Goal: Task Accomplishment & Management: Complete application form

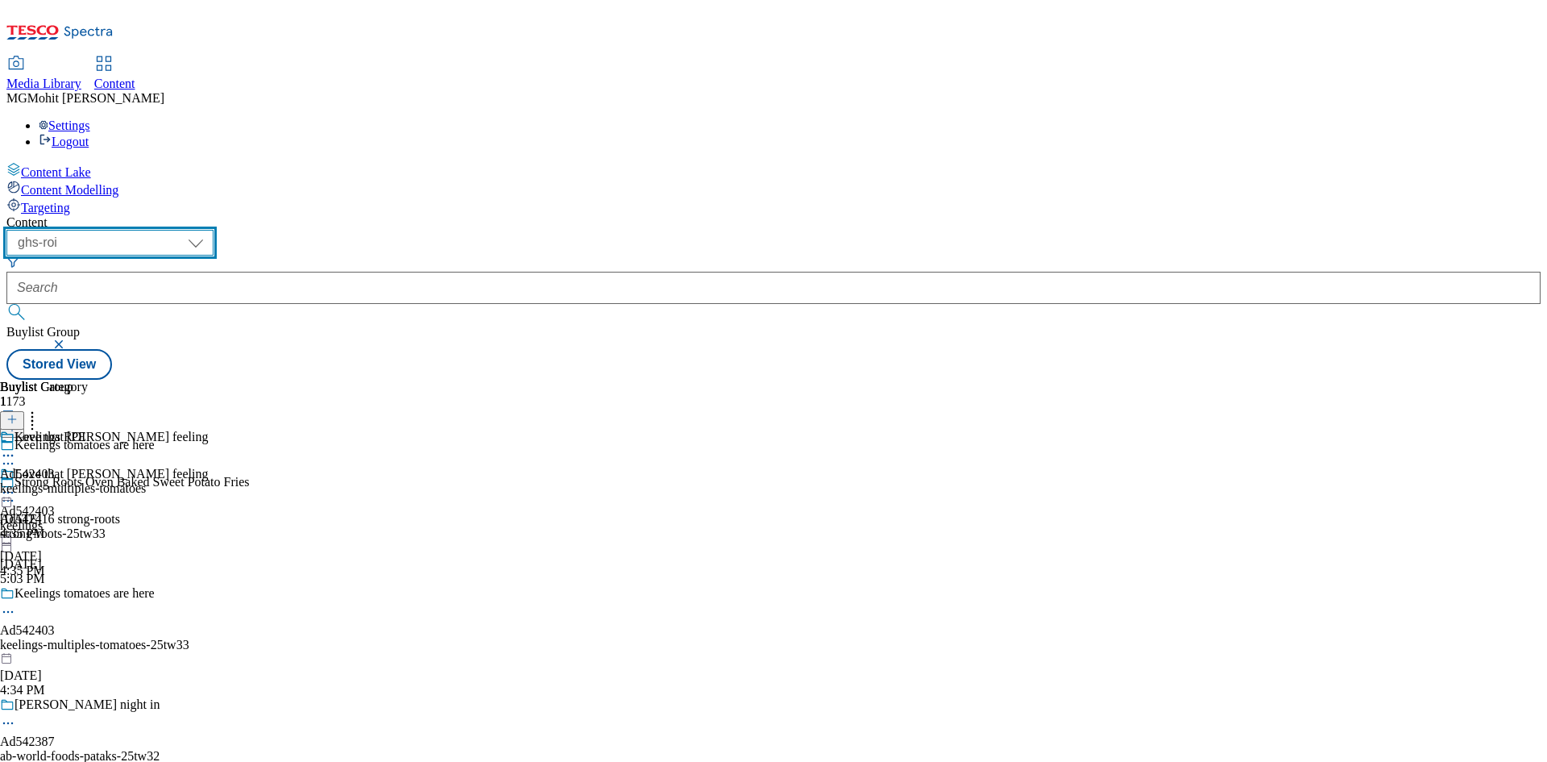
drag, startPoint x: 266, startPoint y: 127, endPoint x: 269, endPoint y: 141, distance: 14.1
click at [214, 230] on select "ghs-roi ghs-uk" at bounding box center [109, 243] width 207 height 26
select select "ghs-uk"
click at [210, 230] on select "ghs-roi ghs-uk" at bounding box center [109, 243] width 207 height 26
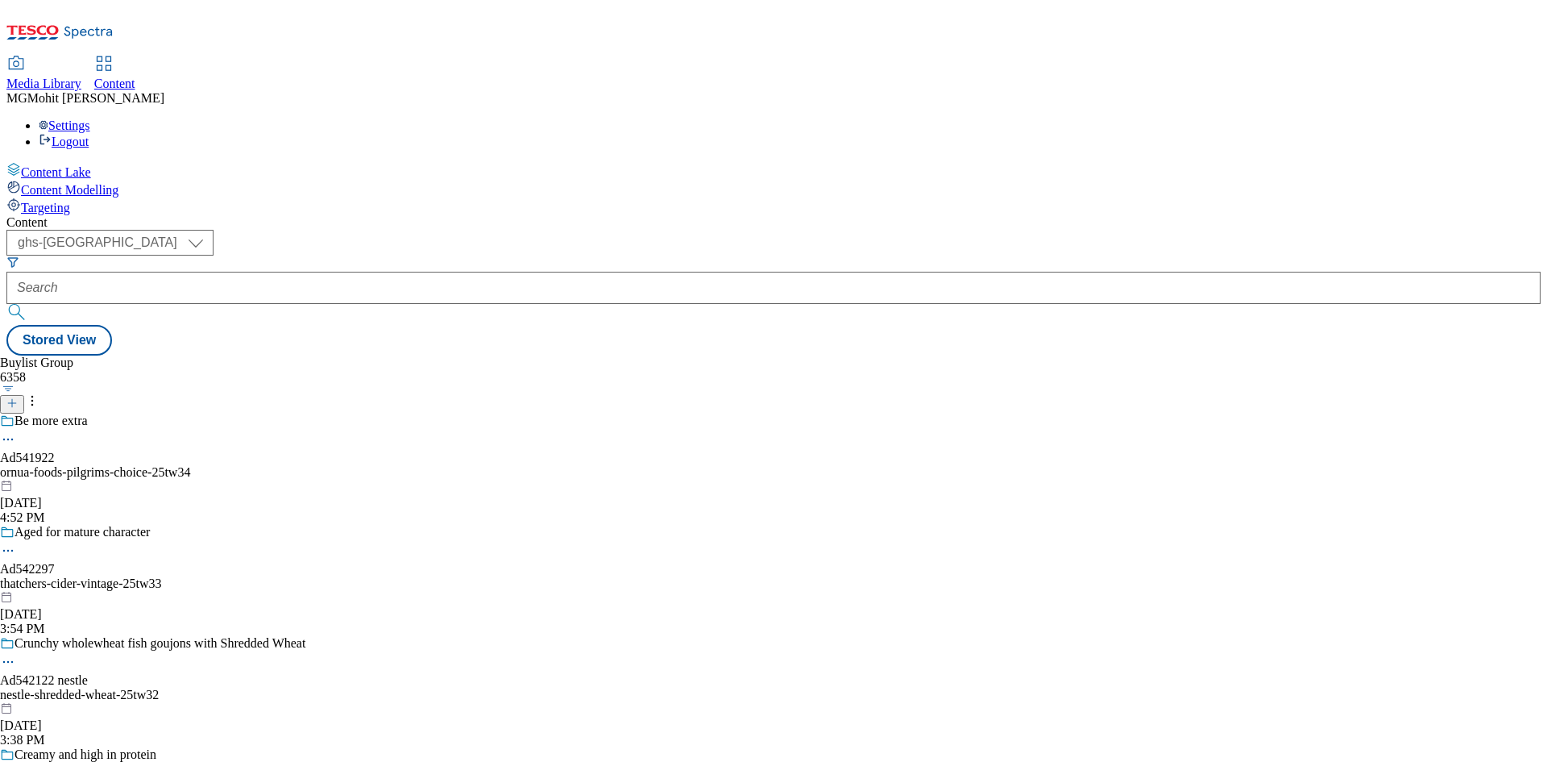
click at [18, 397] on icon at bounding box center [11, 402] width 11 height 11
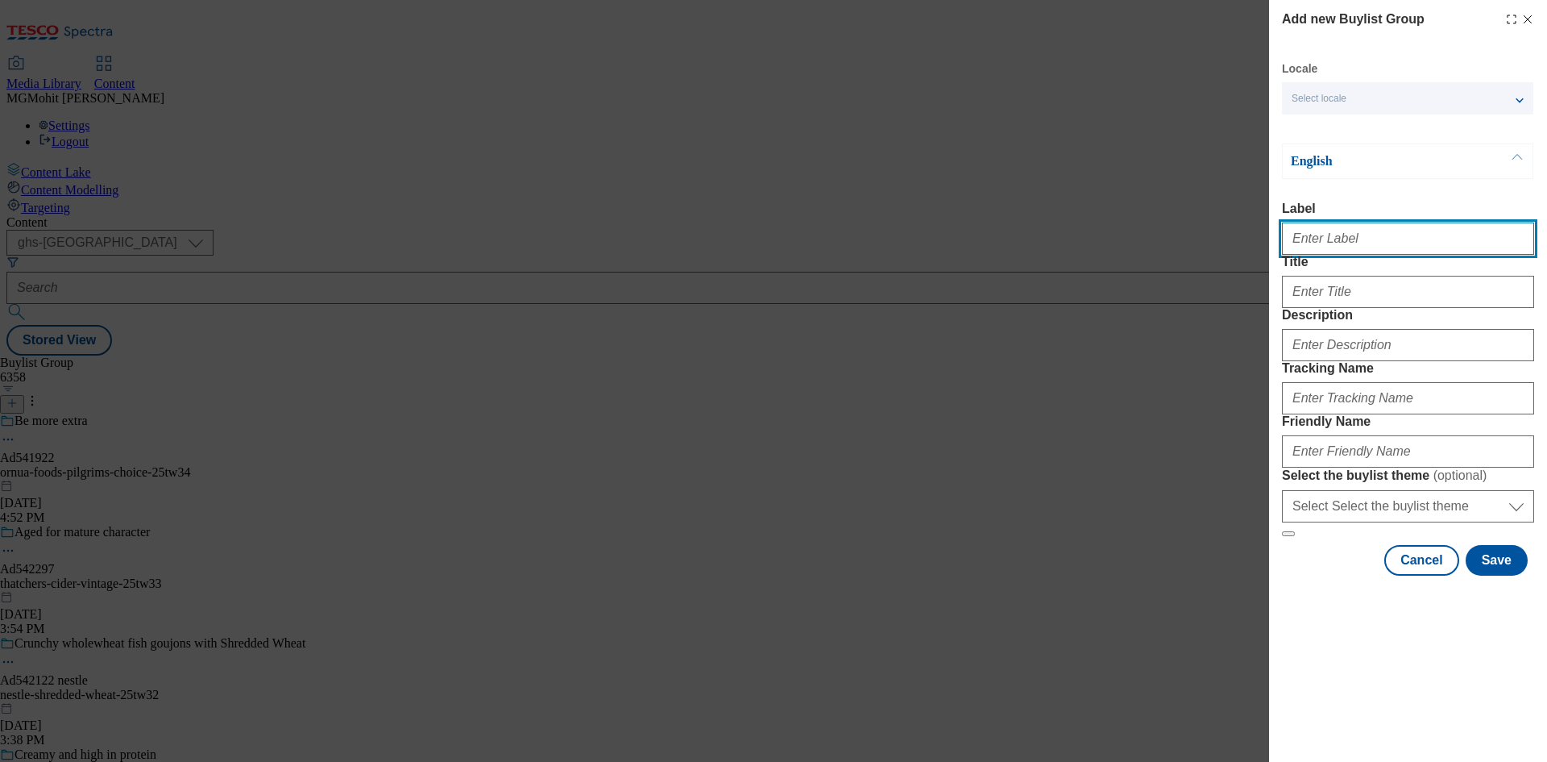
click at [1318, 240] on input "Label" at bounding box center [1408, 238] width 252 height 32
paste input "Ad541773 nestle"
type input "Ad541773 nestle"
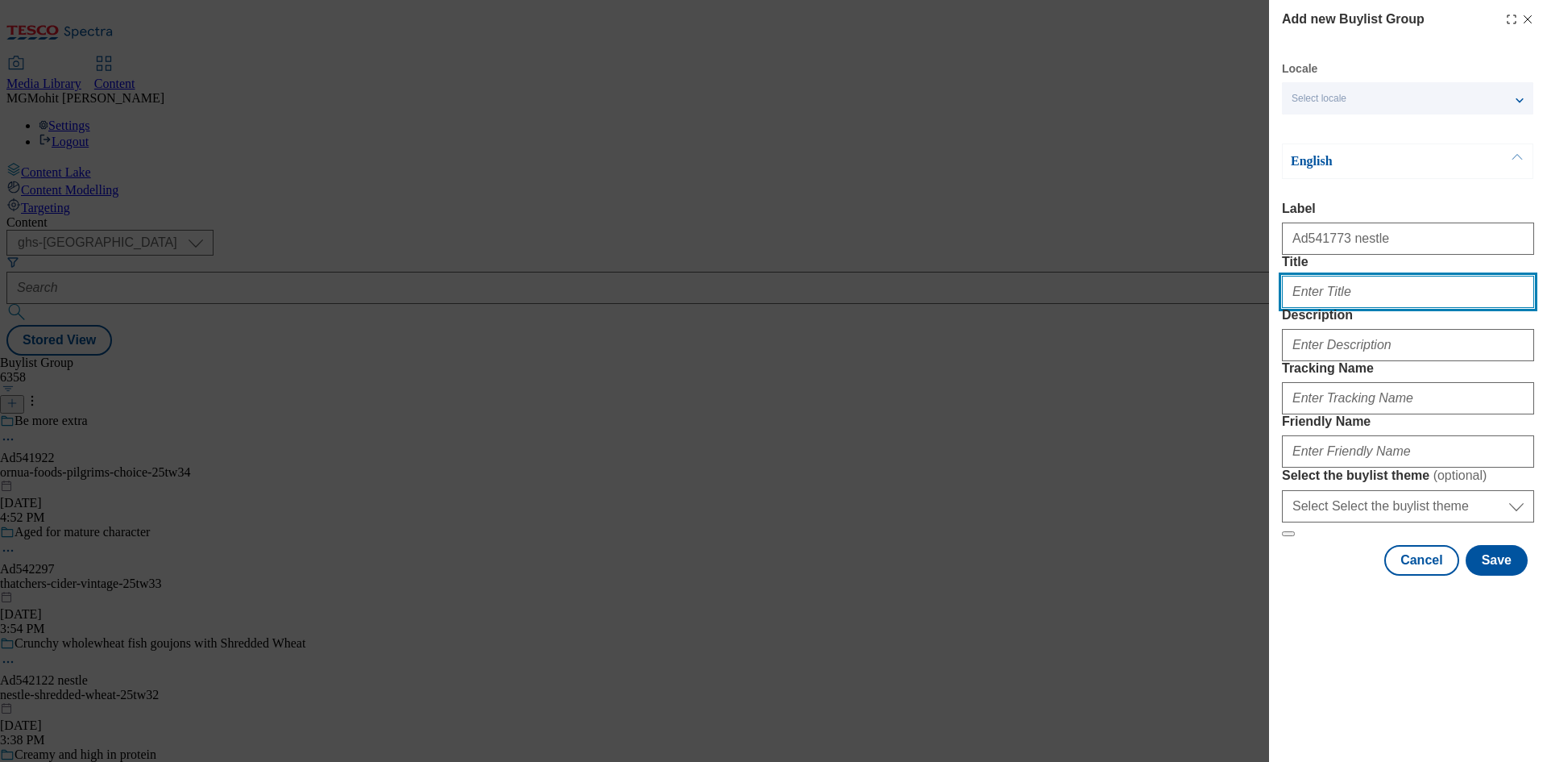
paste input "Make every meal a hit! Win 1 of 30"
type input "Make every meal a hit! Win 1 of 30"
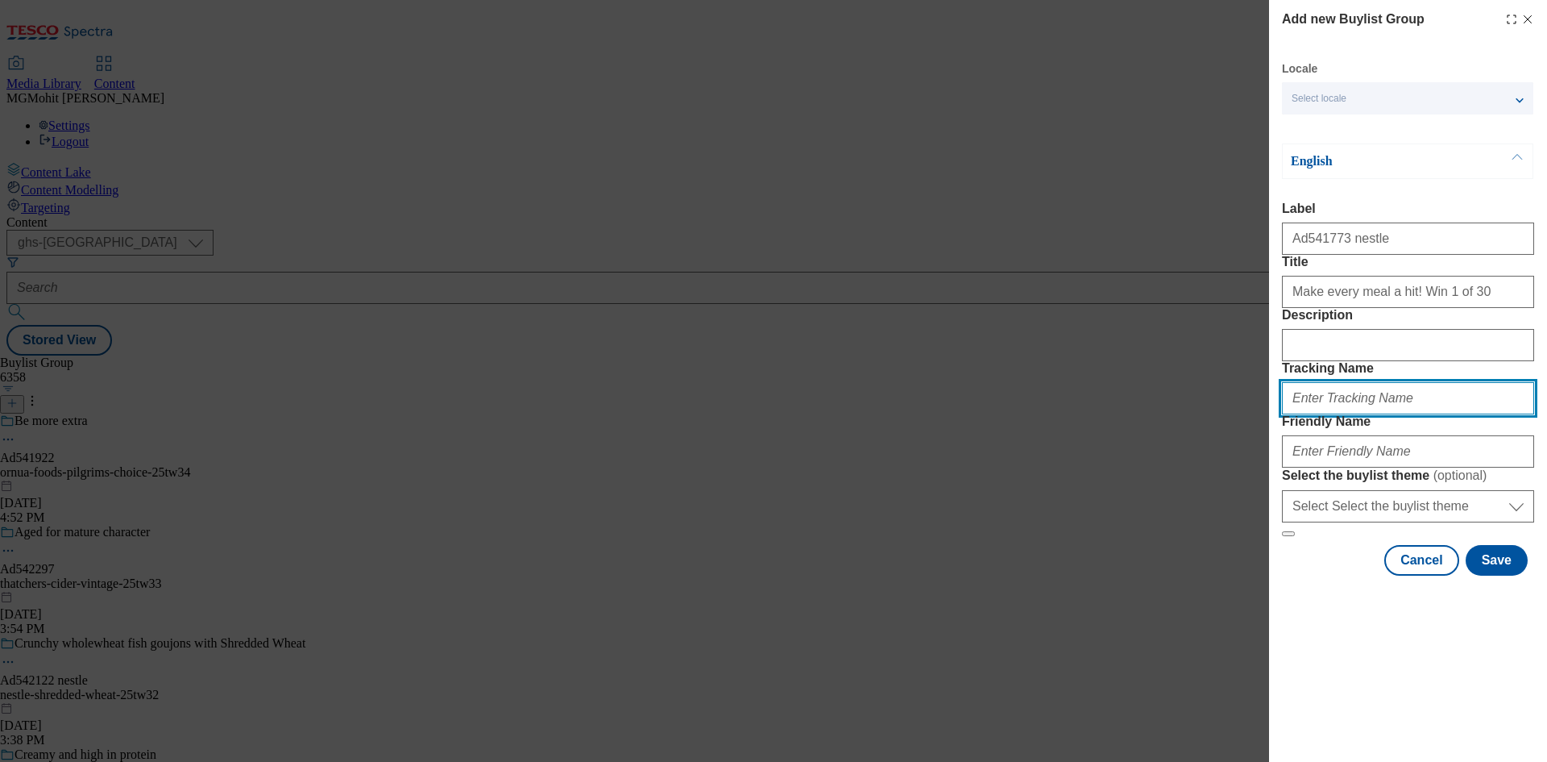
click at [1326, 414] on input "Tracking Name" at bounding box center [1408, 398] width 252 height 32
paste input "DH_AD541773"
type input "DH_AD541773"
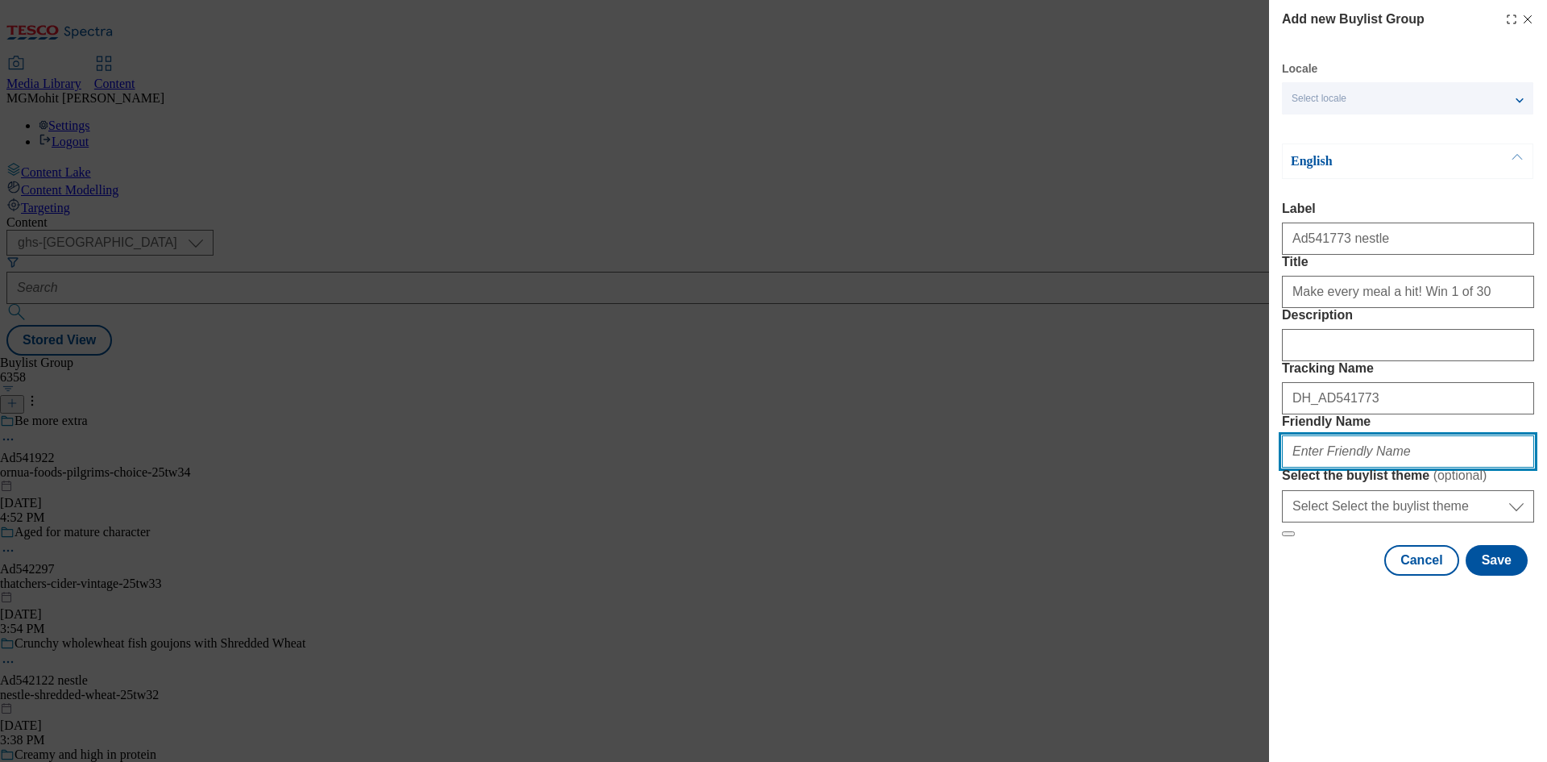
paste input "nestle-felix-25tw34"
type input "nestle-felix-25tw34"
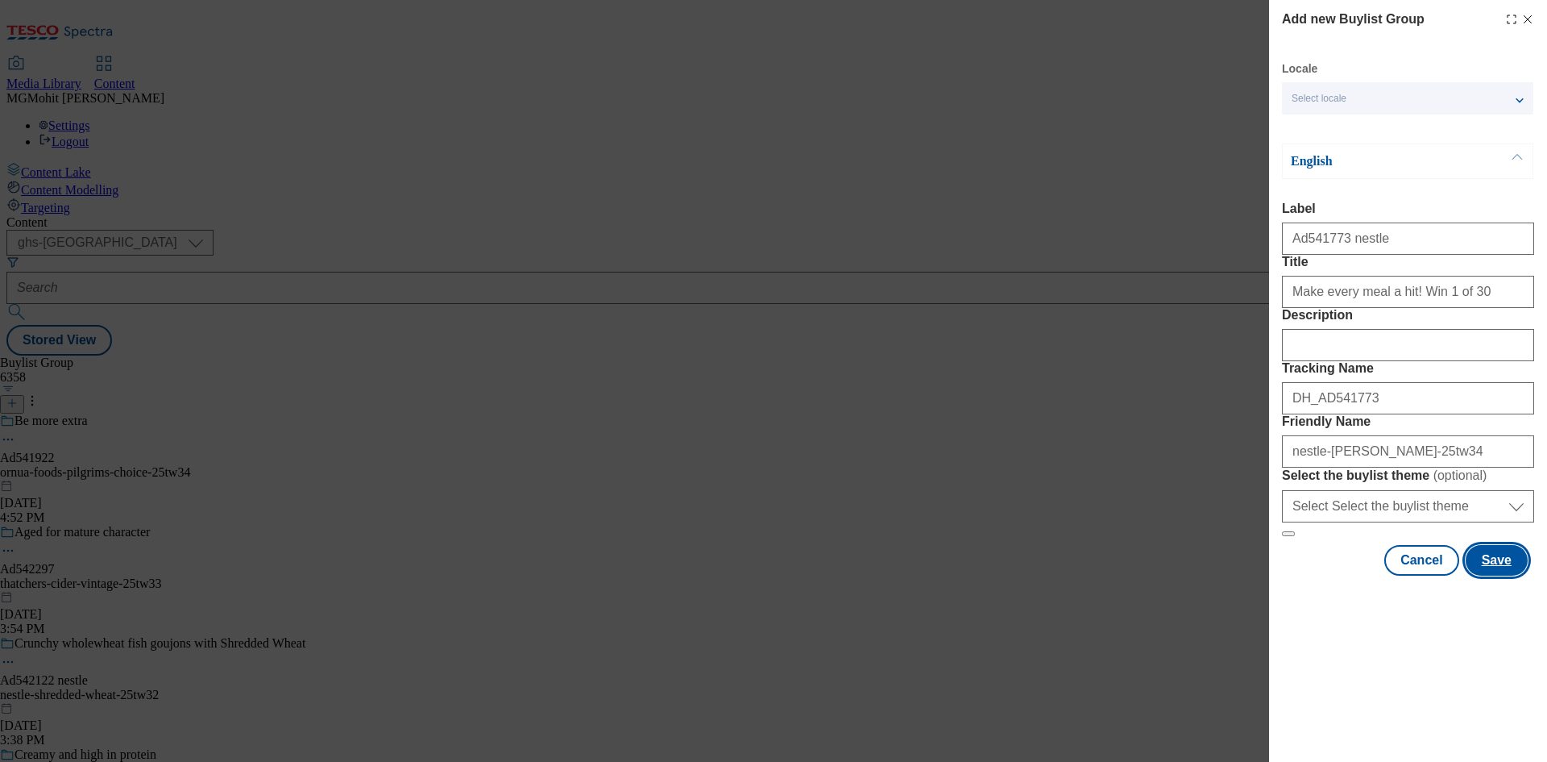
click at [1505, 575] on button "Save" at bounding box center [1497, 560] width 62 height 31
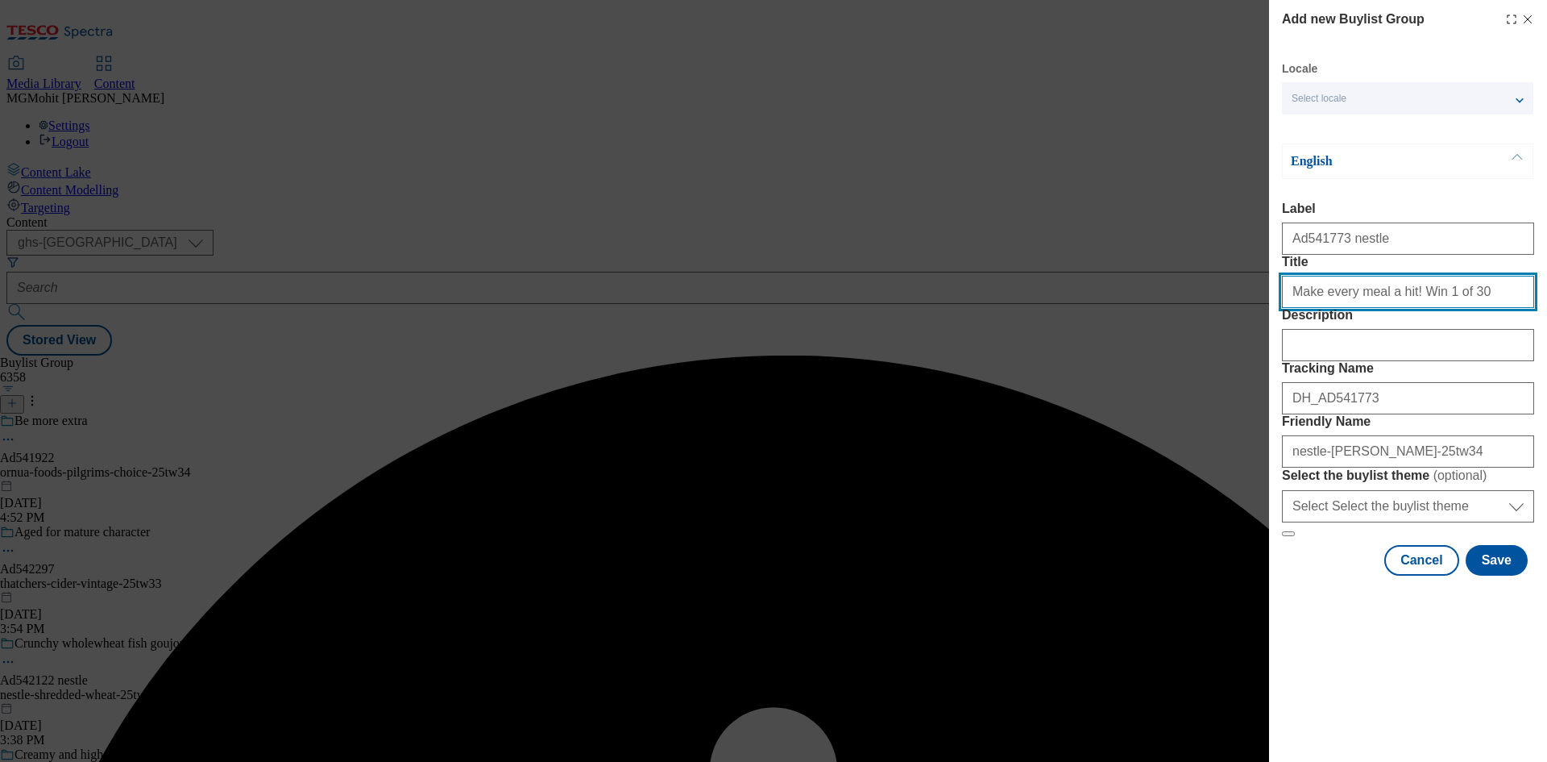
drag, startPoint x: 1472, startPoint y: 330, endPoint x: 1476, endPoint y: 438, distance: 107.3
click at [1473, 308] on input "Make every meal a hit! Win 1 of 30" at bounding box center [1408, 292] width 252 height 32
type input "Make every meal a hit! Win 1 of 30"
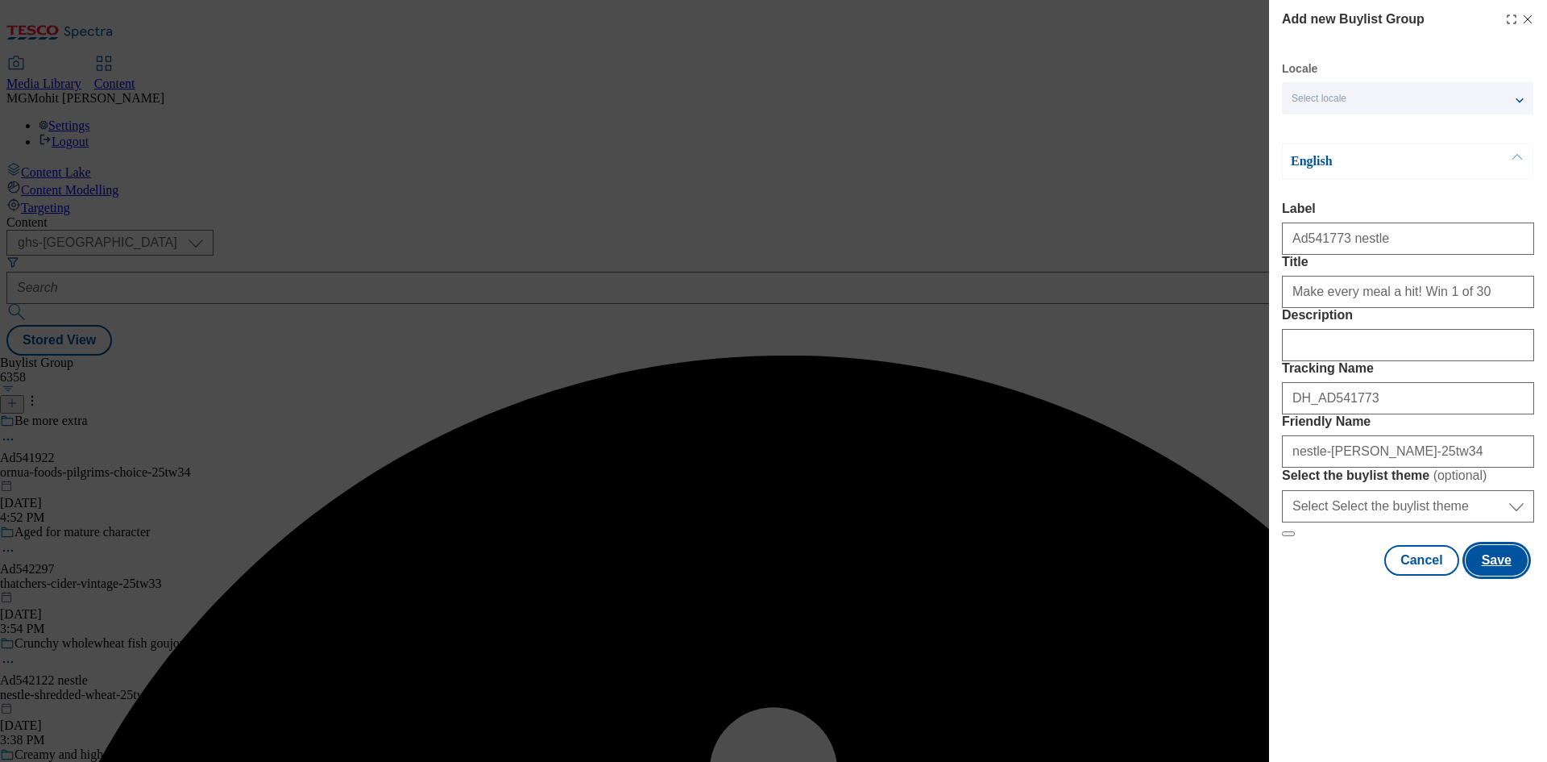
click at [1511, 575] on button "Save" at bounding box center [1497, 560] width 62 height 31
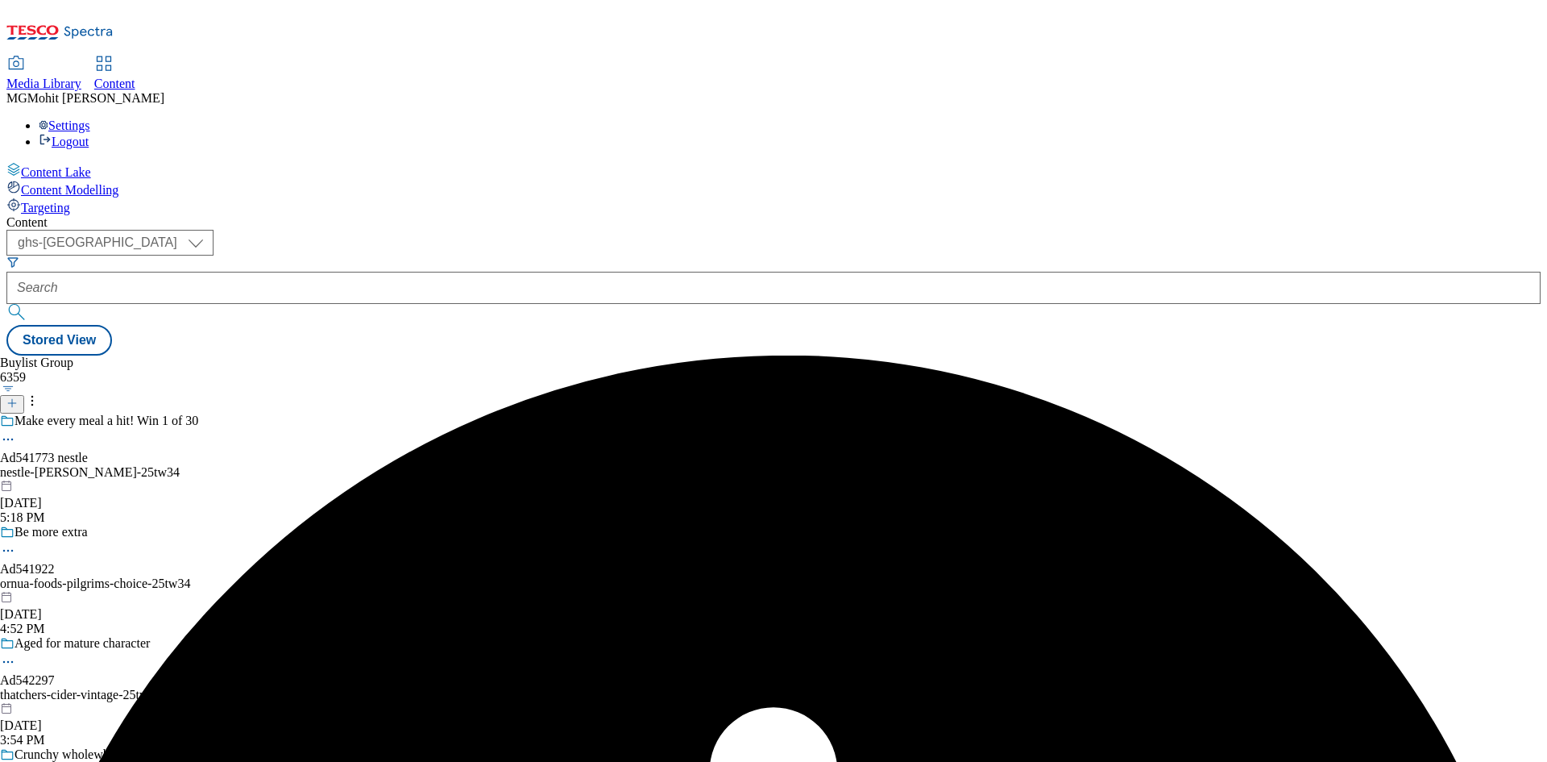
click at [305, 465] on div "nestle-felix-25tw34" at bounding box center [152, 472] width 305 height 15
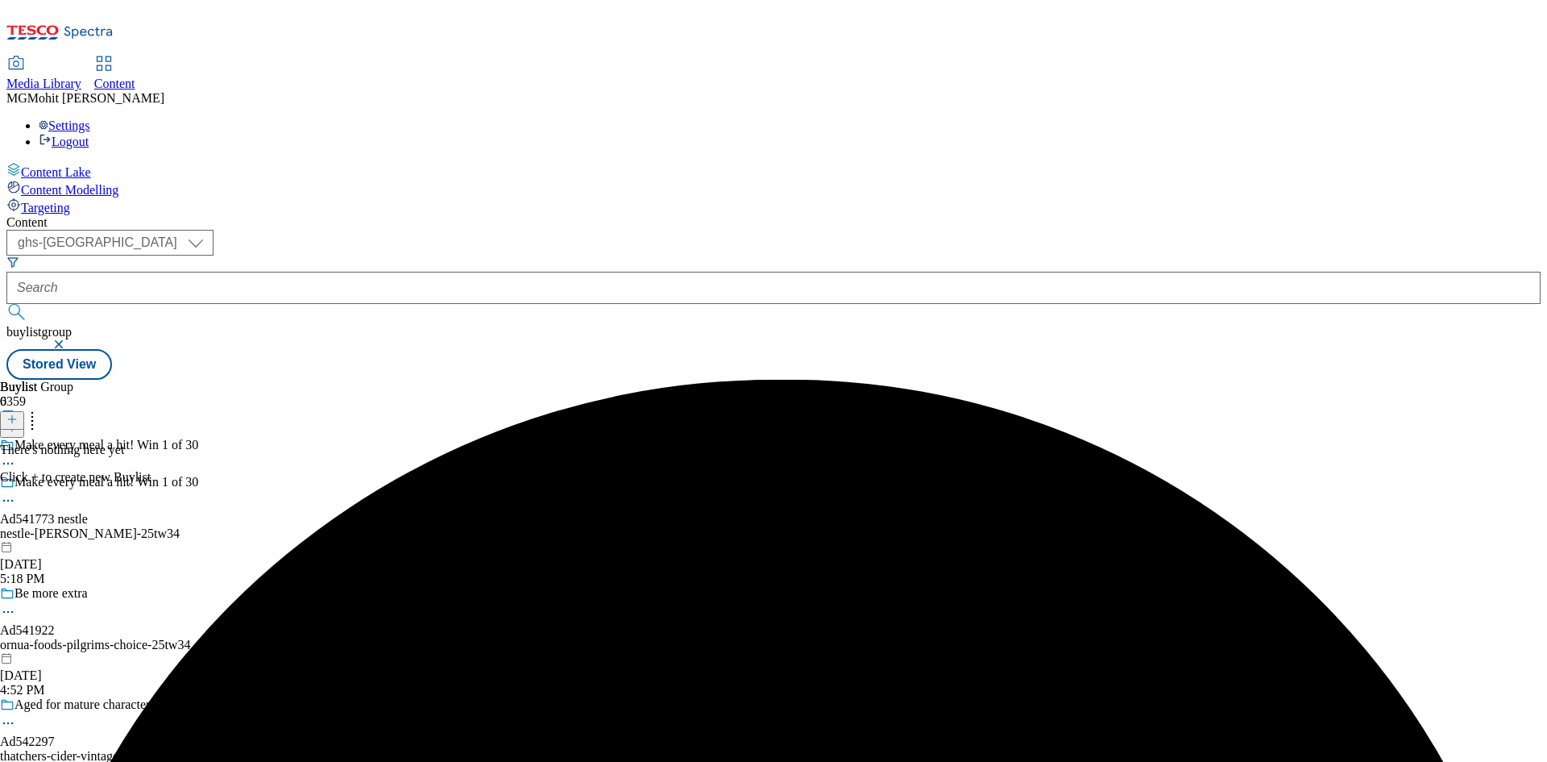
click at [18, 413] on icon at bounding box center [11, 418] width 11 height 11
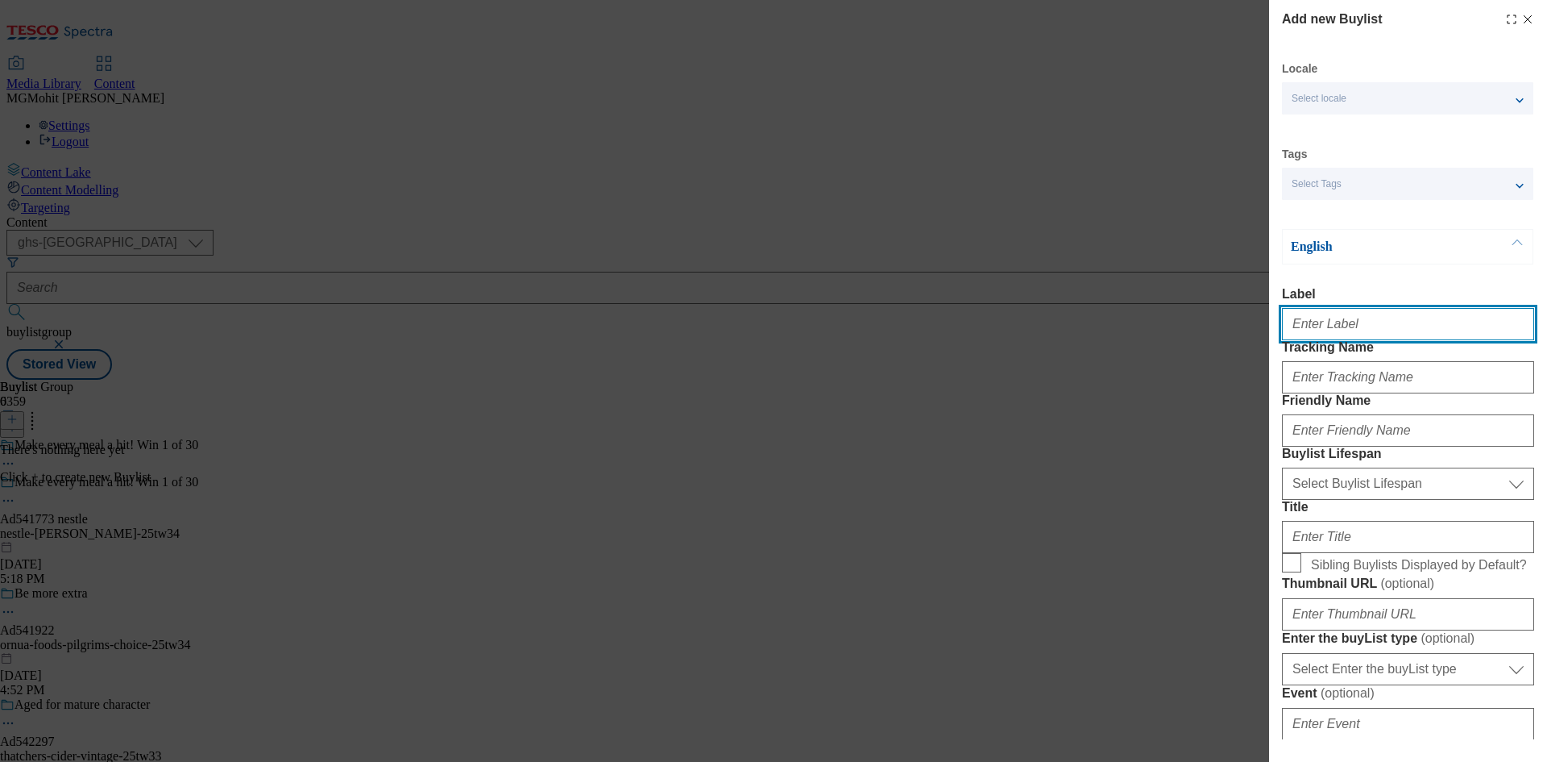
click at [1316, 324] on input "Label" at bounding box center [1408, 324] width 252 height 32
paste input "Ad541773"
type input "Ad541773"
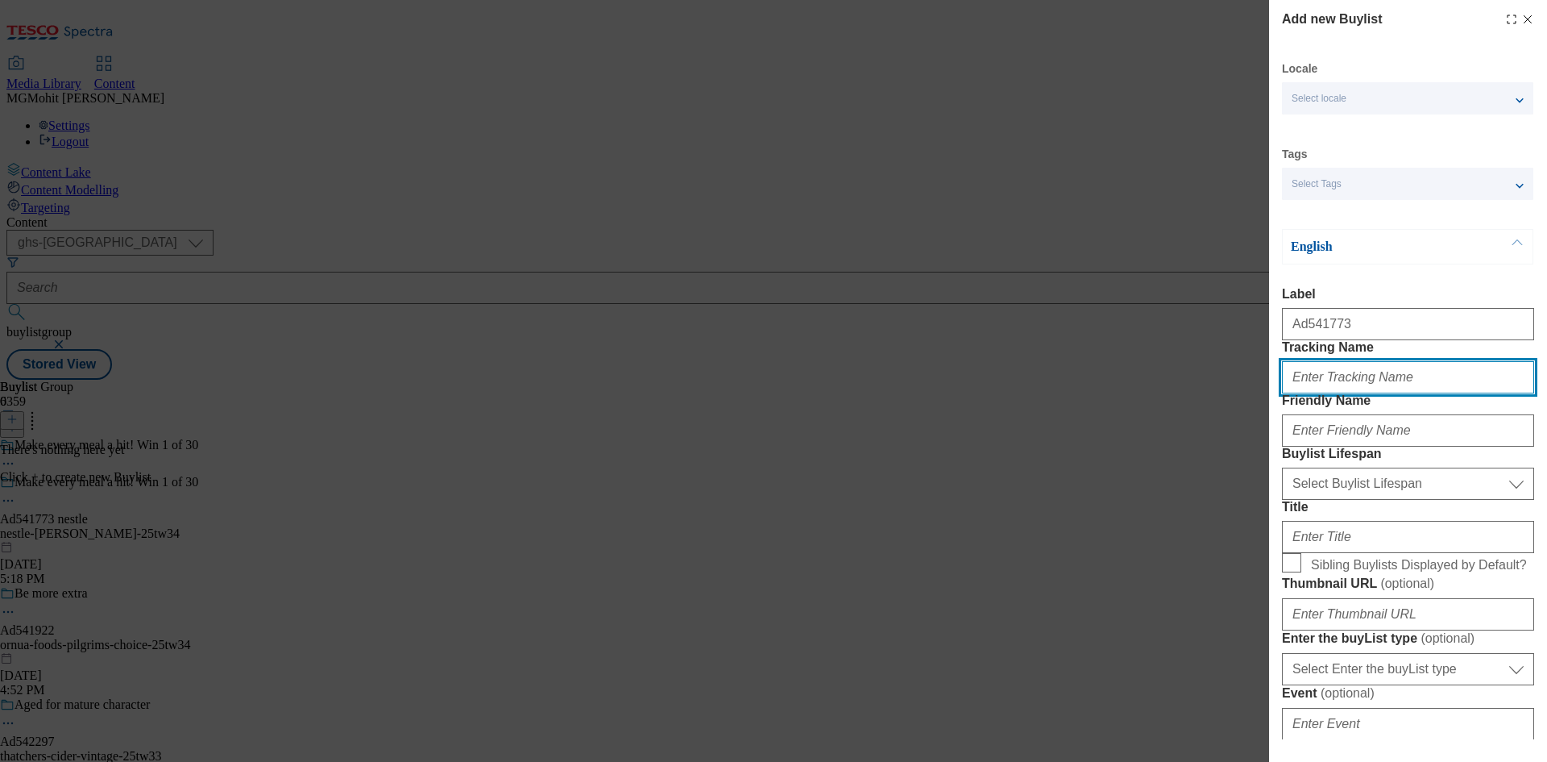
paste input "DH_AD541773"
type input "DH_AD541773"
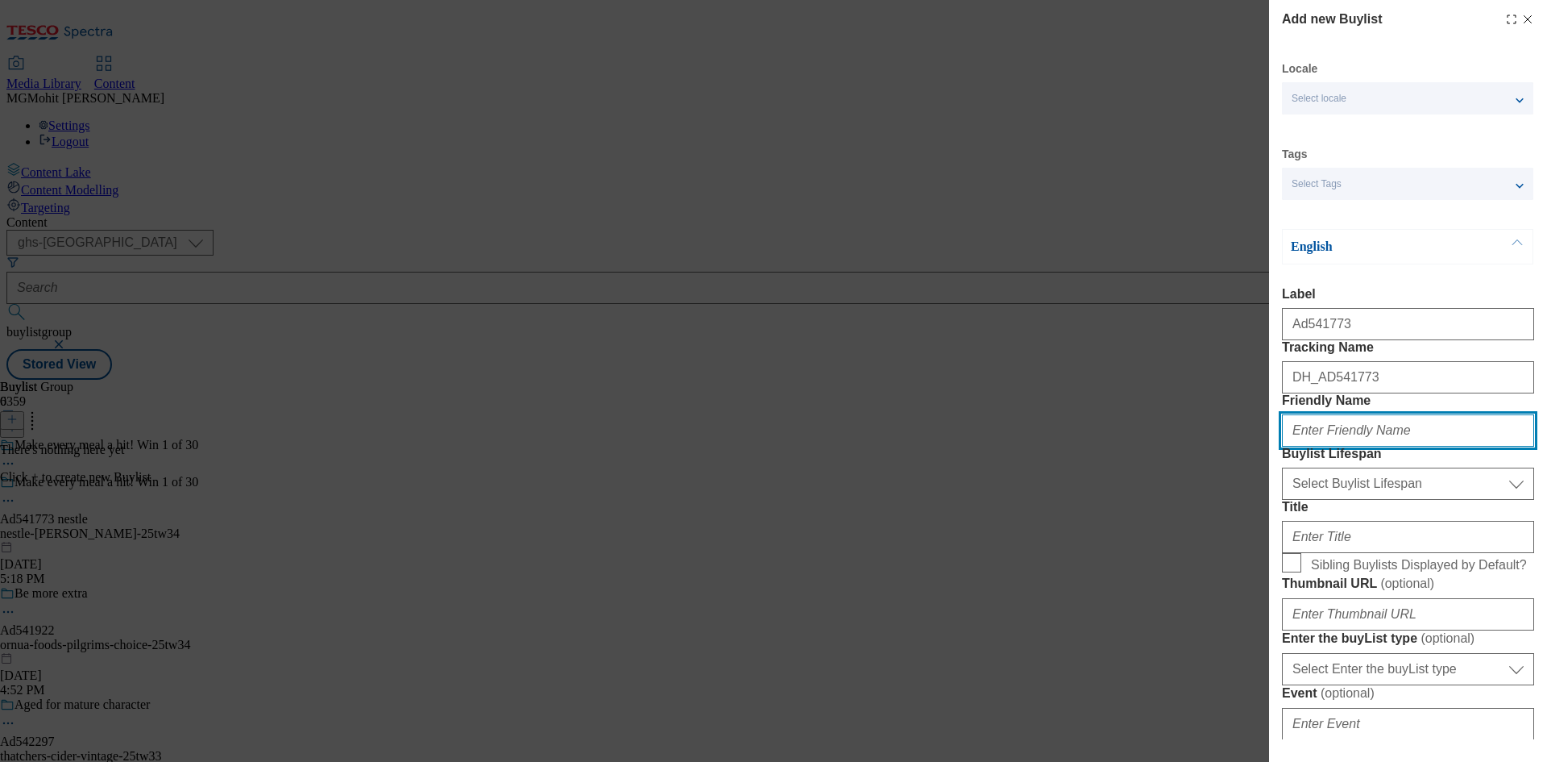
paste input "nestle"
type input "nestle"
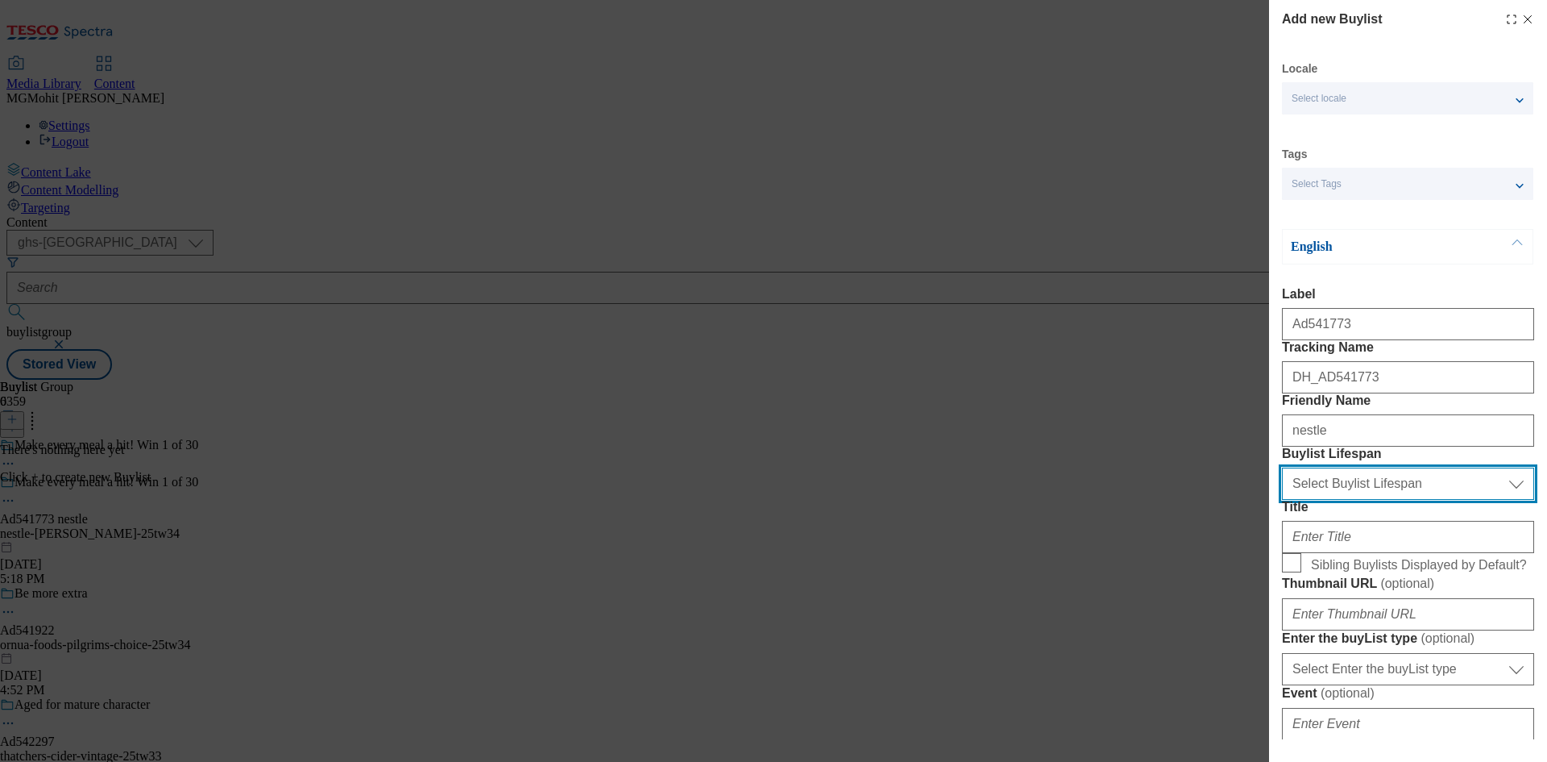
click at [1337, 500] on select "Select Buylist Lifespan evergreen seasonal tactical" at bounding box center [1408, 483] width 252 height 32
select select "tactical"
click at [1282, 500] on select "Select Buylist Lifespan evergreen seasonal tactical" at bounding box center [1408, 483] width 252 height 32
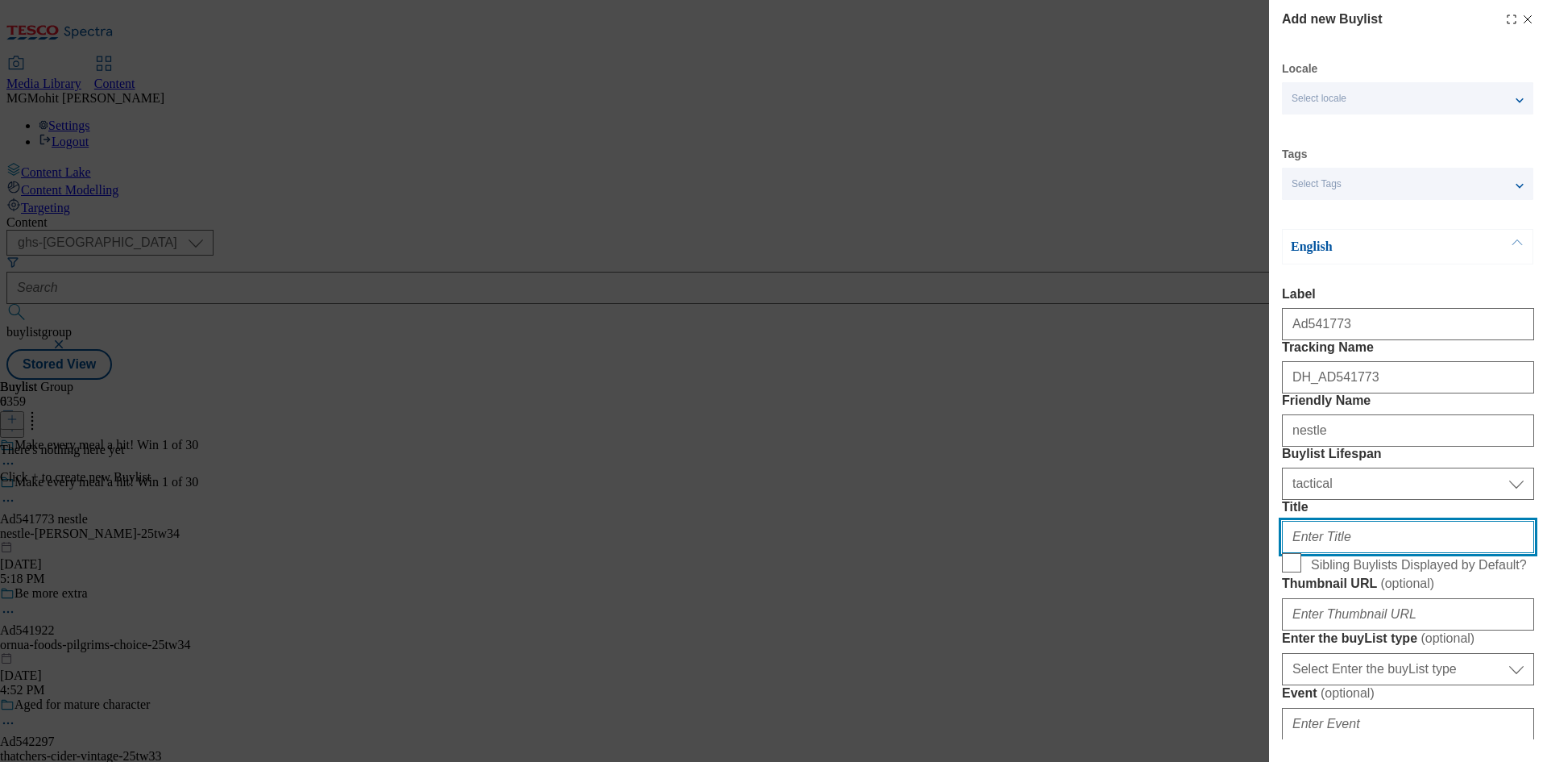
click at [1322, 553] on input "Title" at bounding box center [1408, 537] width 252 height 32
paste input "£300 Tesco e-gift cards"
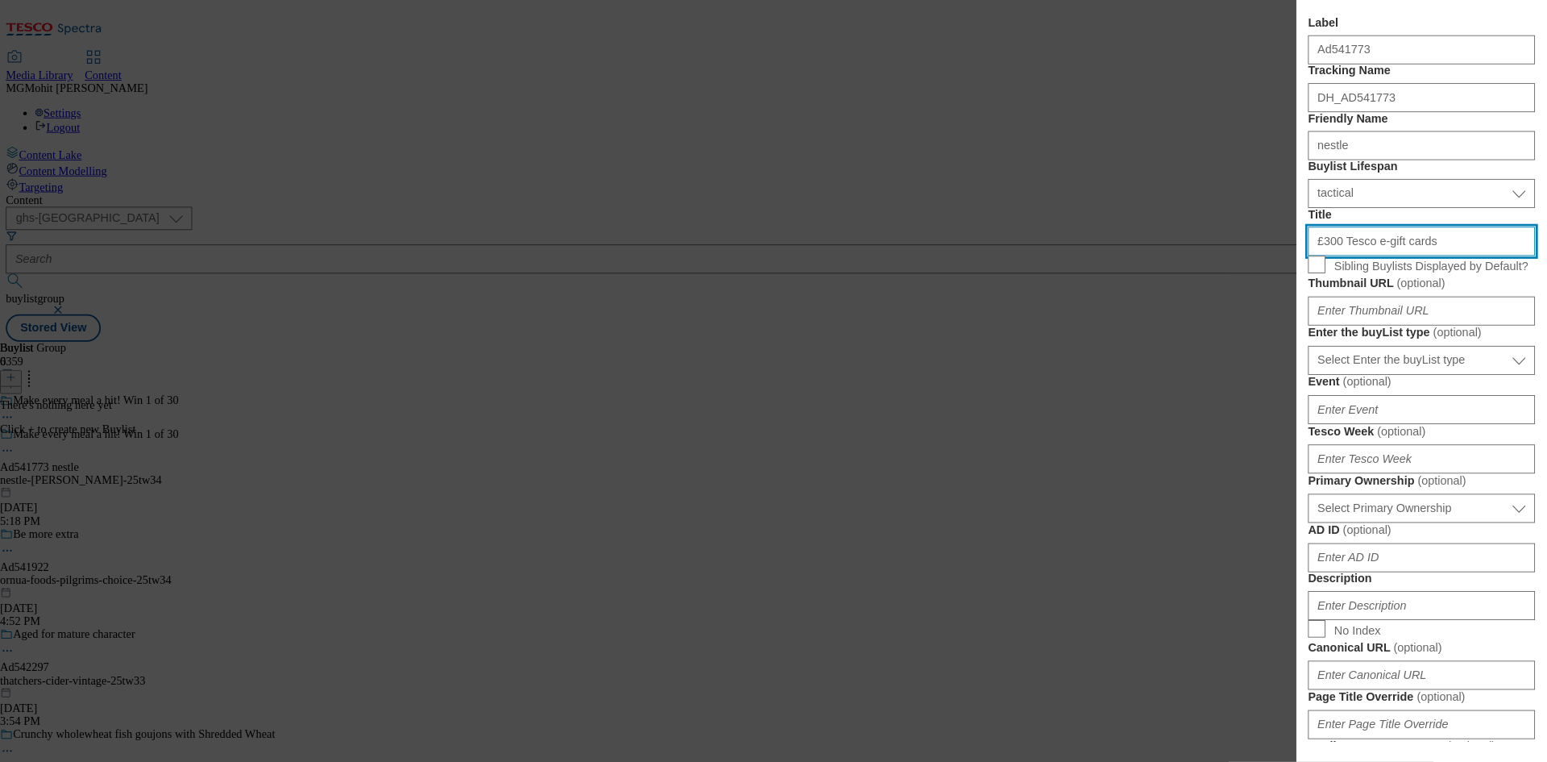
scroll to position [268, 0]
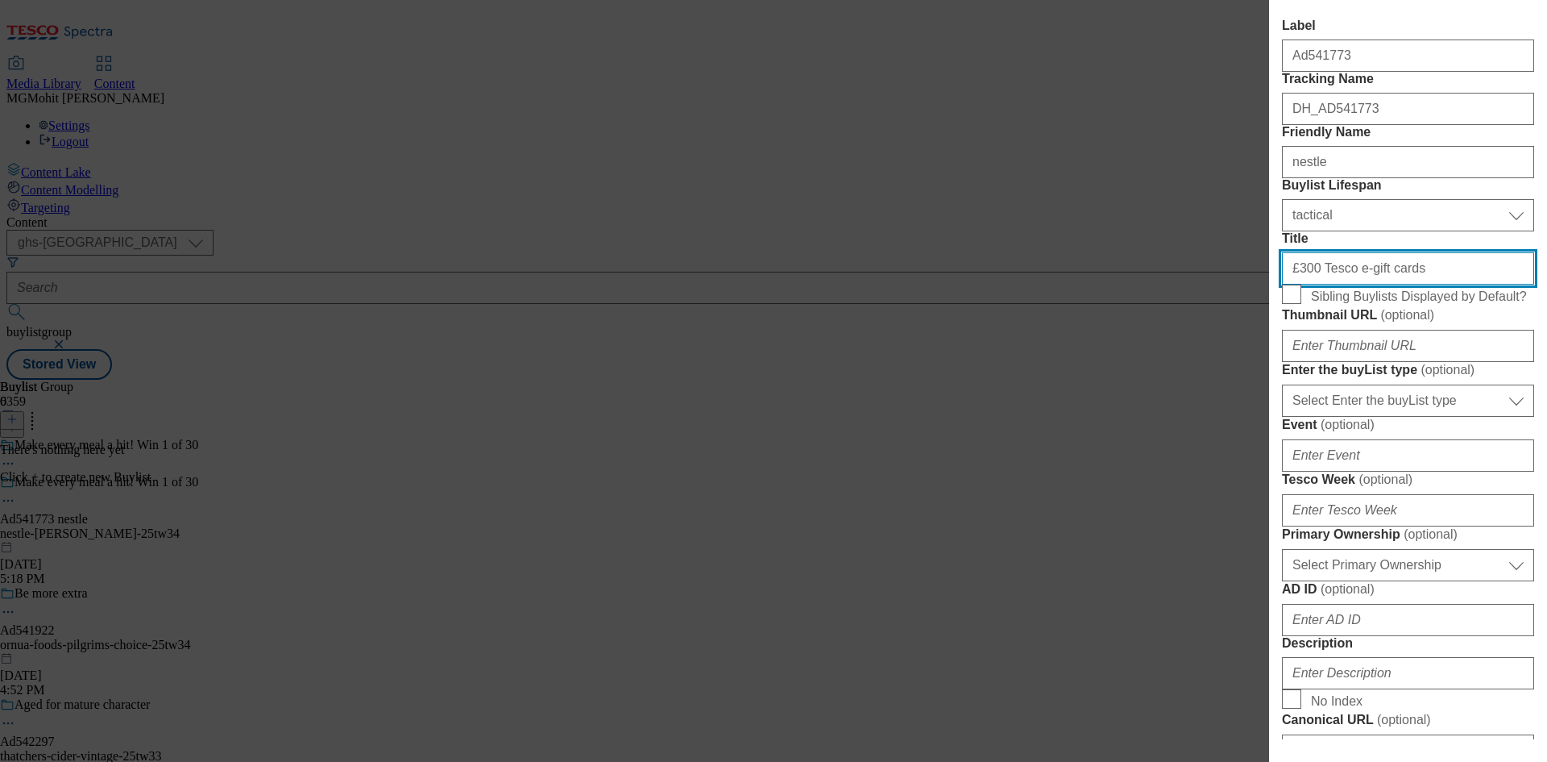
type input "£300 Tesco e-gift cards"
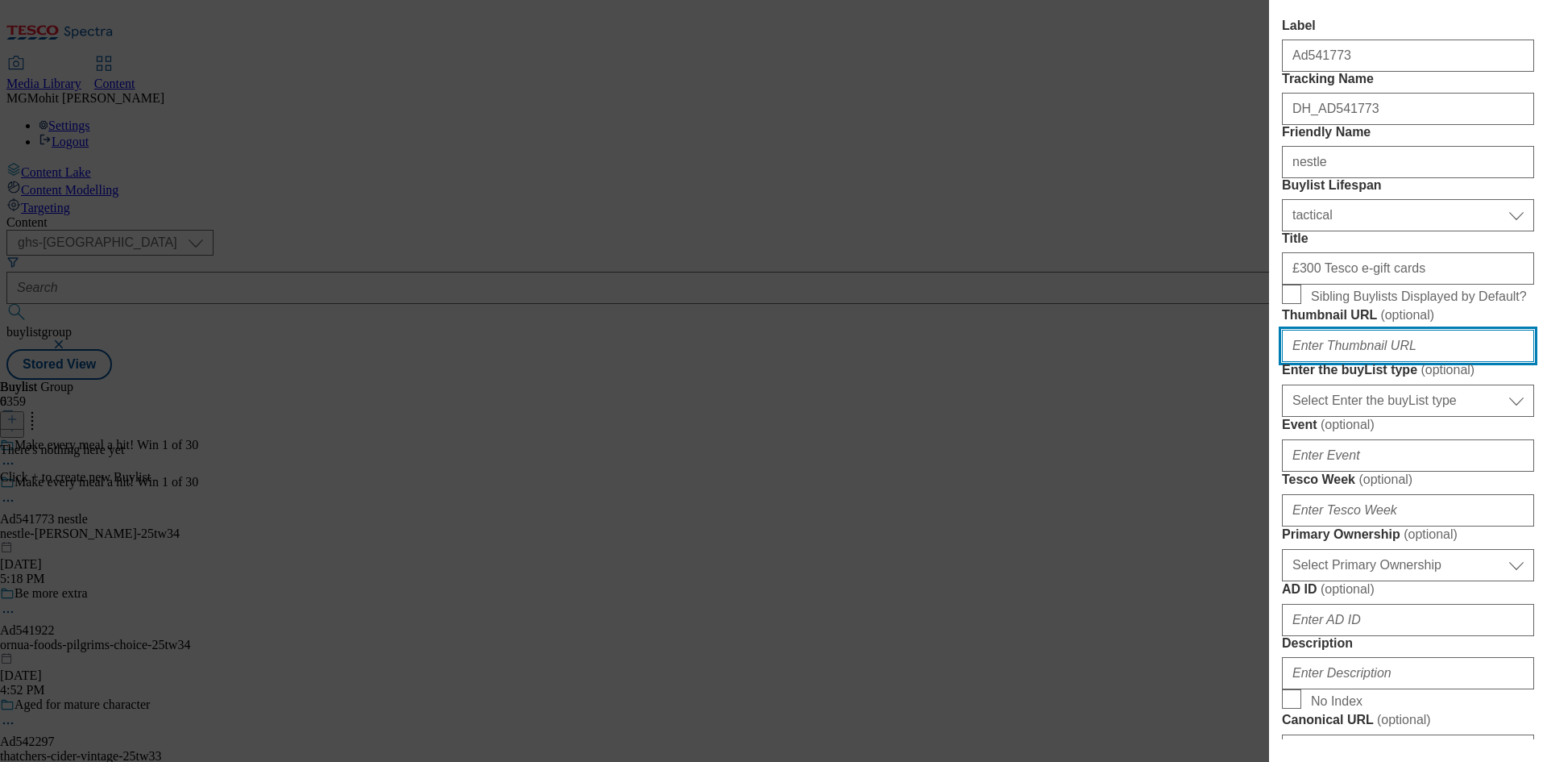
click at [1330, 362] on input "Thumbnail URL ( optional )" at bounding box center [1408, 346] width 252 height 32
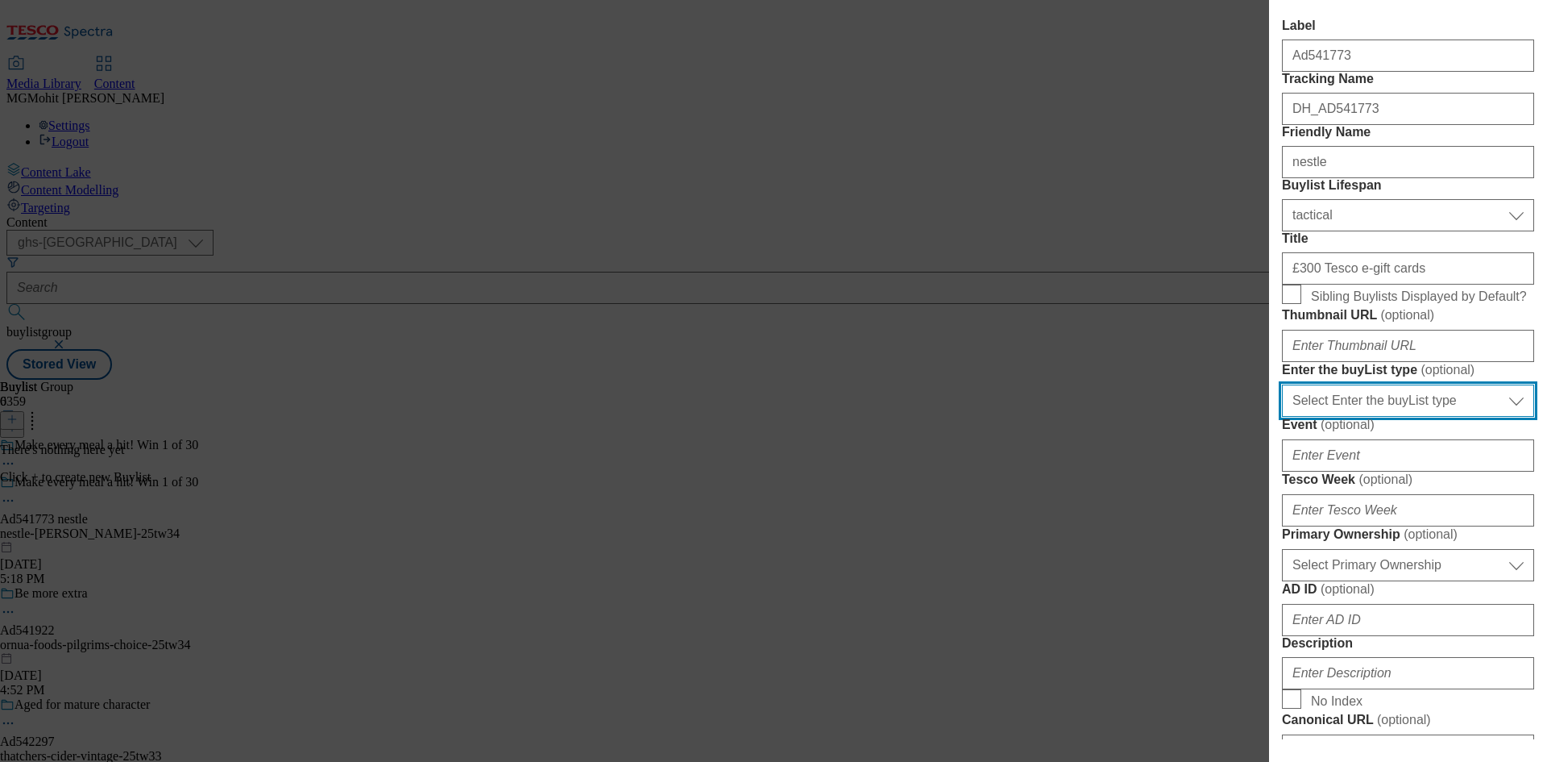
click at [1350, 417] on select "Select Enter the buyList type event supplier funded long term >4 weeks supplier…" at bounding box center [1408, 400] width 252 height 32
select select "supplier funded short term 1-3 weeks"
click at [1282, 417] on select "Select Enter the buyList type event supplier funded long term >4 weeks supplier…" at bounding box center [1408, 400] width 252 height 32
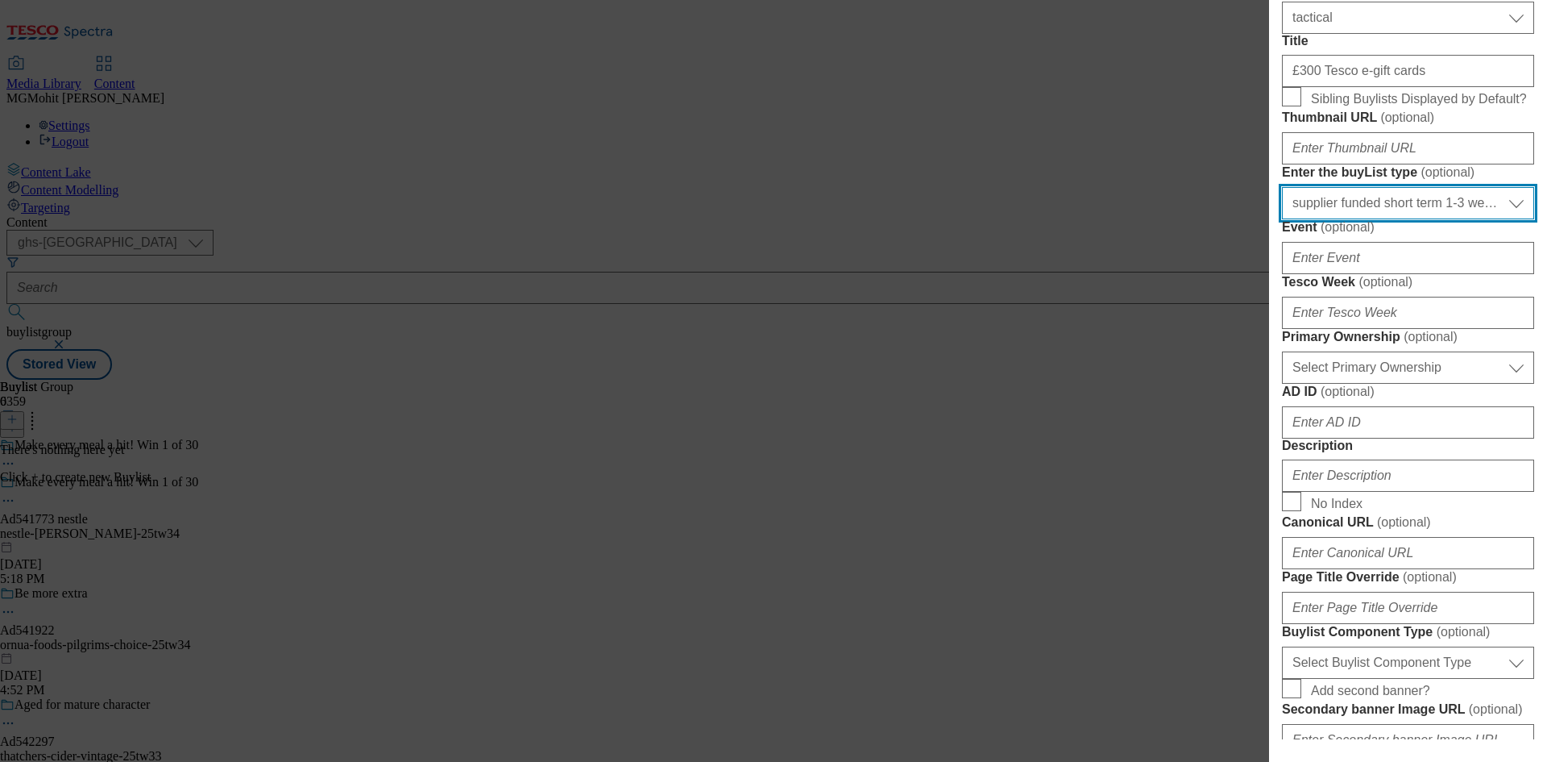
scroll to position [510, 0]
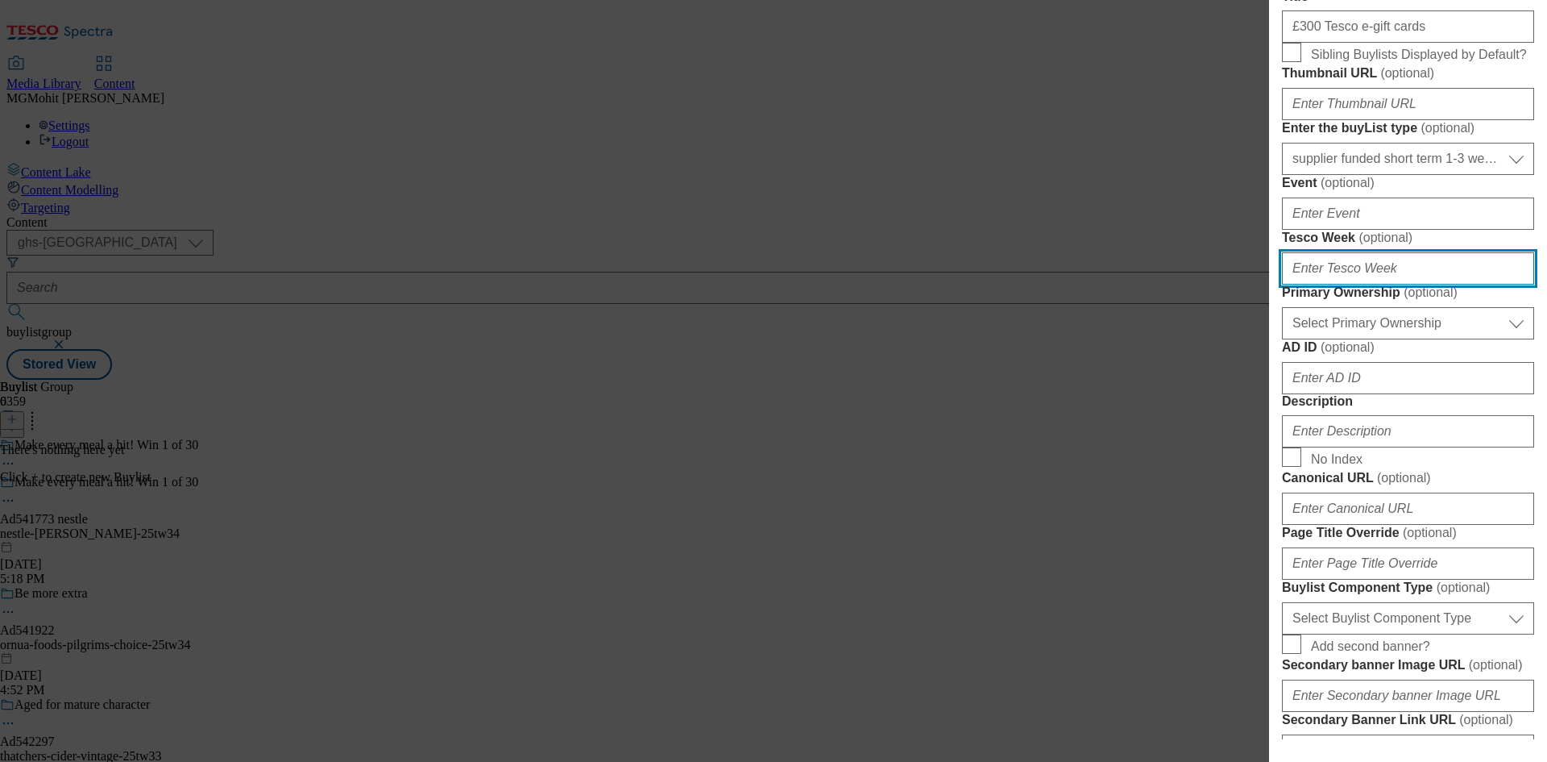
click at [1350, 284] on input "Tesco Week ( optional )" at bounding box center [1408, 268] width 252 height 32
type input "34"
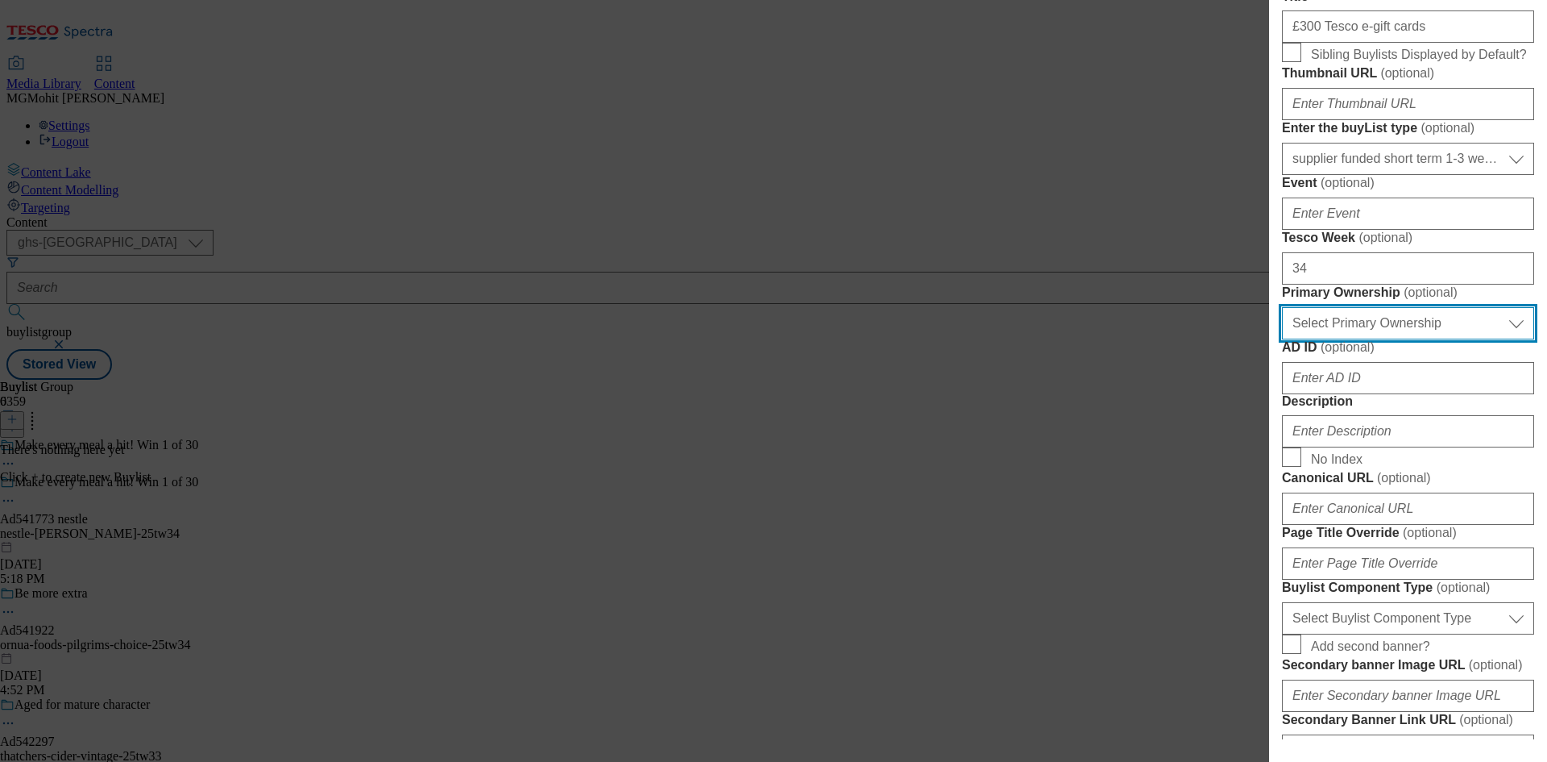
click at [1360, 339] on select "Select Primary Ownership tesco dunnhumby" at bounding box center [1408, 323] width 252 height 32
select select "dunnhumby"
click at [1282, 339] on select "Select Primary Ownership tesco dunnhumby" at bounding box center [1408, 323] width 252 height 32
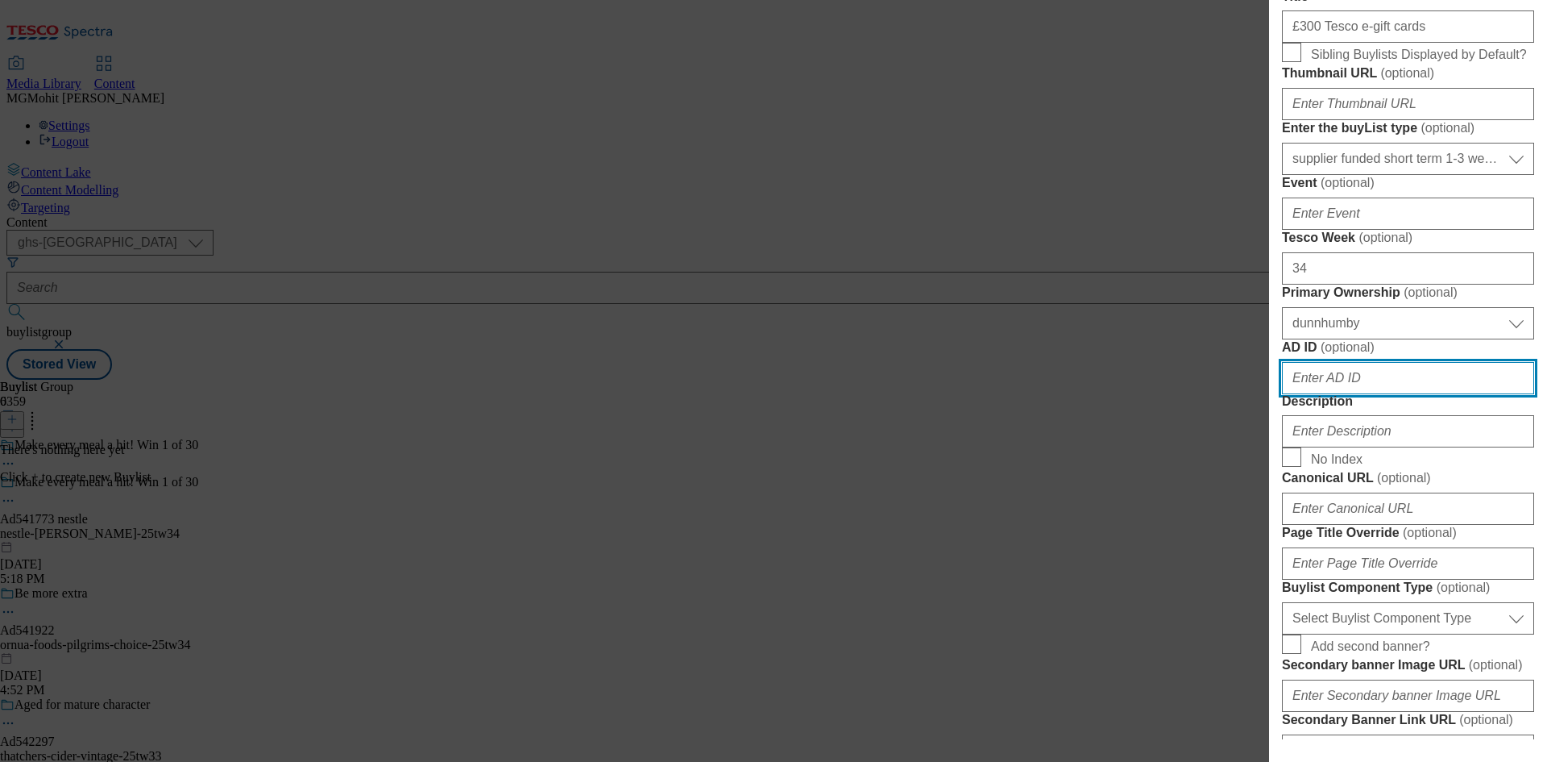
click at [1329, 394] on input "AD ID ( optional )" at bounding box center [1408, 378] width 252 height 32
paste input "541773"
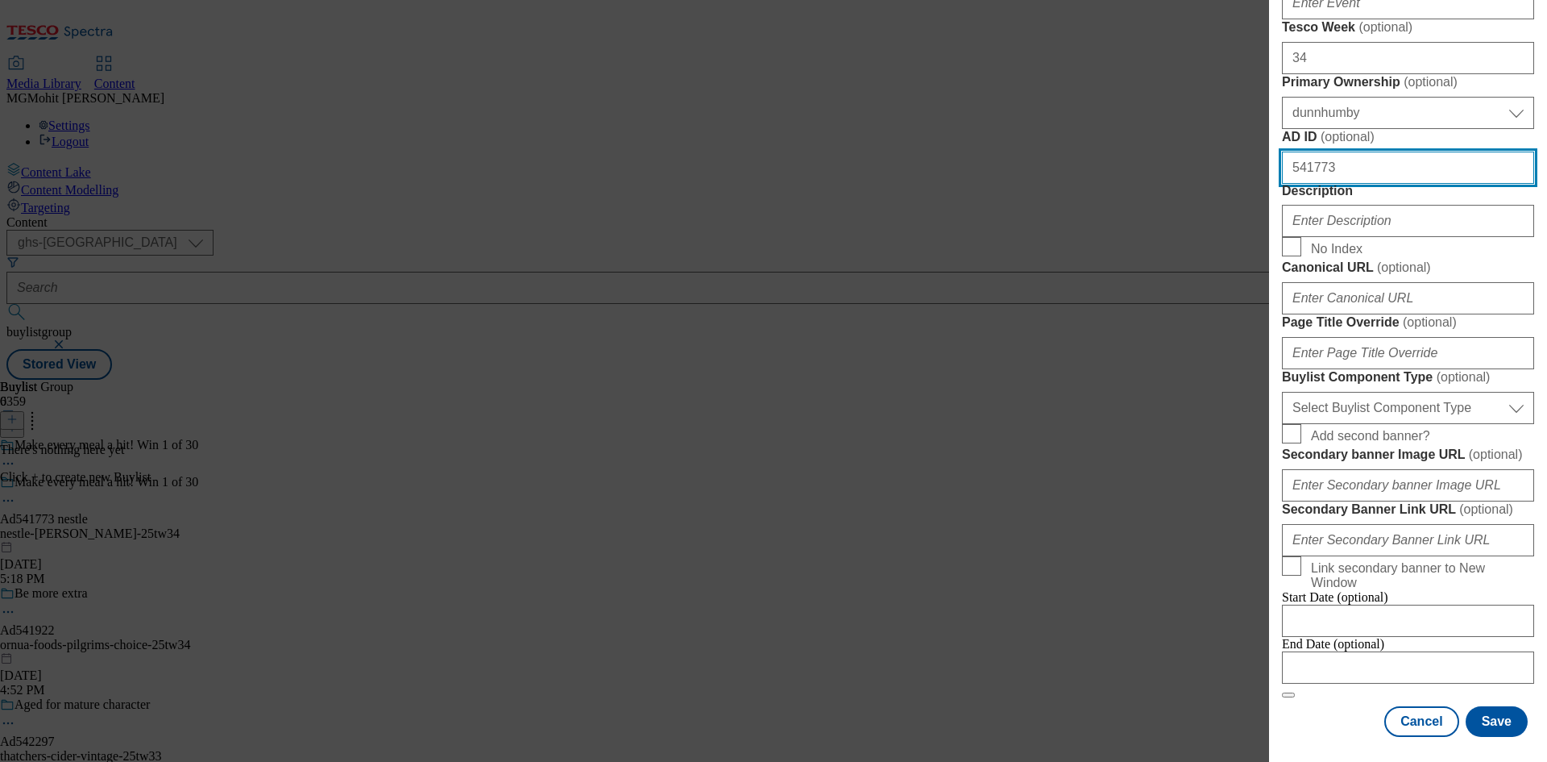
scroll to position [752, 0]
type input "541773"
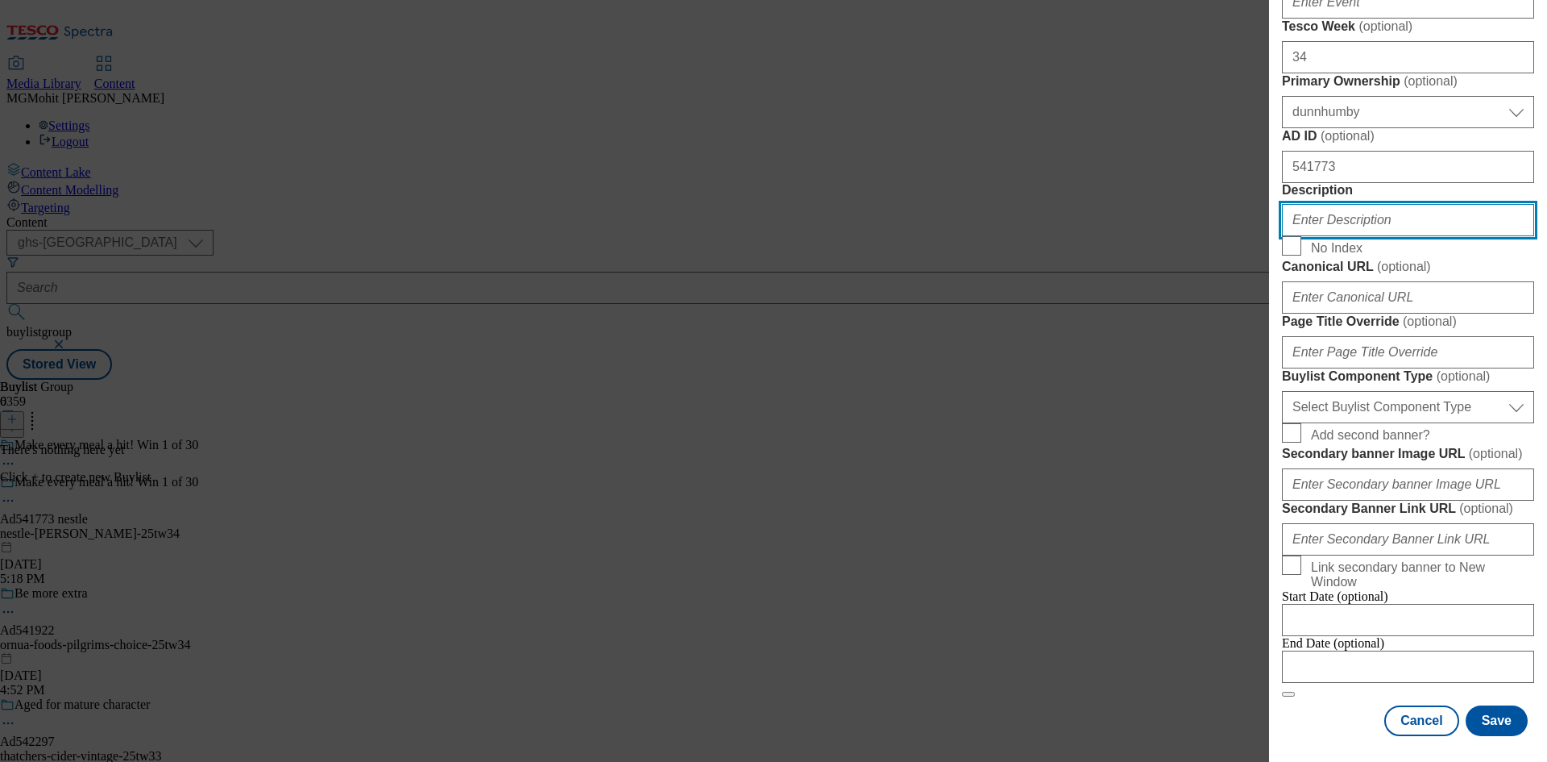
click at [1344, 236] on input "Description" at bounding box center [1408, 220] width 252 height 32
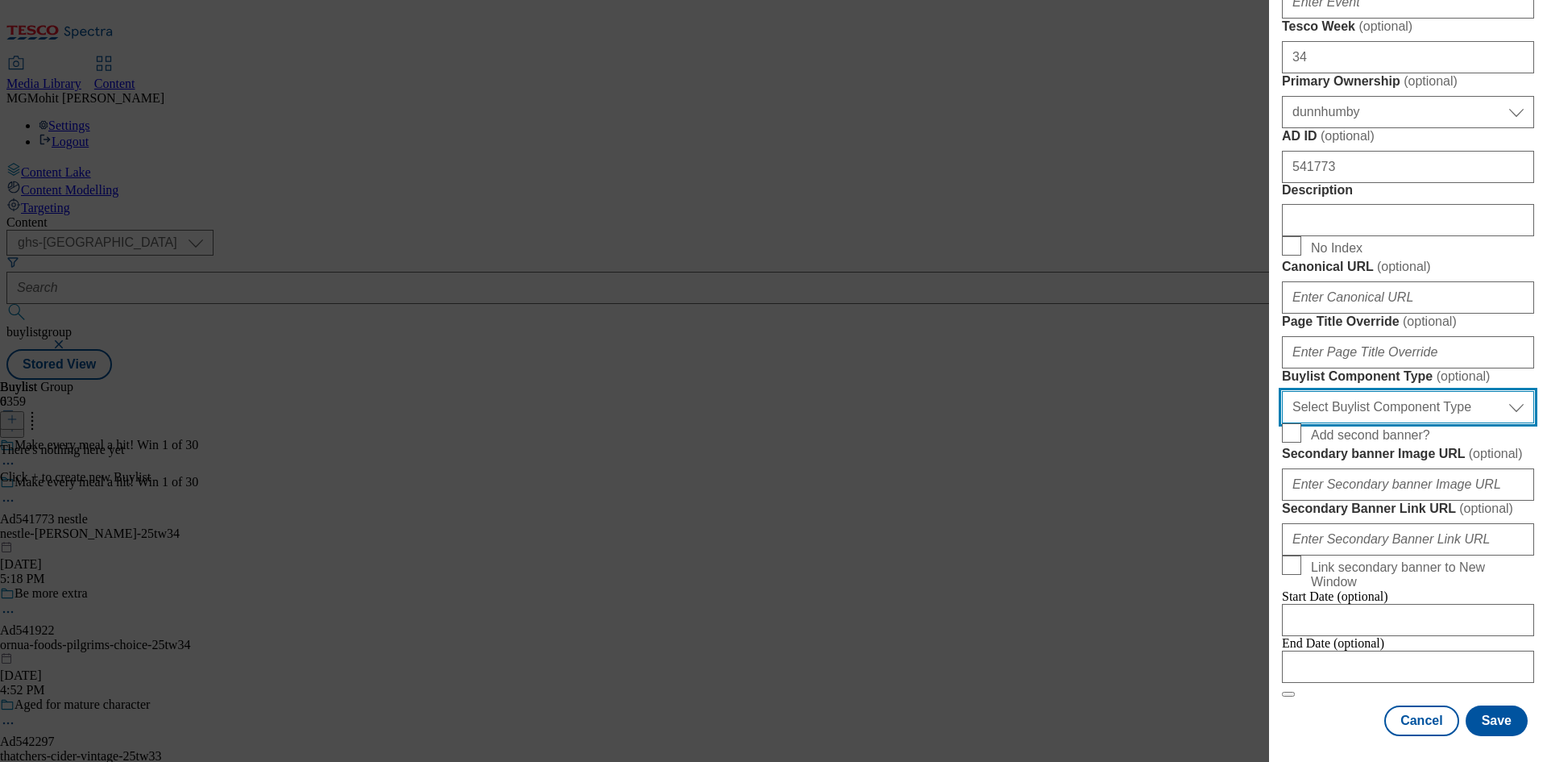
drag, startPoint x: 1380, startPoint y: 467, endPoint x: 1347, endPoint y: 492, distance: 41.6
click at [1380, 423] on select "Select Buylist Component Type Banner Competition Header Meal" at bounding box center [1408, 407] width 252 height 32
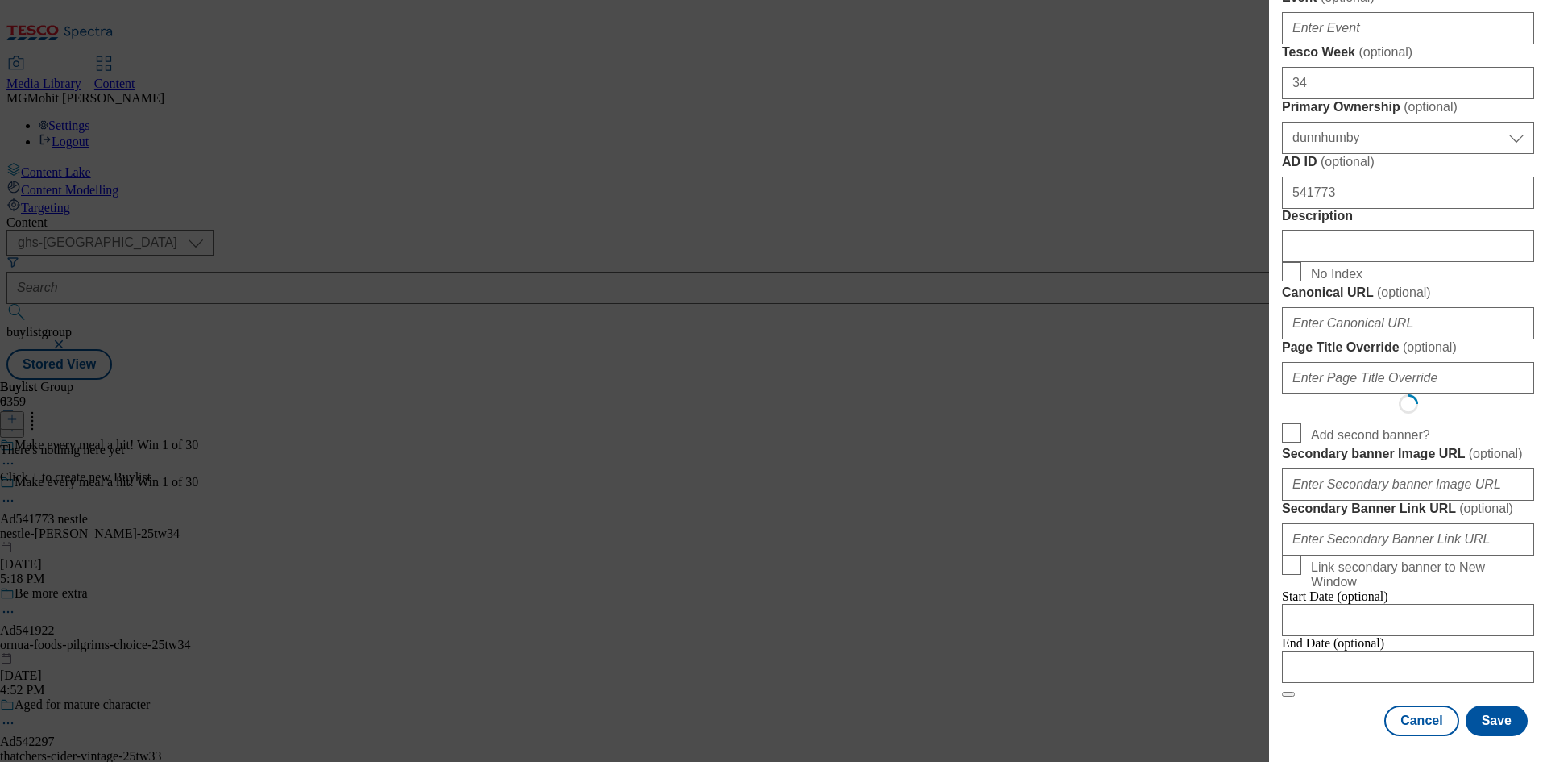
scroll to position [0, 0]
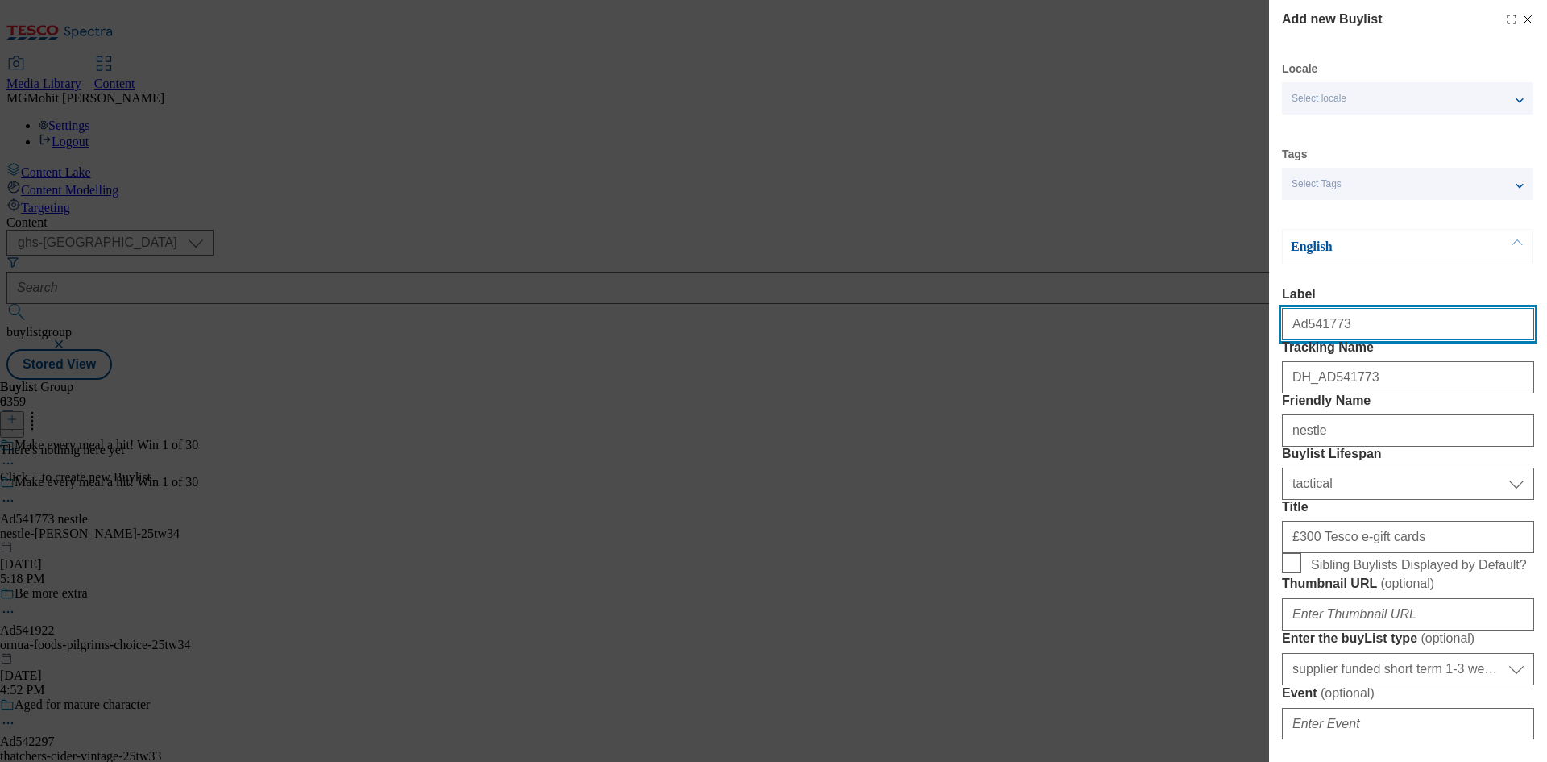
select select "Banner"
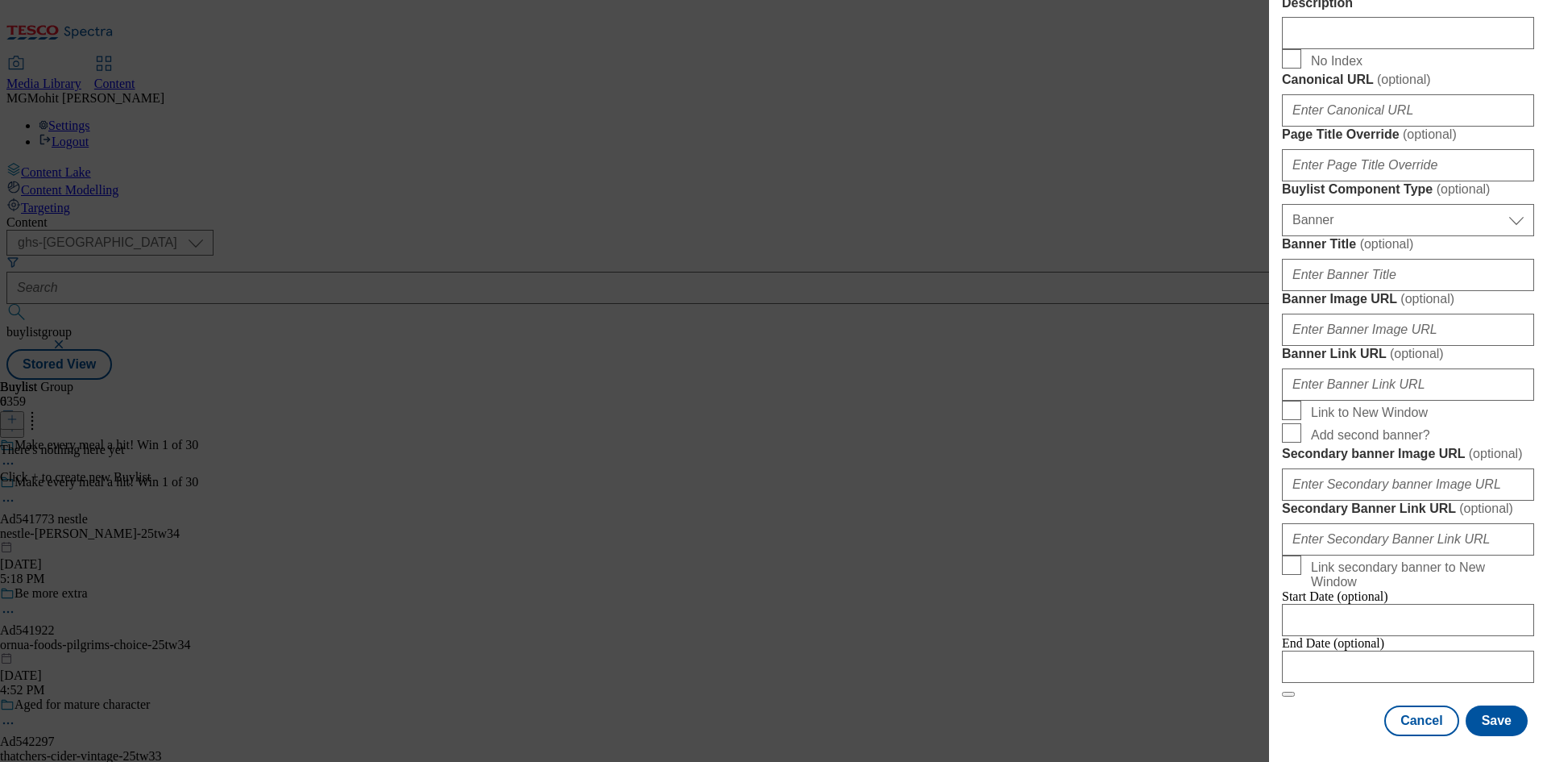
scroll to position [1597, 0]
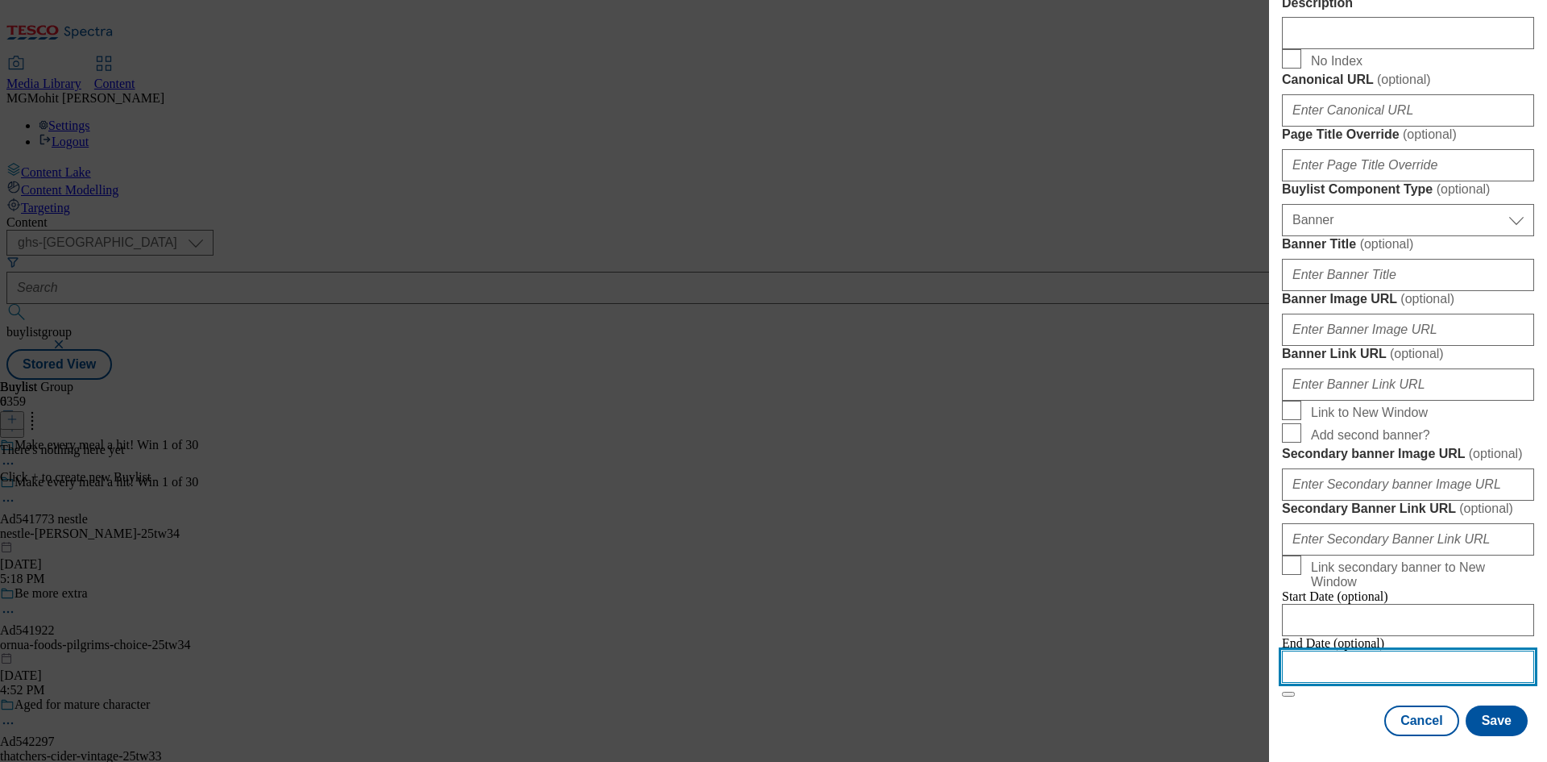
click at [1311, 650] on input "Modal" at bounding box center [1408, 666] width 252 height 32
select select "2025"
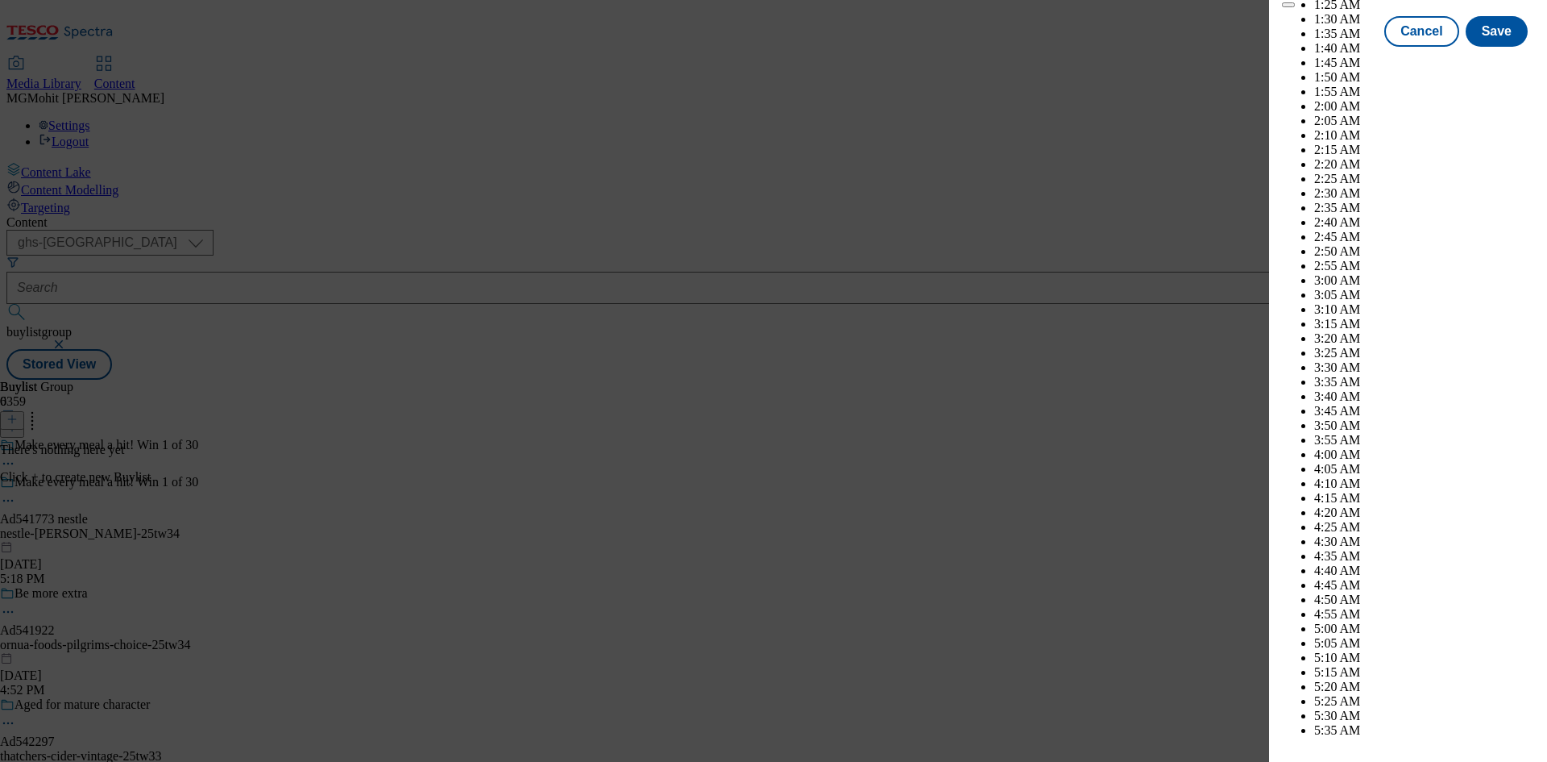
scroll to position [6192, 0]
select select "December"
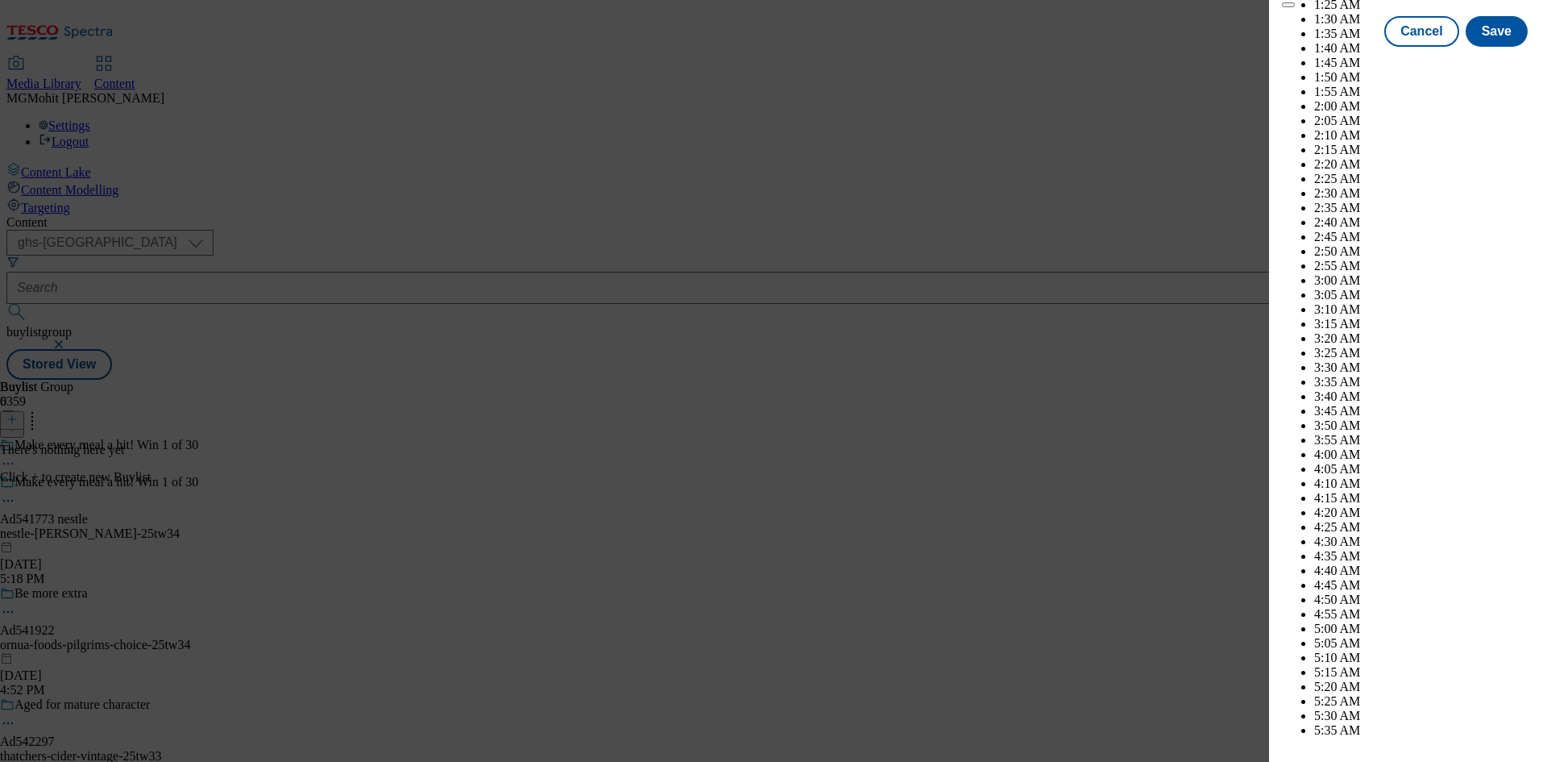
select select "2026"
select select "January"
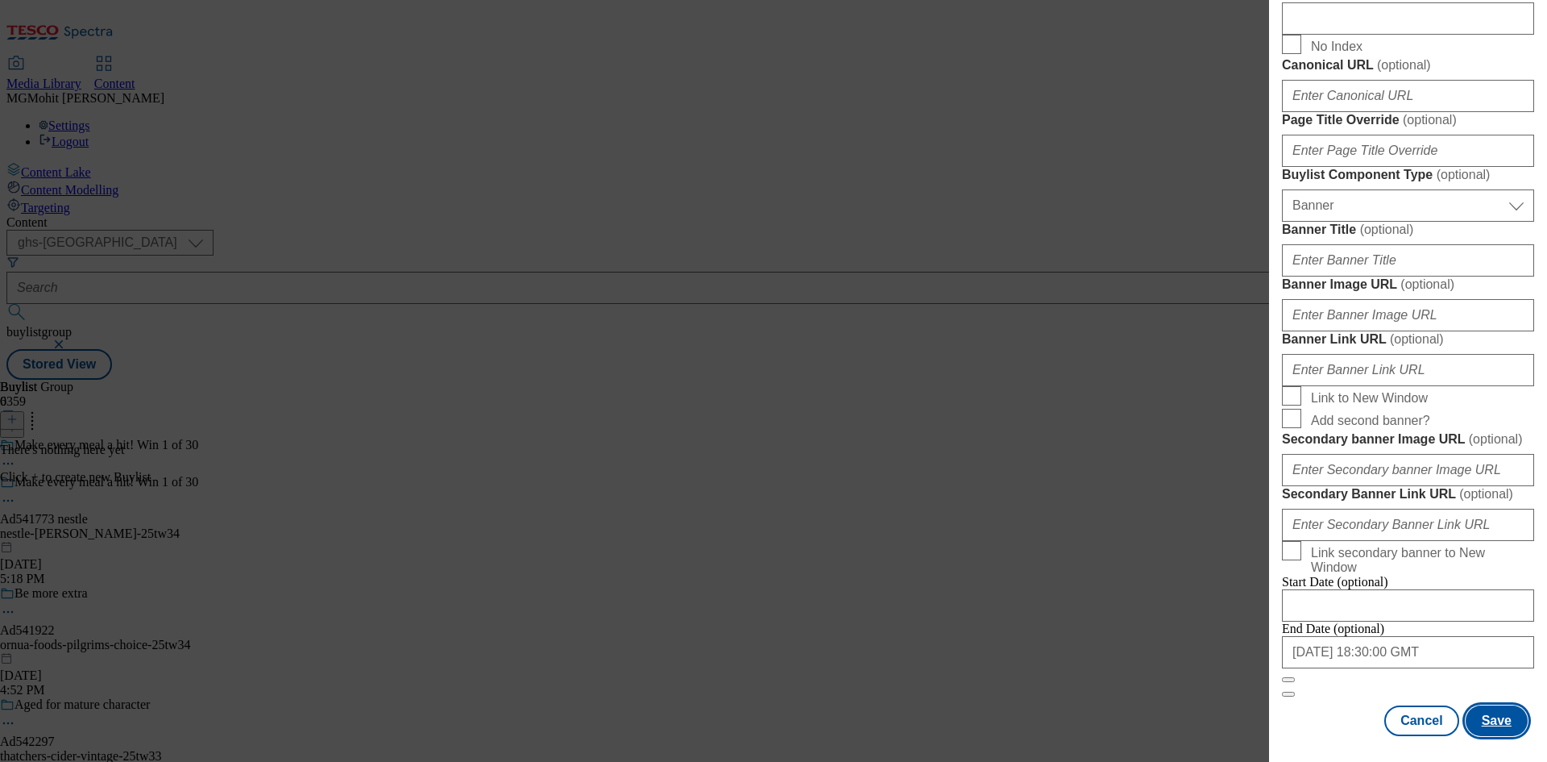
click at [1492, 722] on button "Save" at bounding box center [1497, 720] width 62 height 31
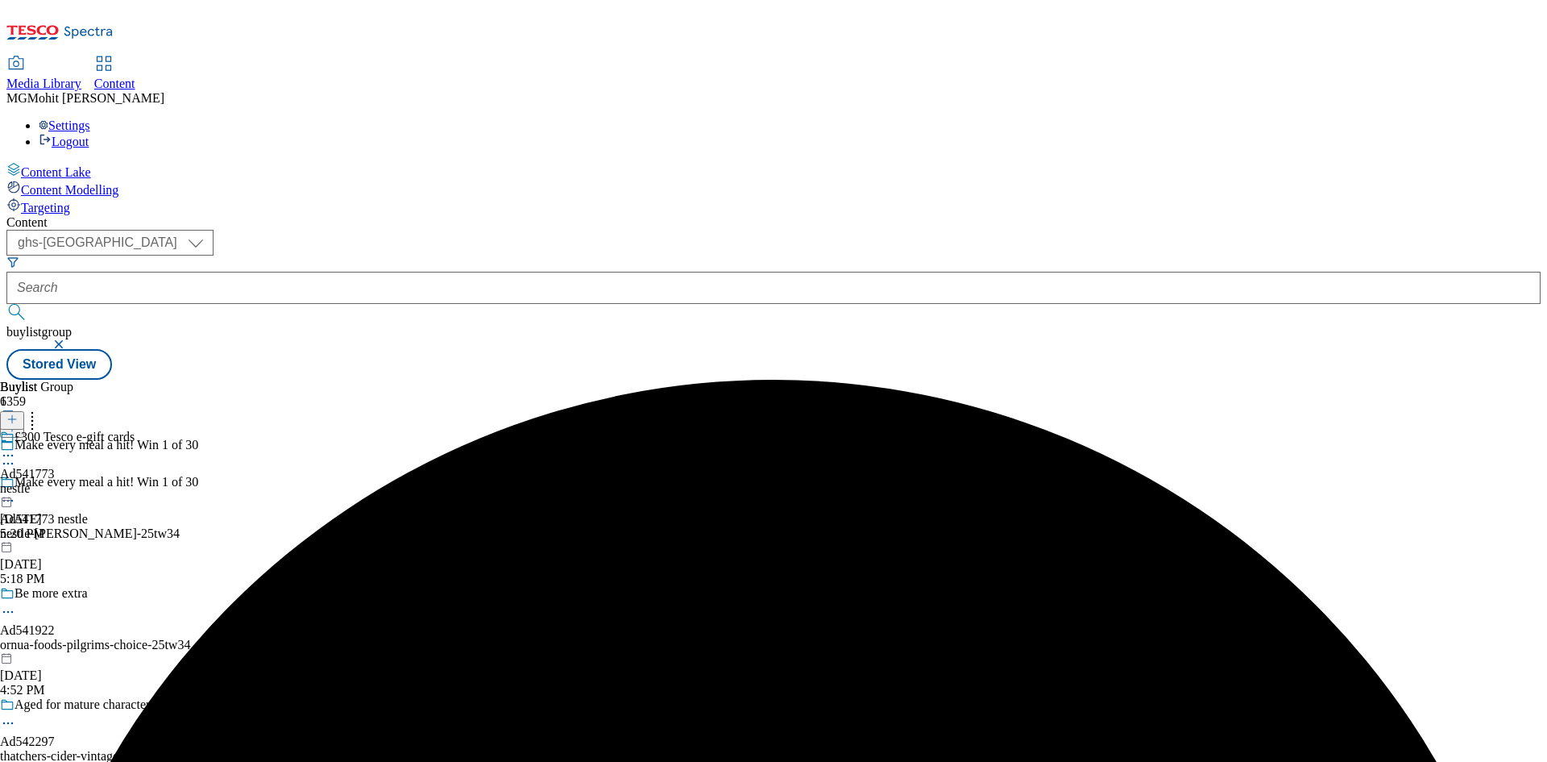
click at [135, 481] on div "nestle" at bounding box center [67, 488] width 135 height 15
click at [18, 413] on icon at bounding box center [11, 418] width 11 height 11
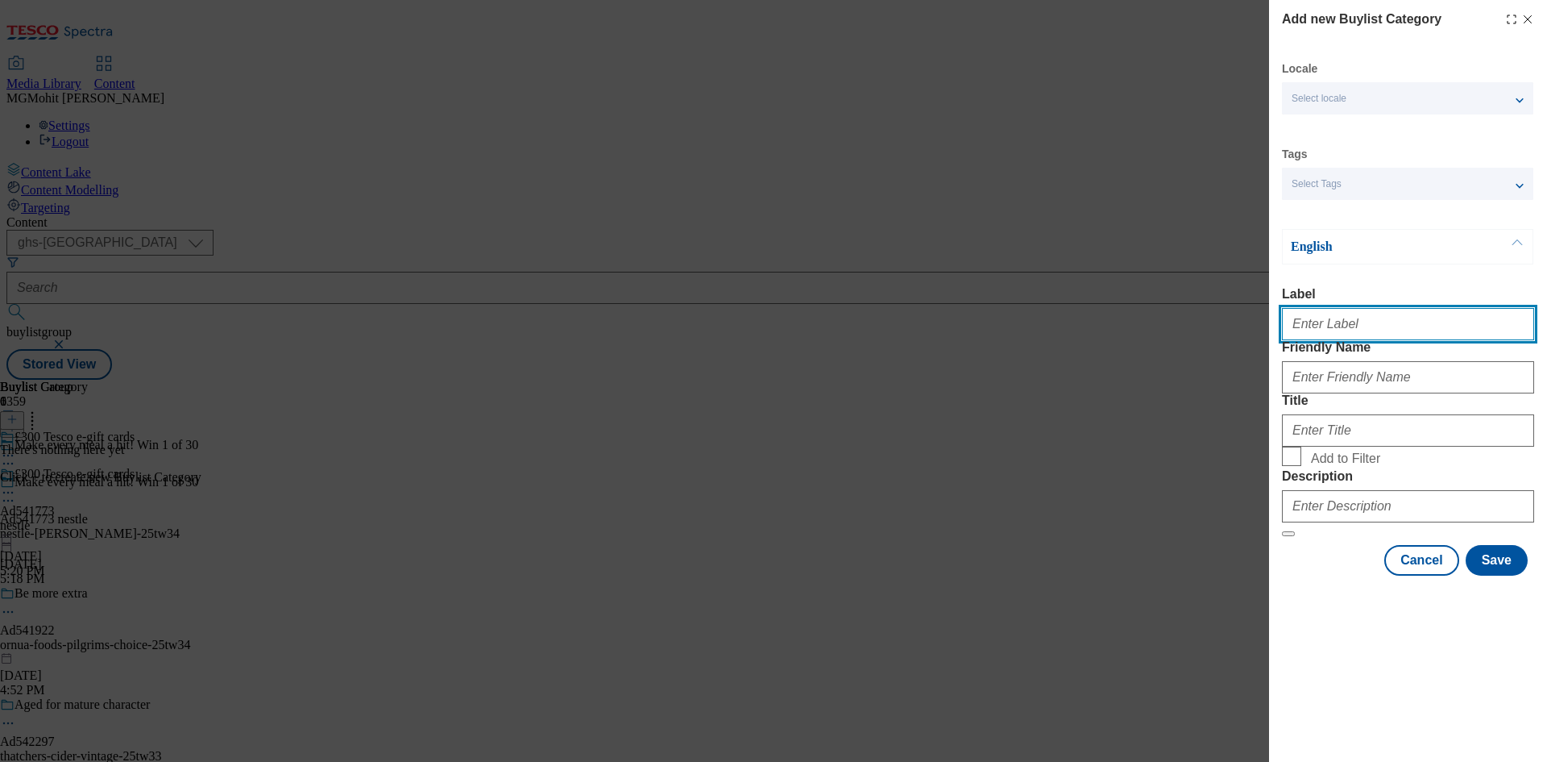
click at [1307, 326] on input "Label" at bounding box center [1408, 324] width 252 height 32
paste input "Ad541773"
type input "Ad541773"
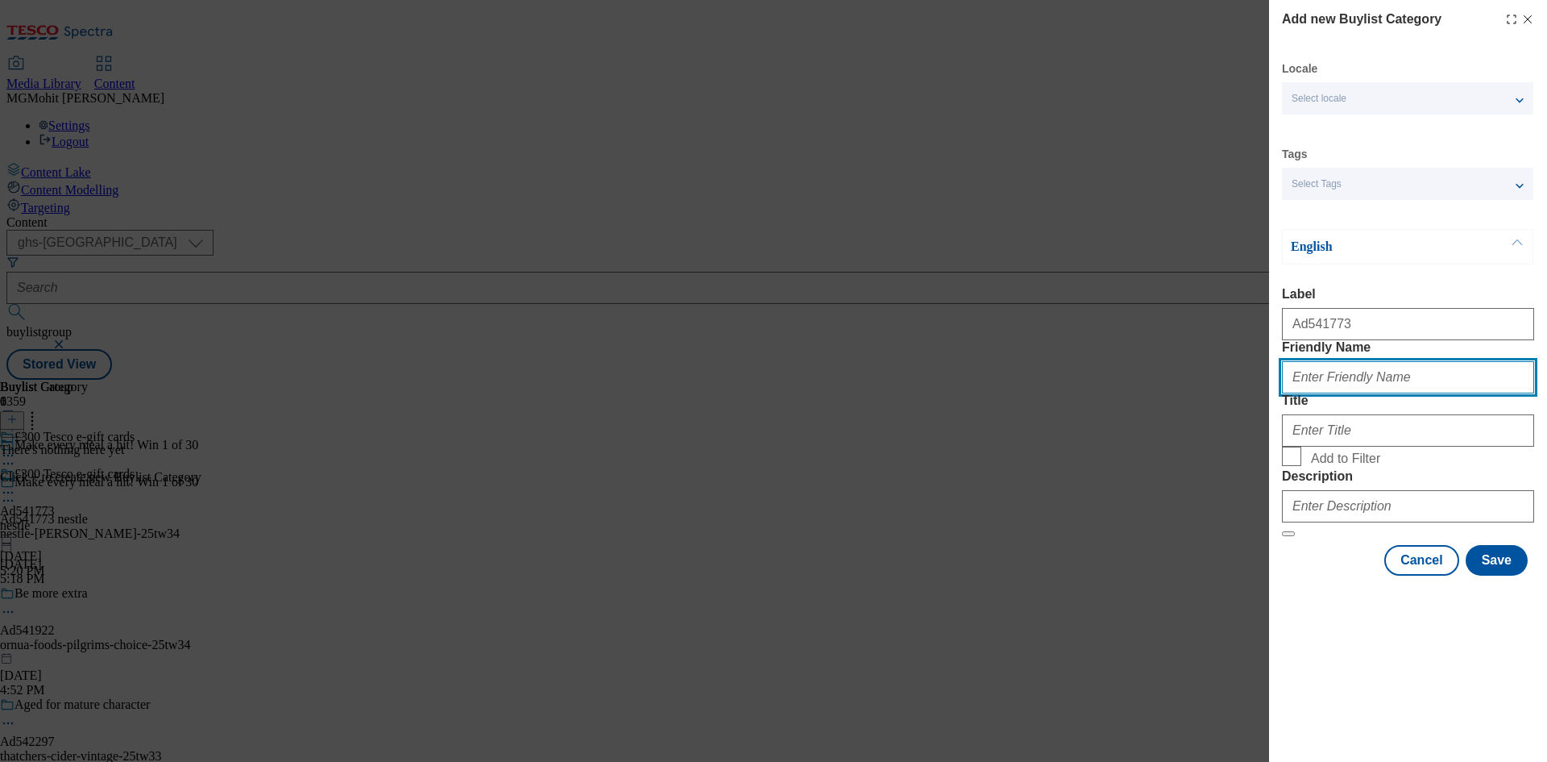
paste input "nestle-felix"
type input "nestle-felix"
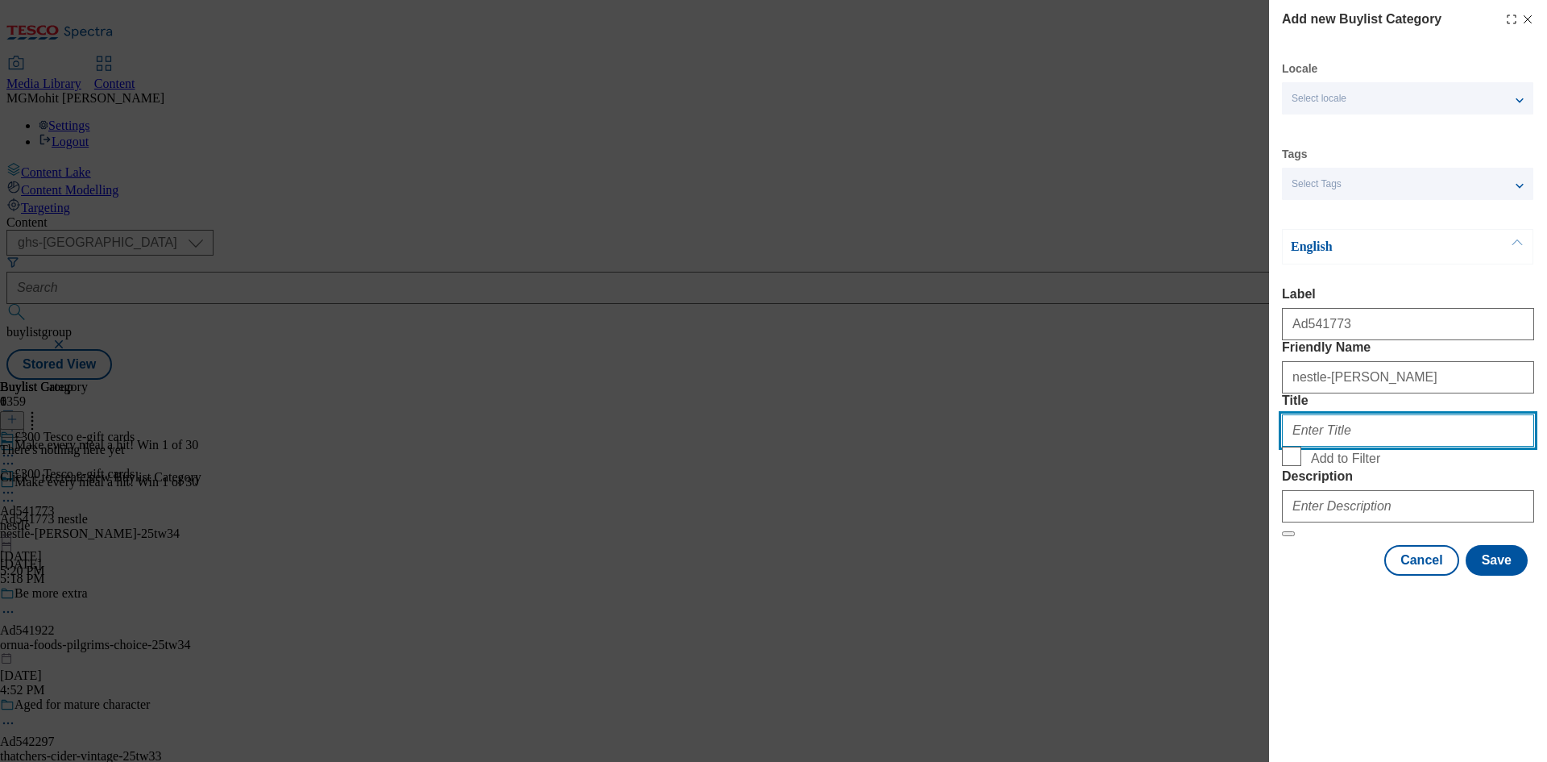
click at [1316, 446] on input "Title" at bounding box center [1408, 430] width 252 height 32
paste input "Nestle"
type input "Nestle"
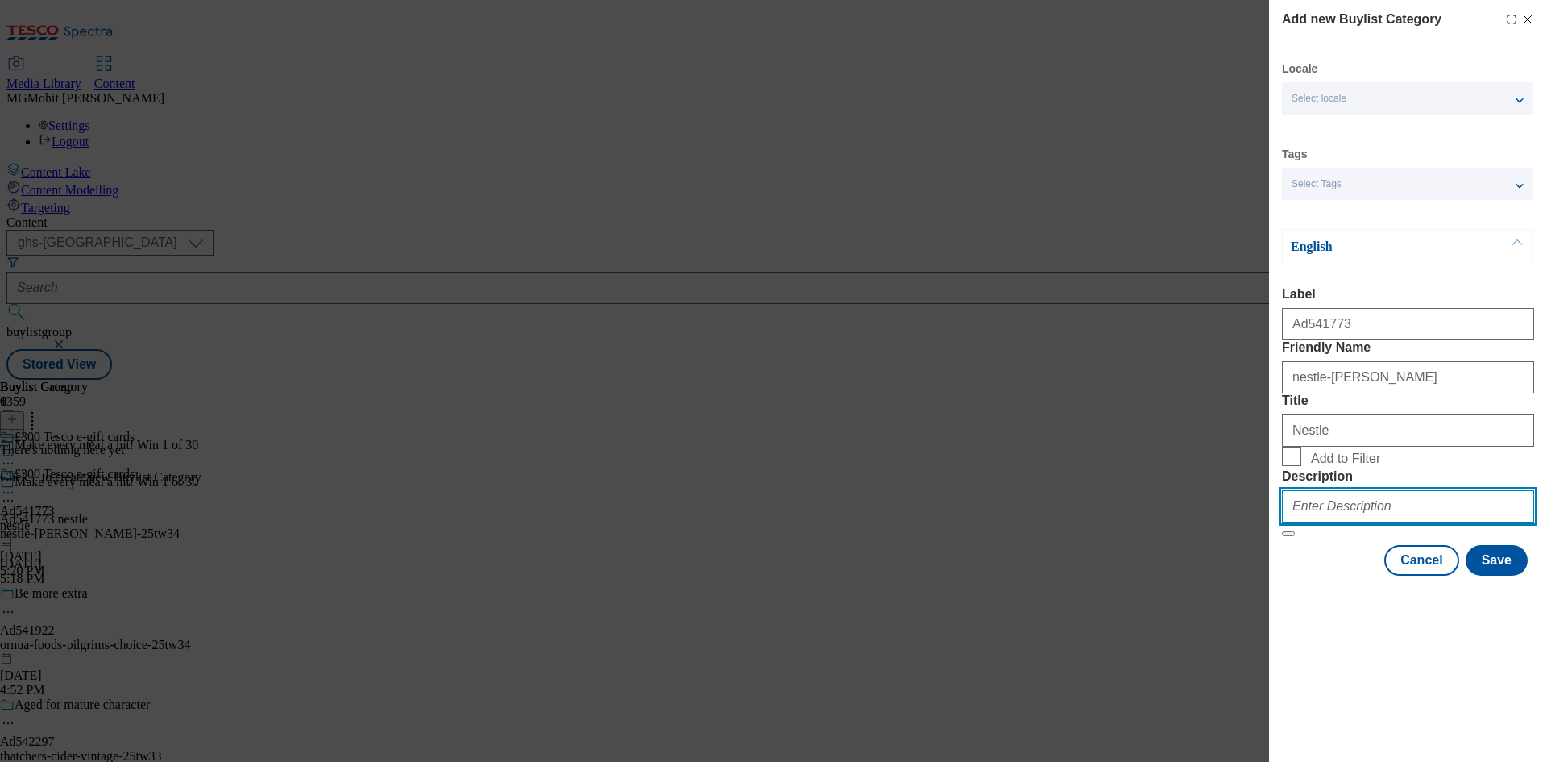
click at [1323, 522] on input "Description" at bounding box center [1408, 506] width 252 height 32
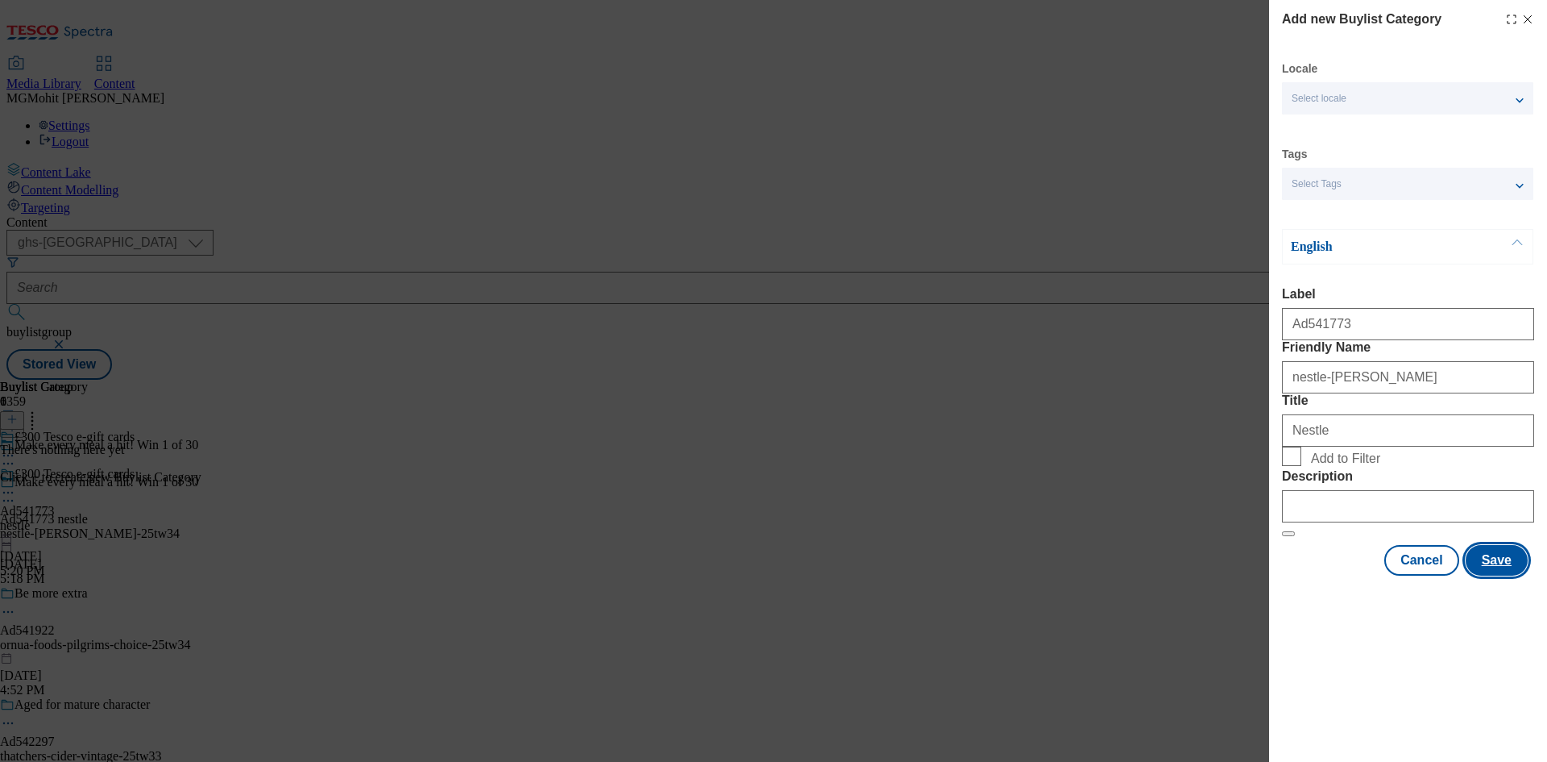
click at [1500, 575] on button "Save" at bounding box center [1497, 560] width 62 height 31
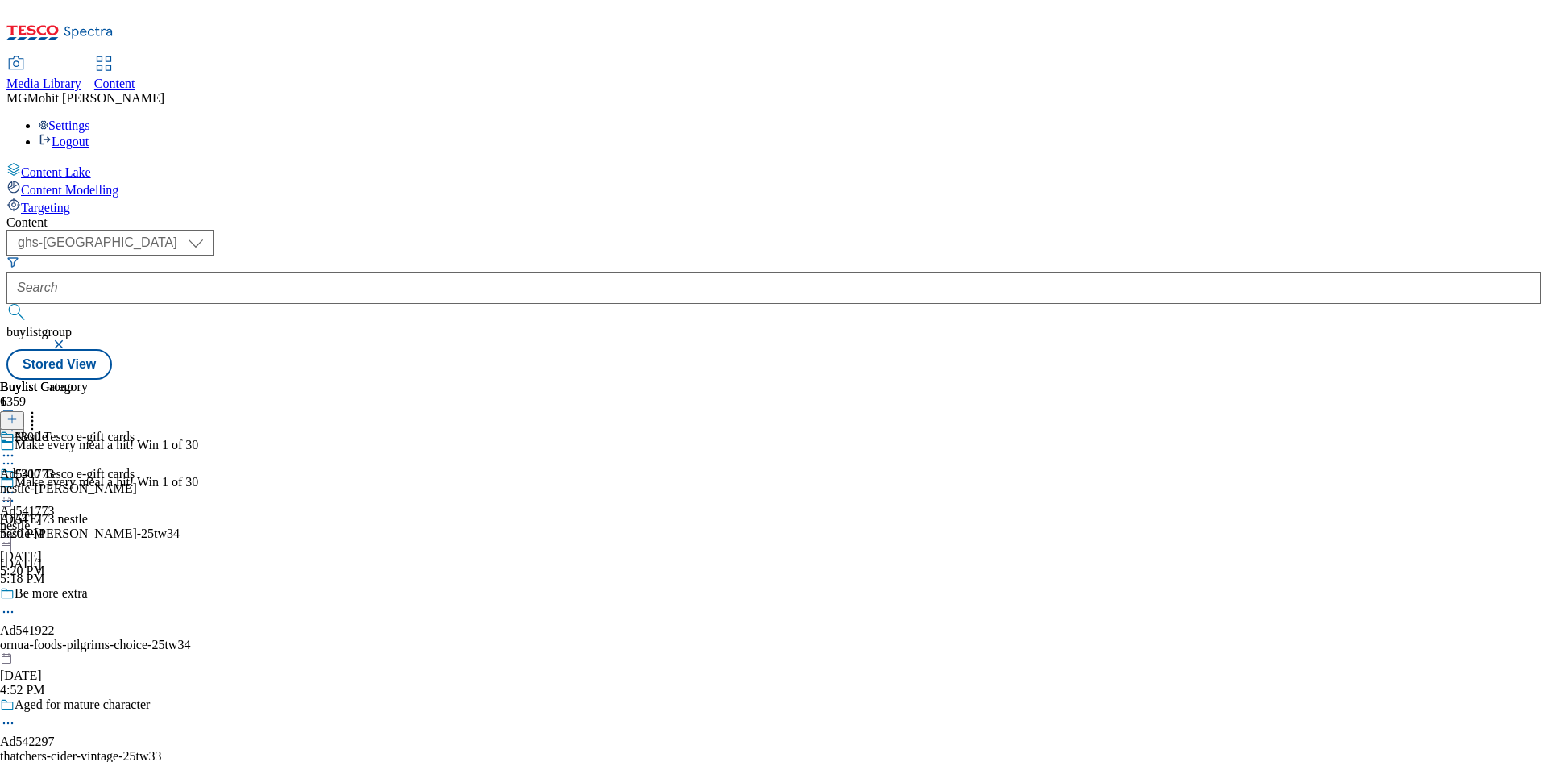
click at [137, 481] on div "nestle-felix" at bounding box center [68, 488] width 137 height 15
click at [18, 413] on icon at bounding box center [11, 418] width 11 height 11
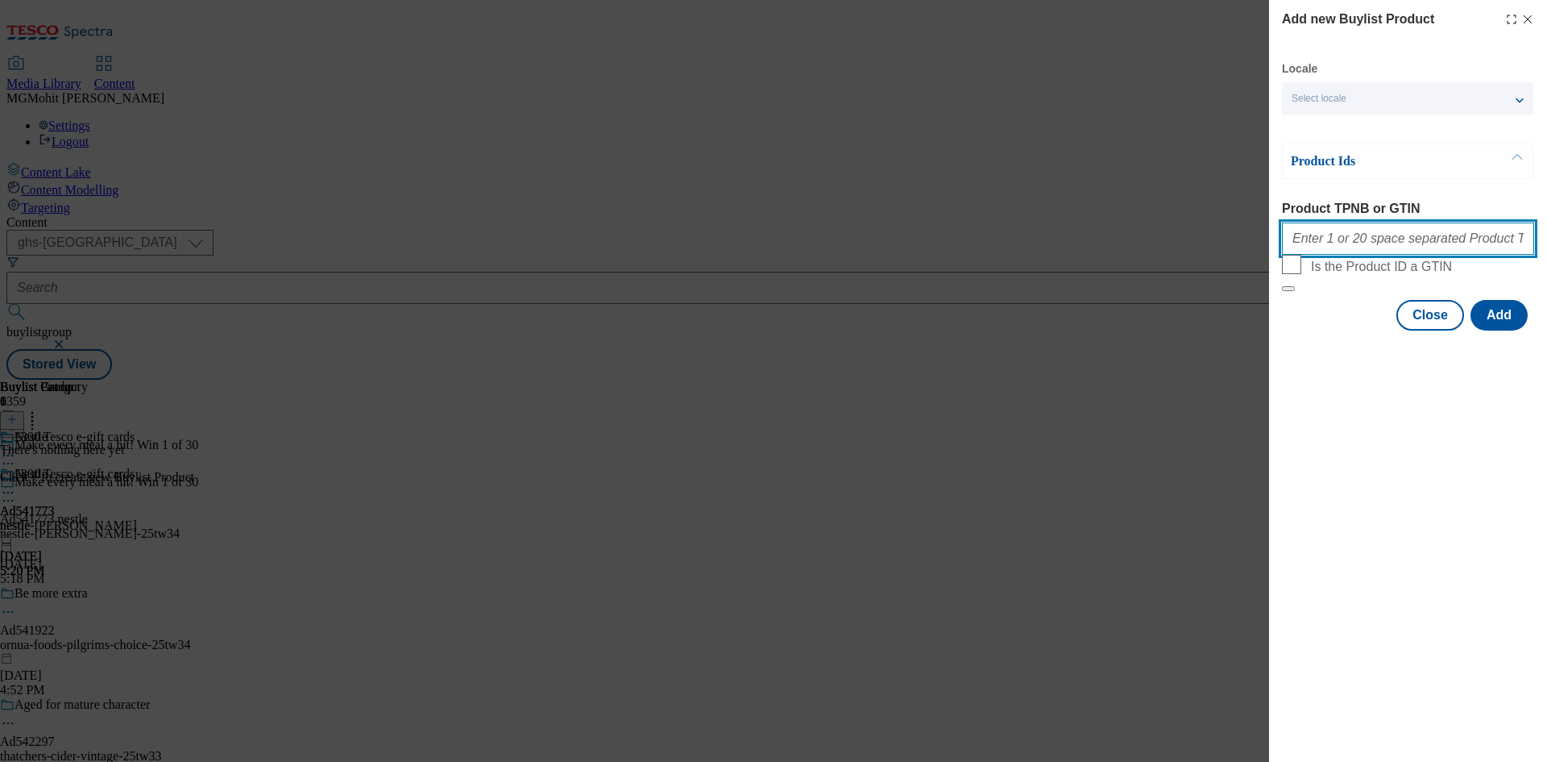
click at [1345, 254] on input "Product TPNB or GTIN" at bounding box center [1408, 238] width 252 height 32
paste input "93936836 93217294"
type input "93936836 93217294"
click at [1486, 330] on button "Add" at bounding box center [1499, 315] width 57 height 31
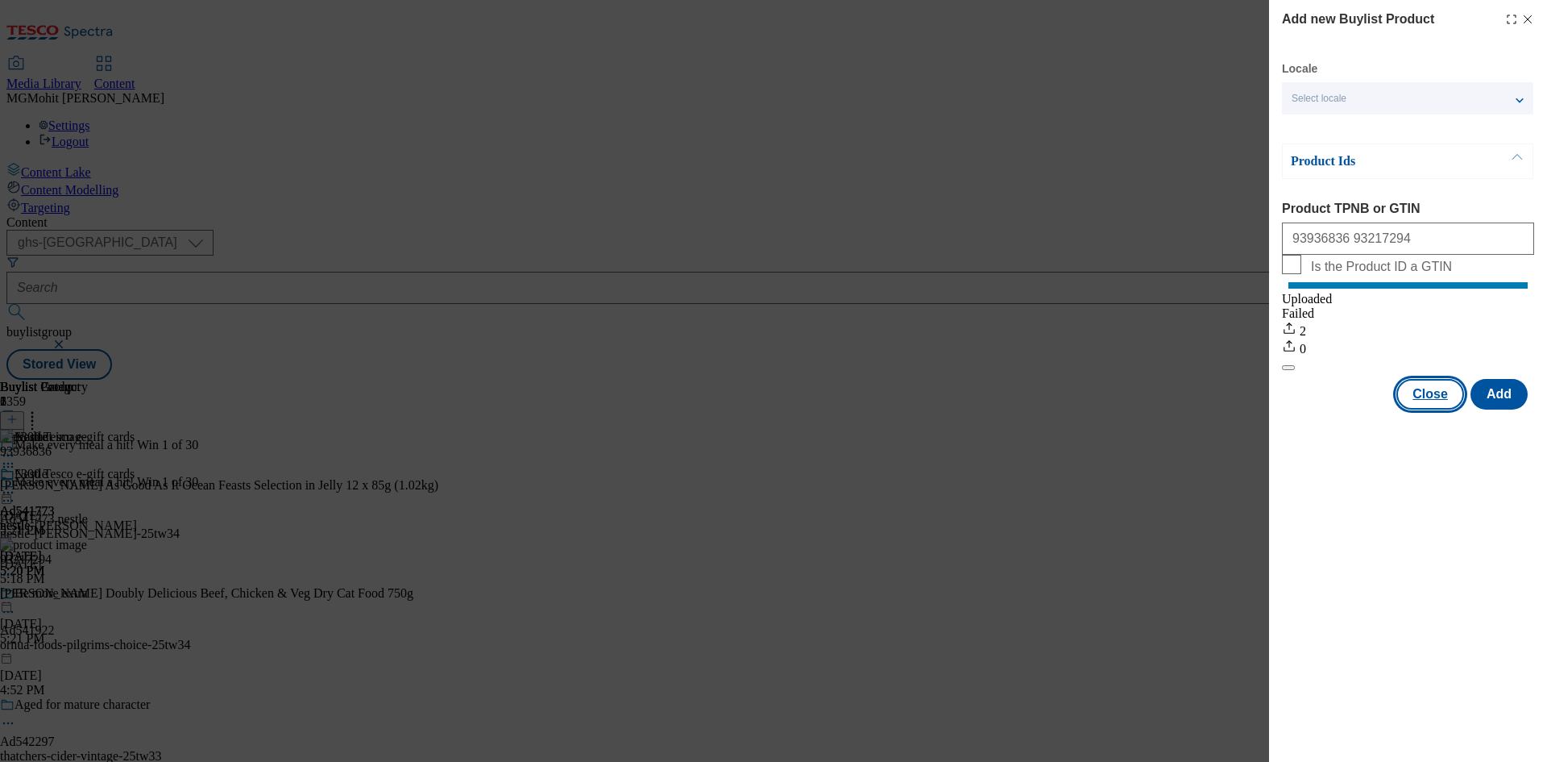
click at [1431, 409] on button "Close" at bounding box center [1431, 394] width 68 height 31
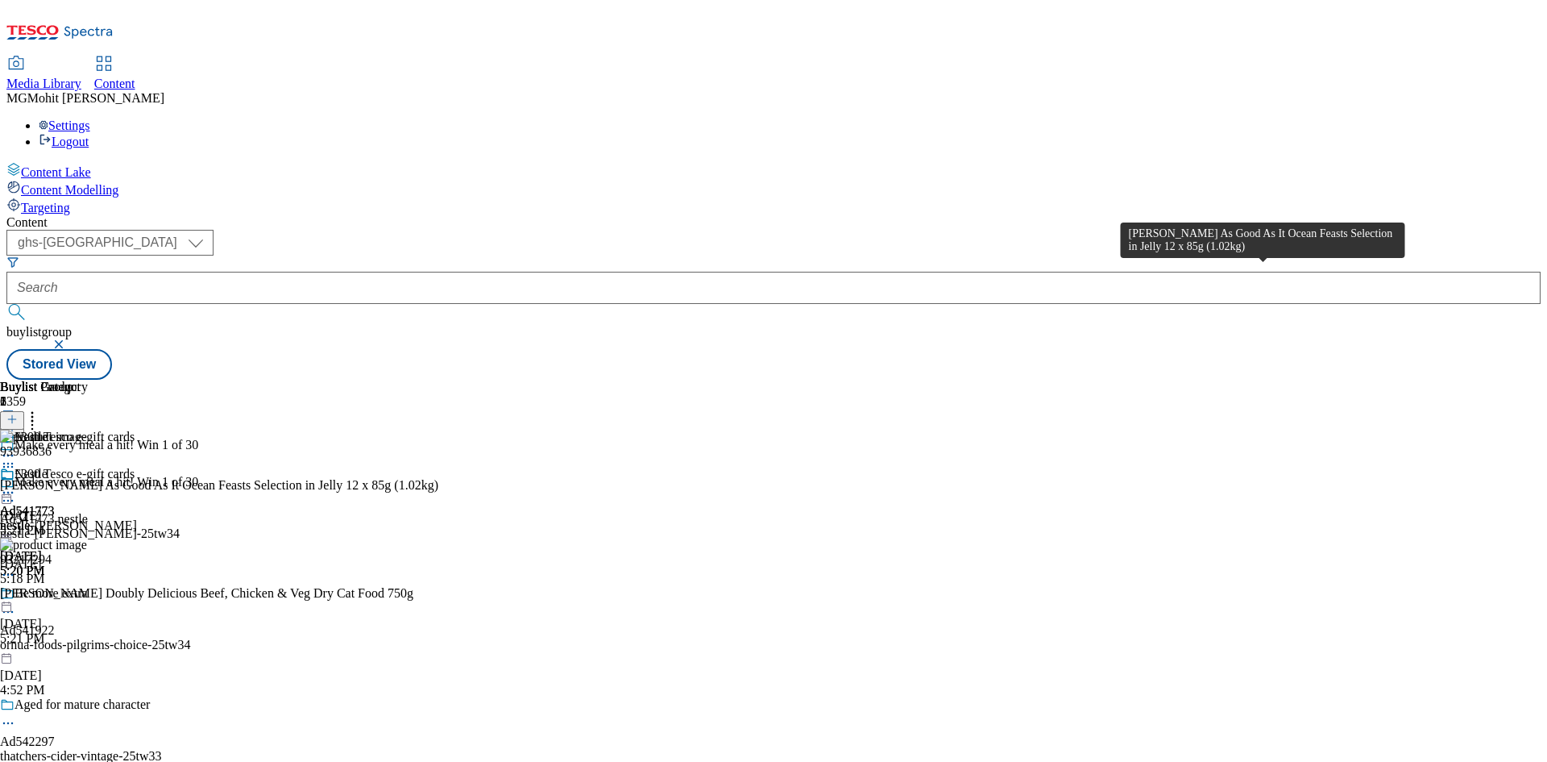
click at [438, 478] on div "Felix As Good As It Ocean Feasts Selection in Jelly 12 x 85g (1.02kg)" at bounding box center [219, 485] width 438 height 15
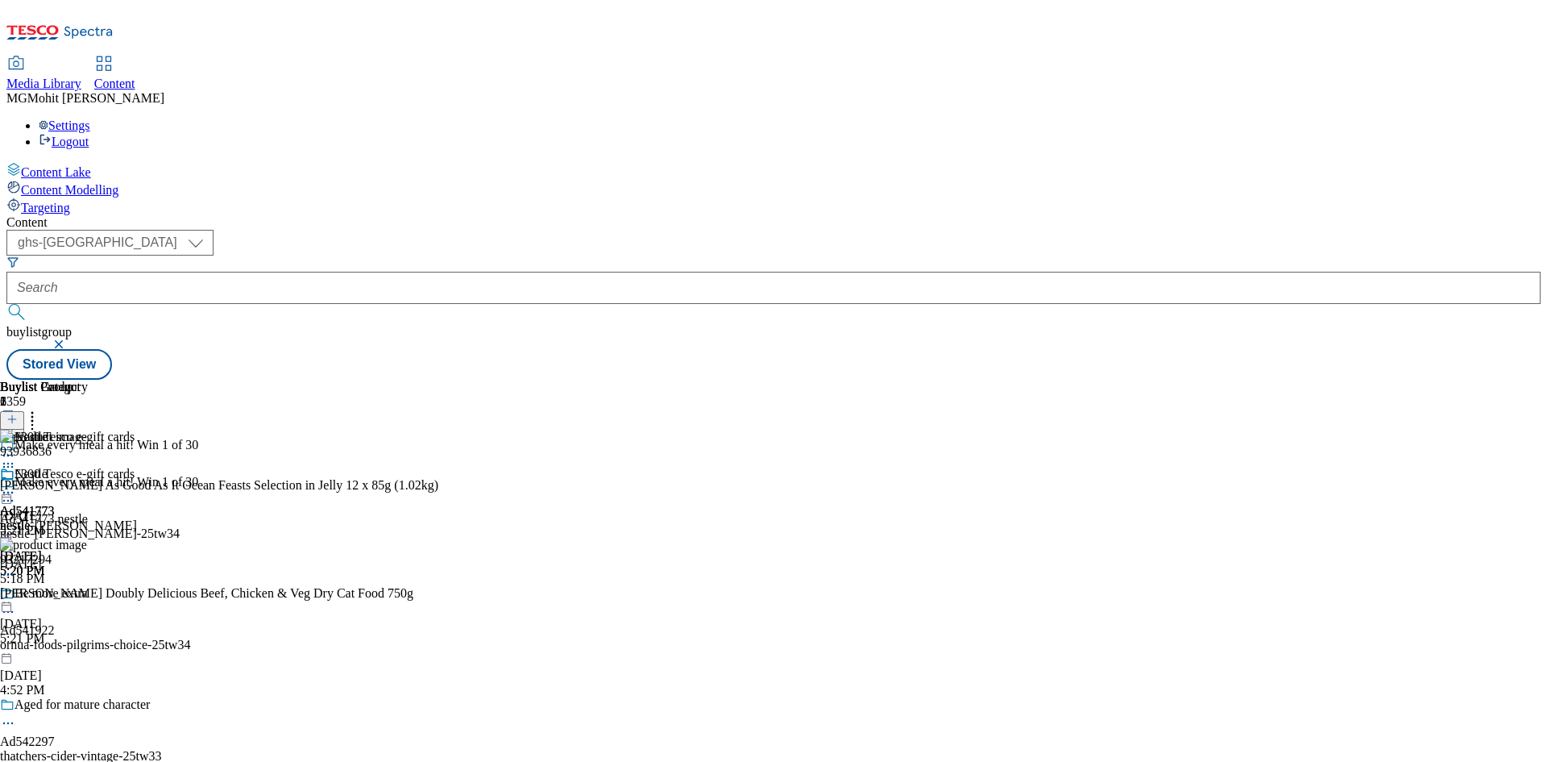
click at [14, 492] on circle at bounding box center [12, 493] width 2 height 2
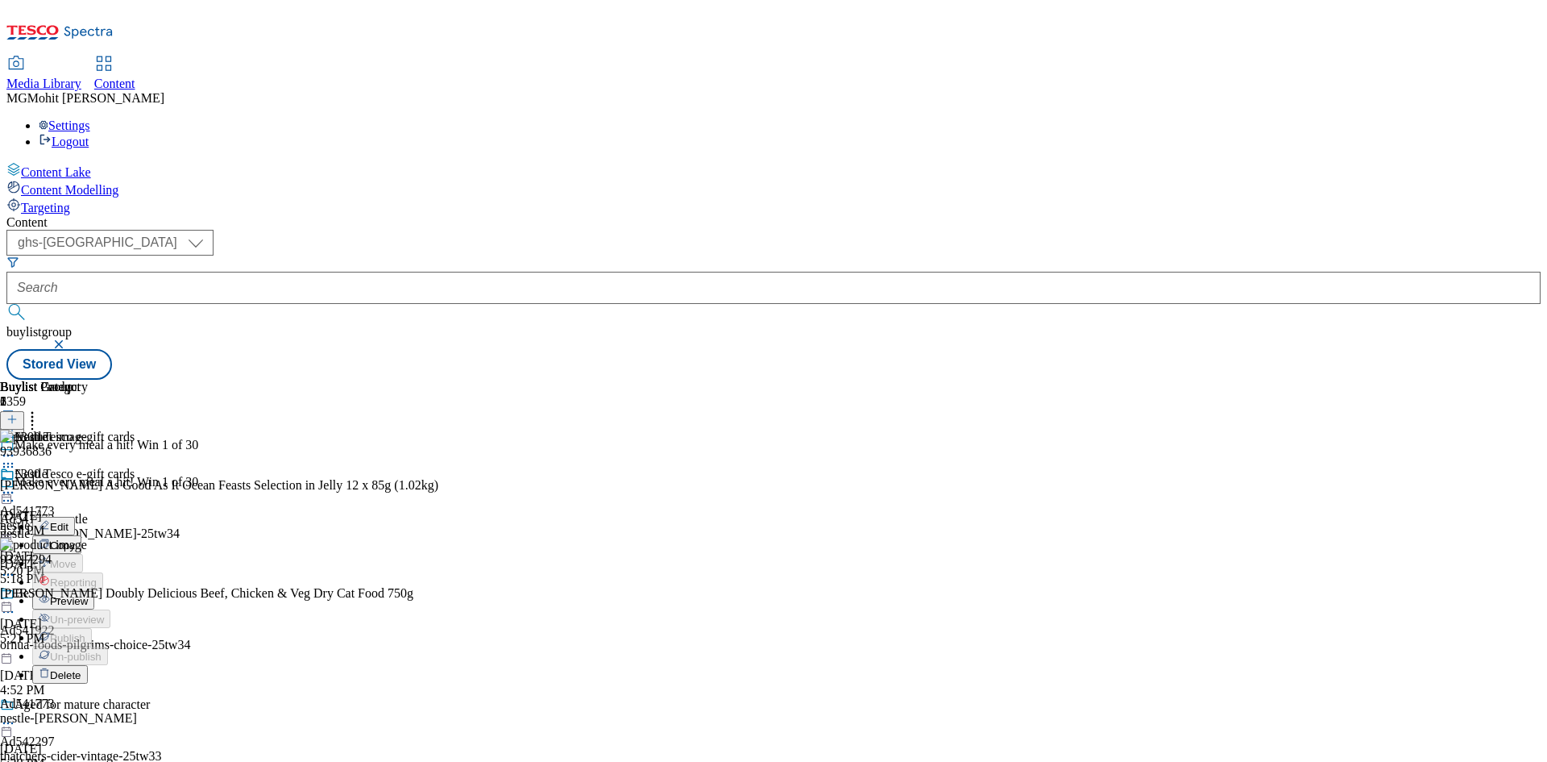
click at [68, 521] on span "Edit" at bounding box center [59, 527] width 19 height 12
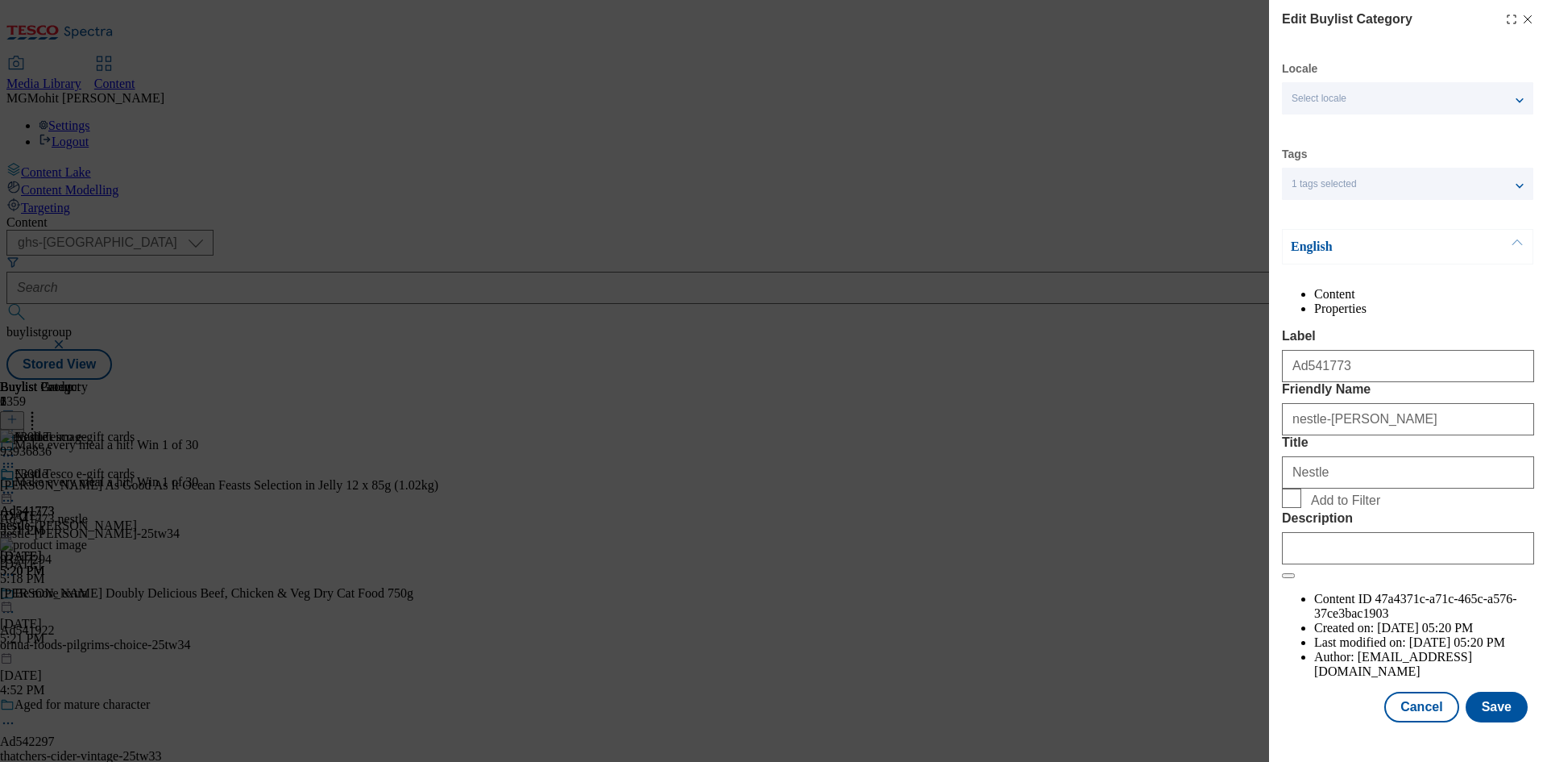
scroll to position [31, 0]
click at [1327, 564] on input "Description" at bounding box center [1408, 548] width 252 height 32
paste input "Felix As Good As It Ocean Feasts Selection in Jelly 12 x 85g (1.02kg)"
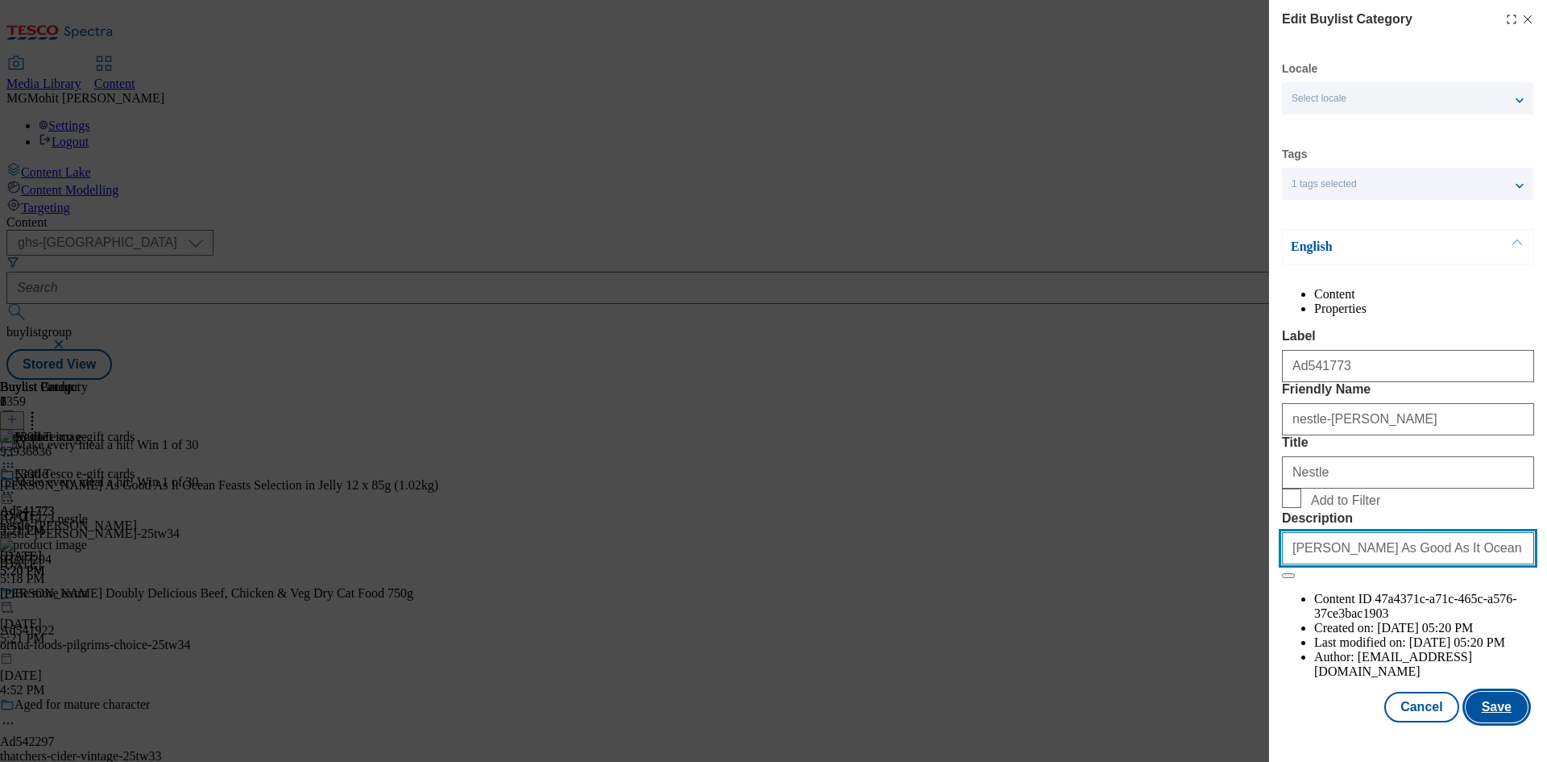
scroll to position [0, 68]
type input "Felix As Good As It Ocean Feasts Selection in Jelly 12 x 85g (1.02kg)"
click at [1494, 720] on button "Save" at bounding box center [1497, 706] width 62 height 31
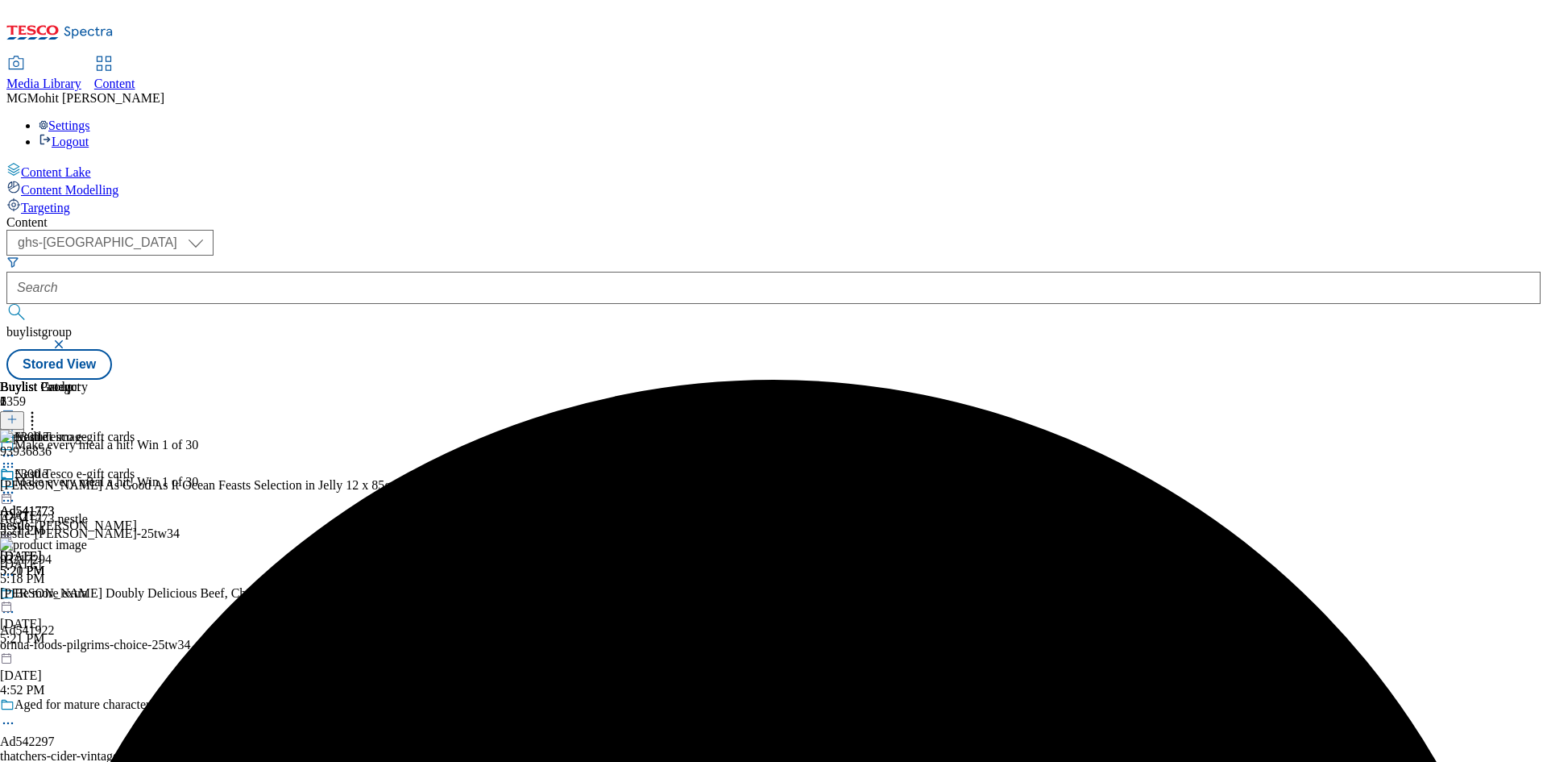
click at [16, 484] on icon at bounding box center [8, 492] width 16 height 16
click at [68, 521] on span "Edit" at bounding box center [59, 527] width 19 height 12
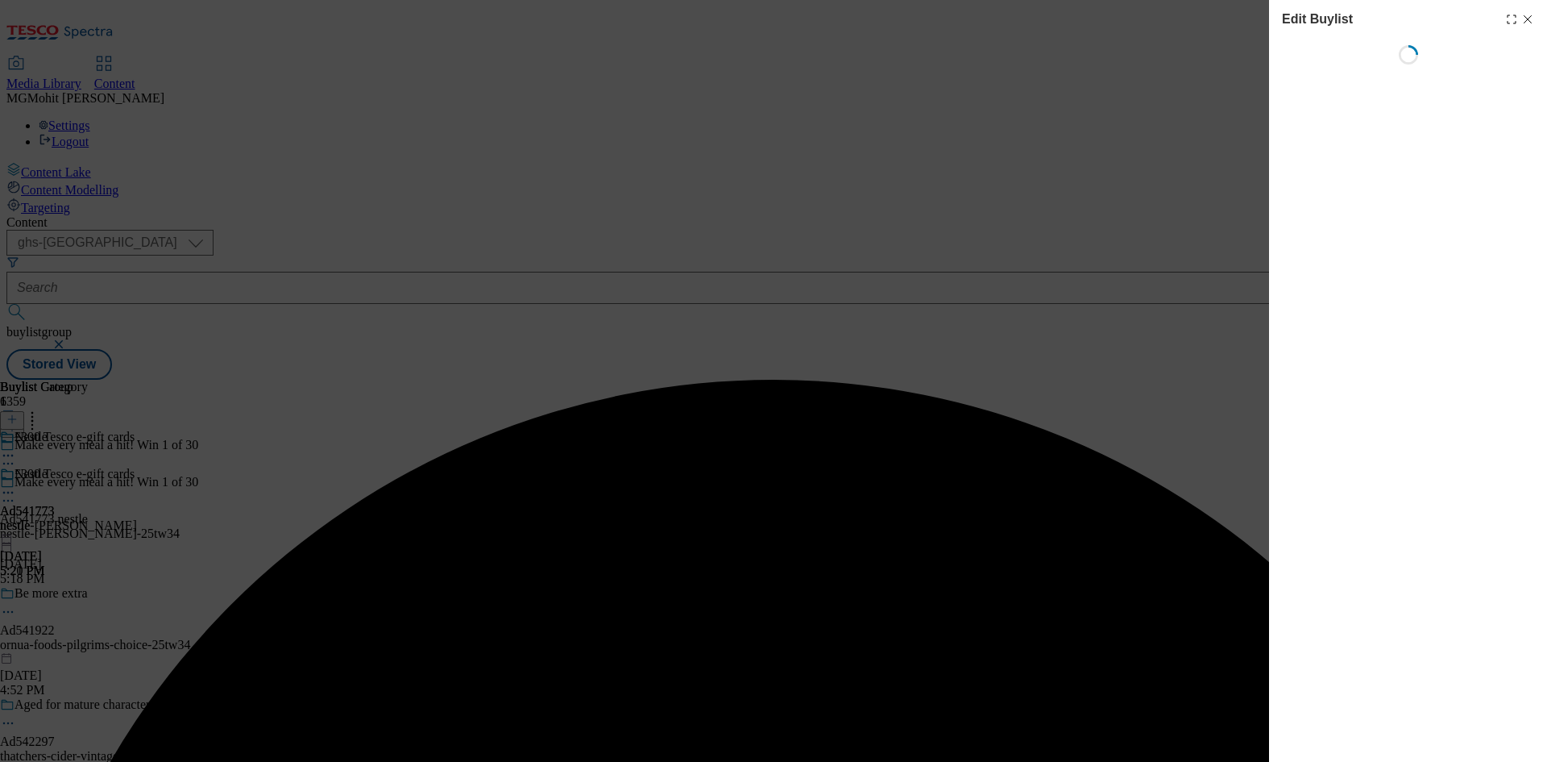
select select "tactical"
select select "supplier funded short term 1-3 weeks"
select select "dunnhumby"
select select "Banner"
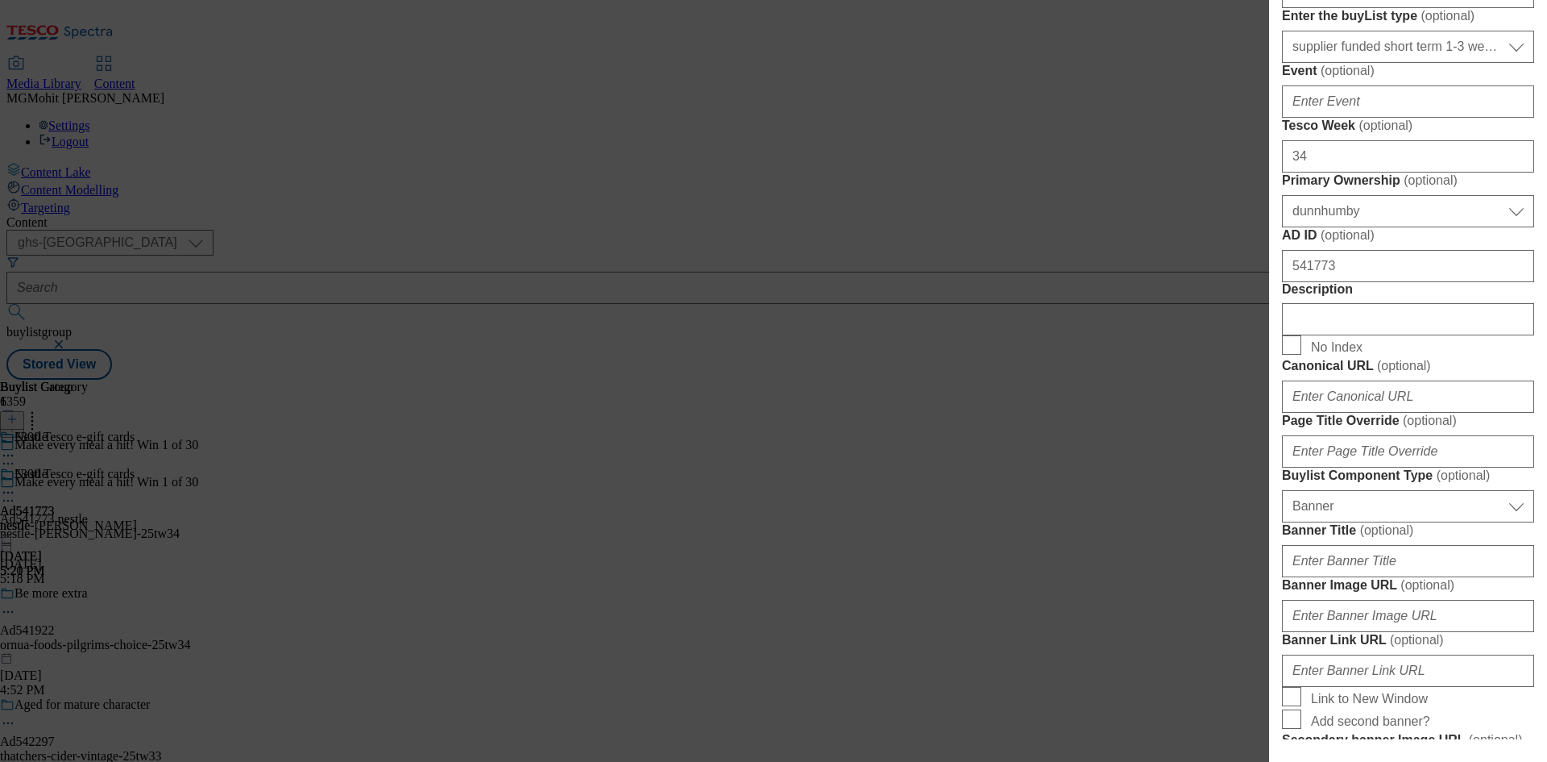
scroll to position [806, 0]
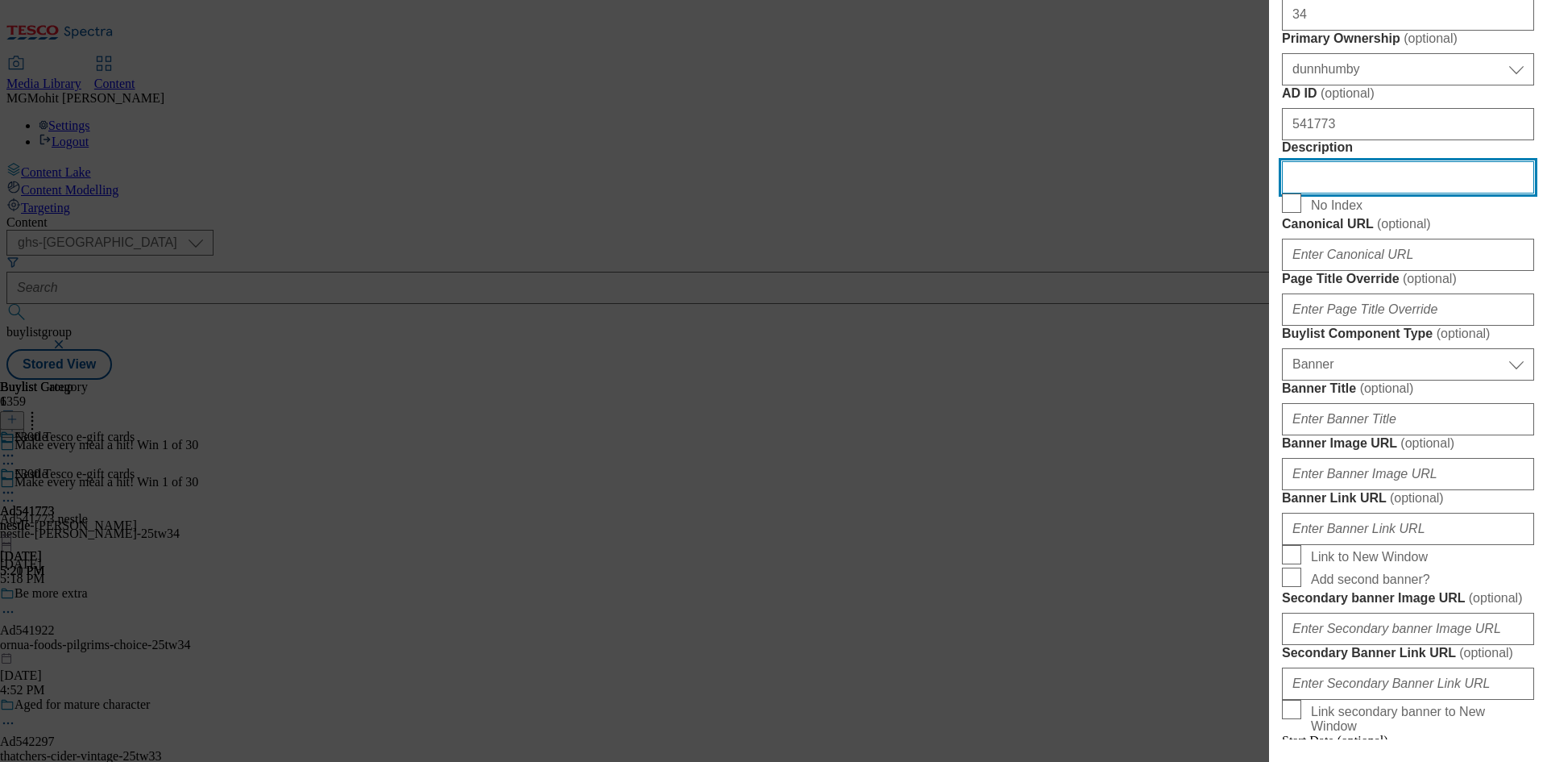
click at [1319, 193] on input "Description" at bounding box center [1408, 177] width 252 height 32
paste input "Felix As Good As It Ocean Feasts Selection in Jelly 12 x 85g (1.02kg)"
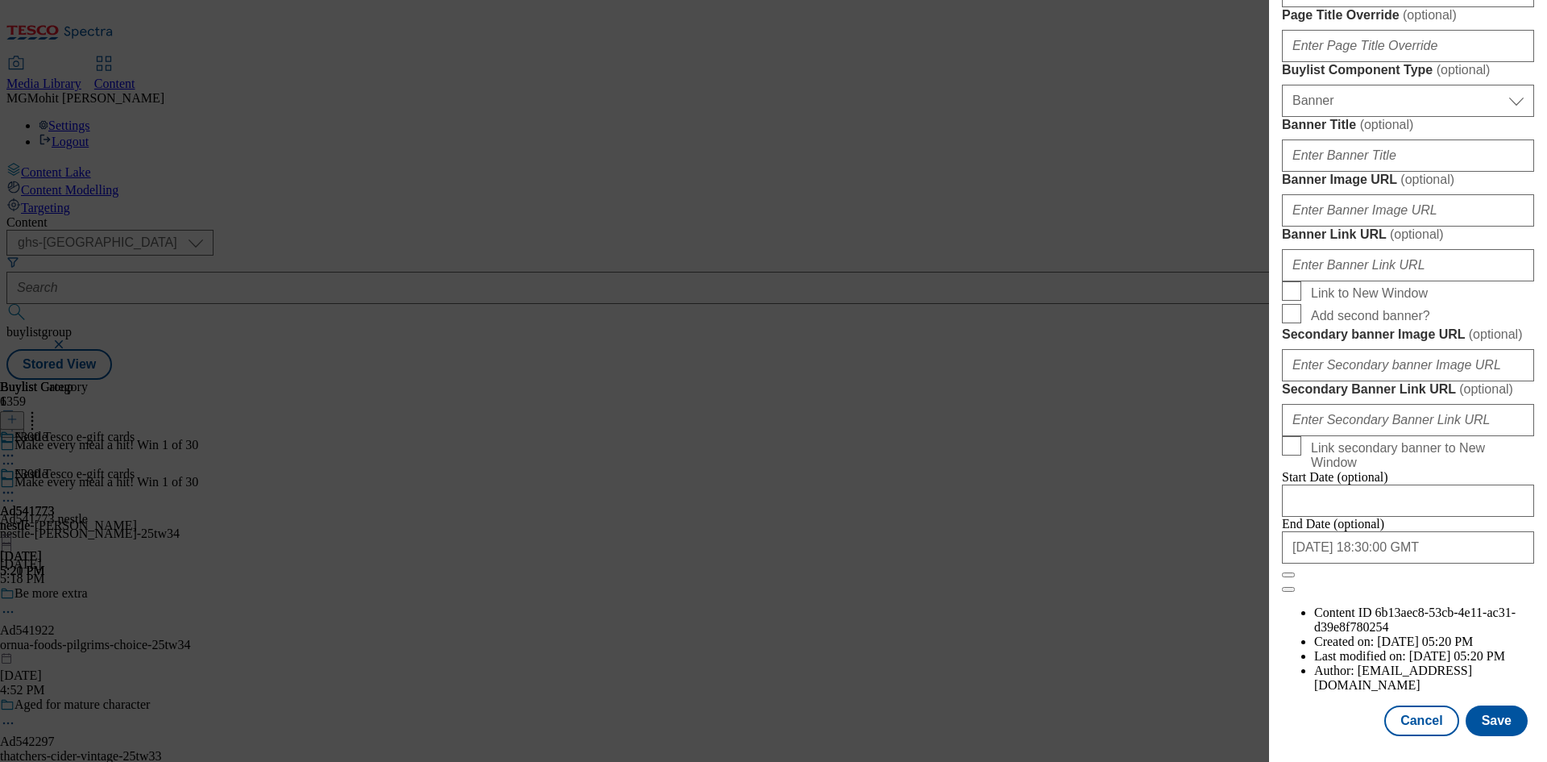
scroll to position [1668, 0]
type input "Felix As Good As It Ocean Feasts Selection in Jelly 12 x 85g (1.02kg)"
click at [1484, 727] on button "Save" at bounding box center [1497, 720] width 62 height 31
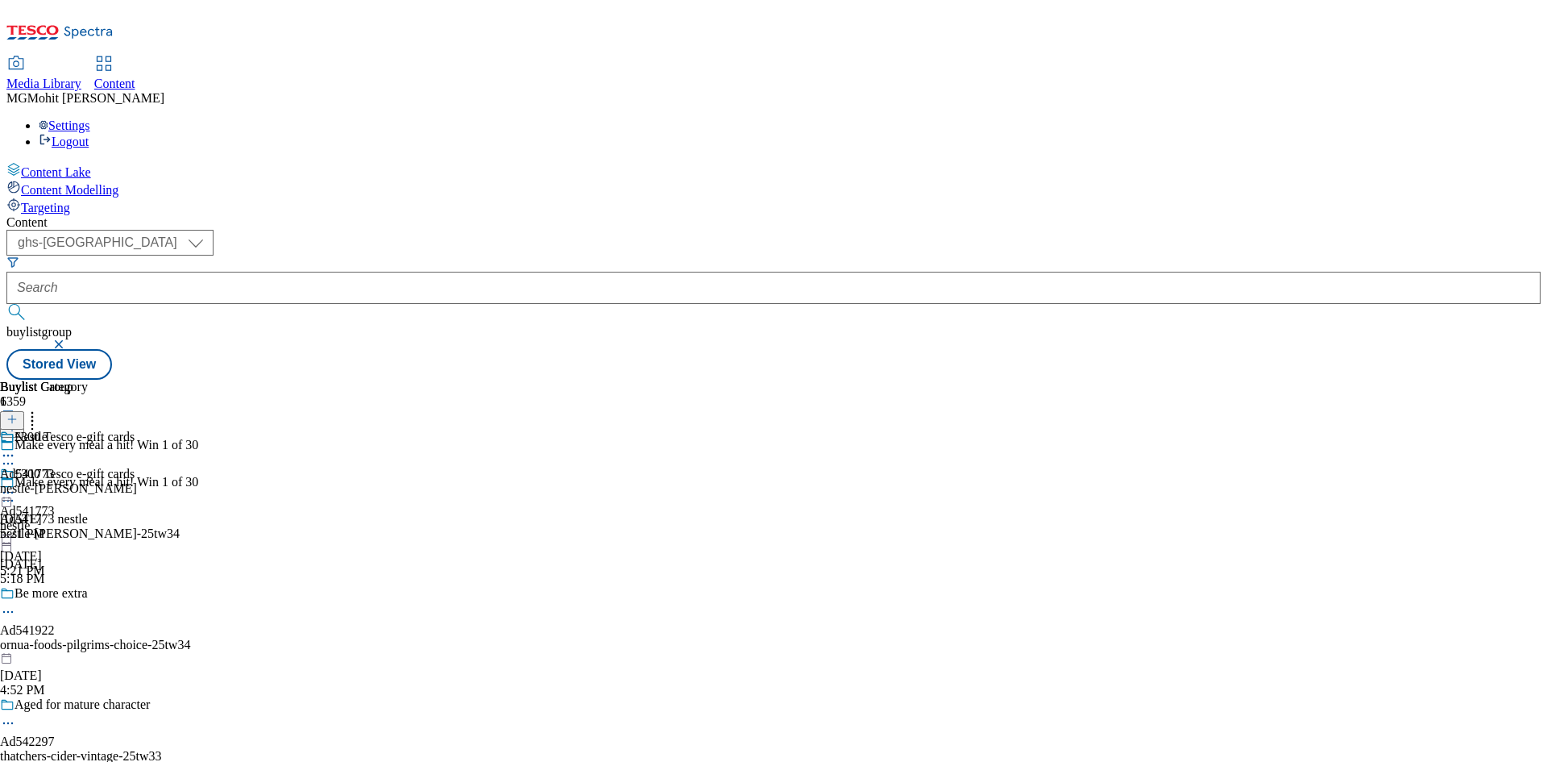
click at [16, 484] on icon at bounding box center [8, 492] width 16 height 16
click at [68, 521] on span "Edit" at bounding box center [59, 527] width 19 height 12
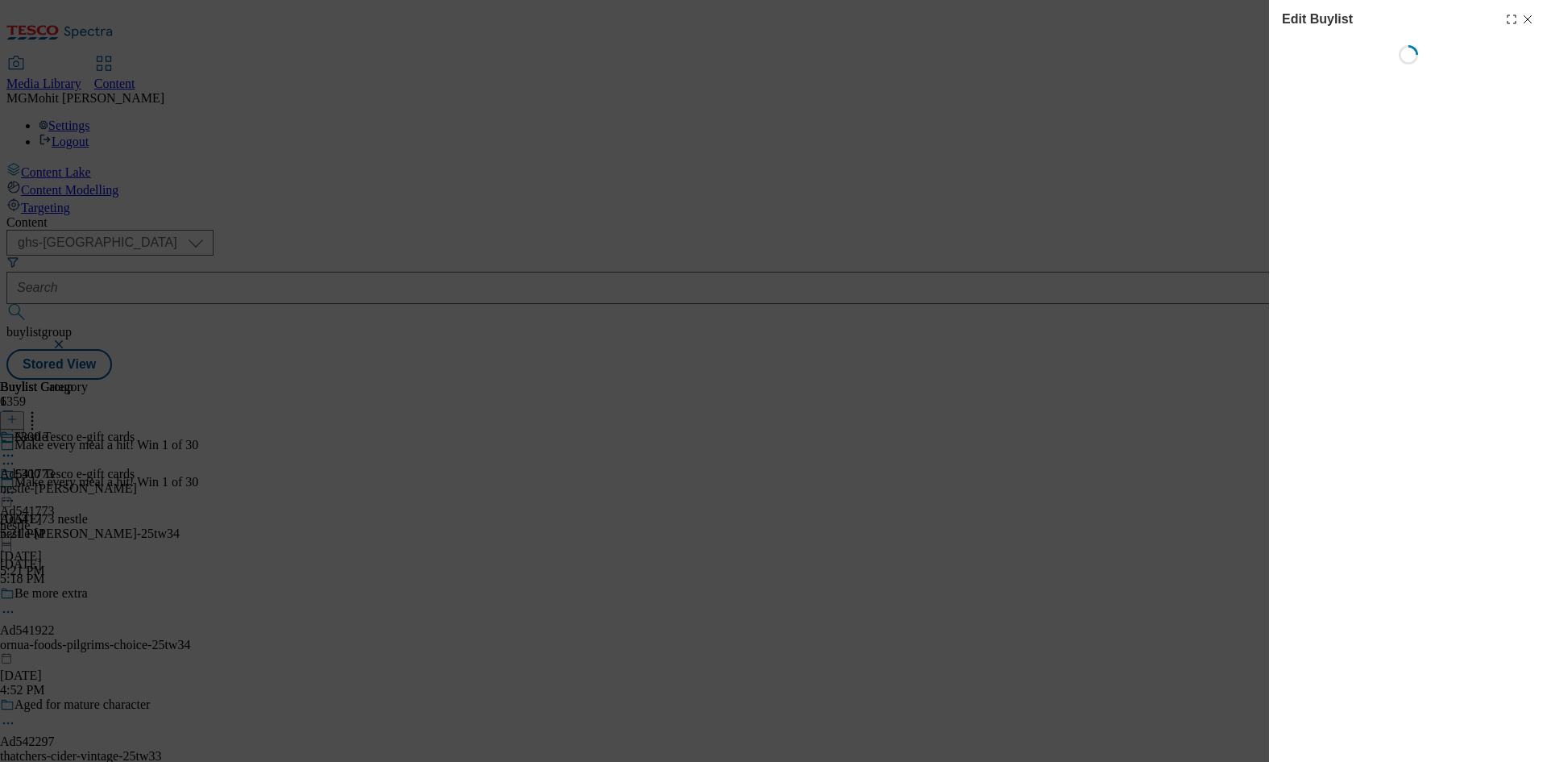
select select "tactical"
select select "supplier funded short term 1-3 weeks"
select select "dunnhumby"
select select "Banner"
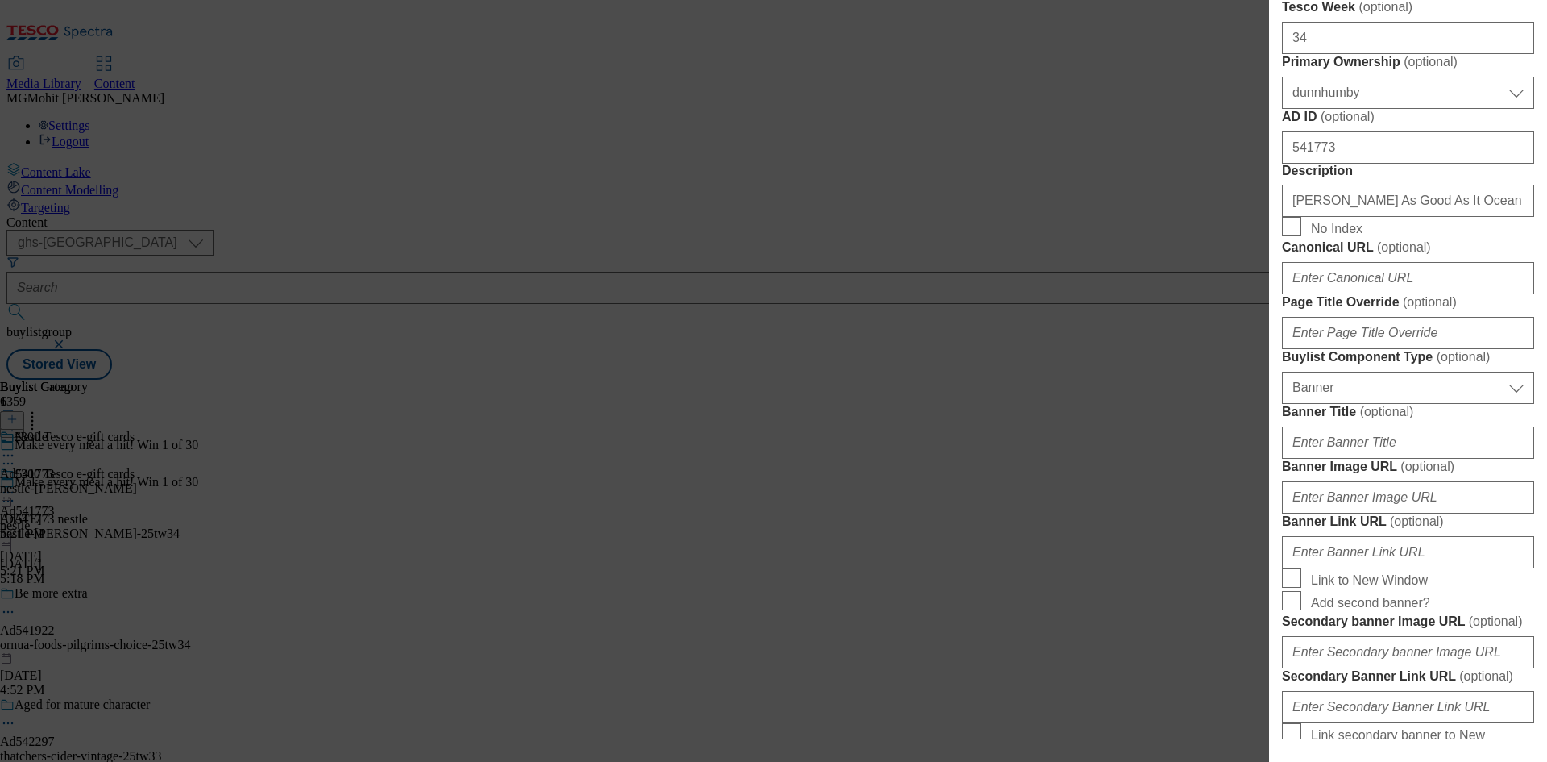
scroll to position [806, 0]
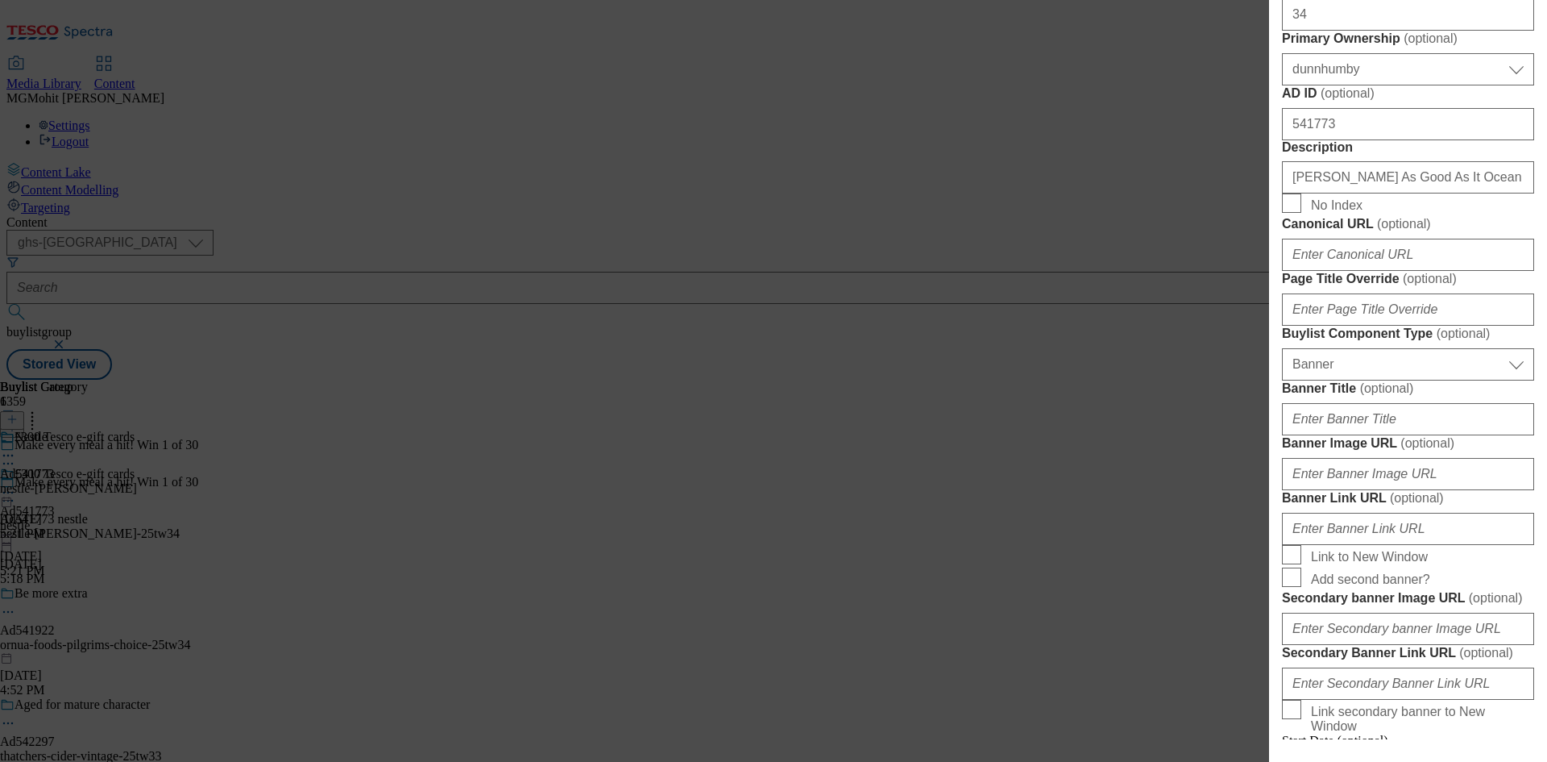
select select "tactical"
select select "supplier funded short term 1-3 weeks"
select select "dunnhumby"
select select "Banner"
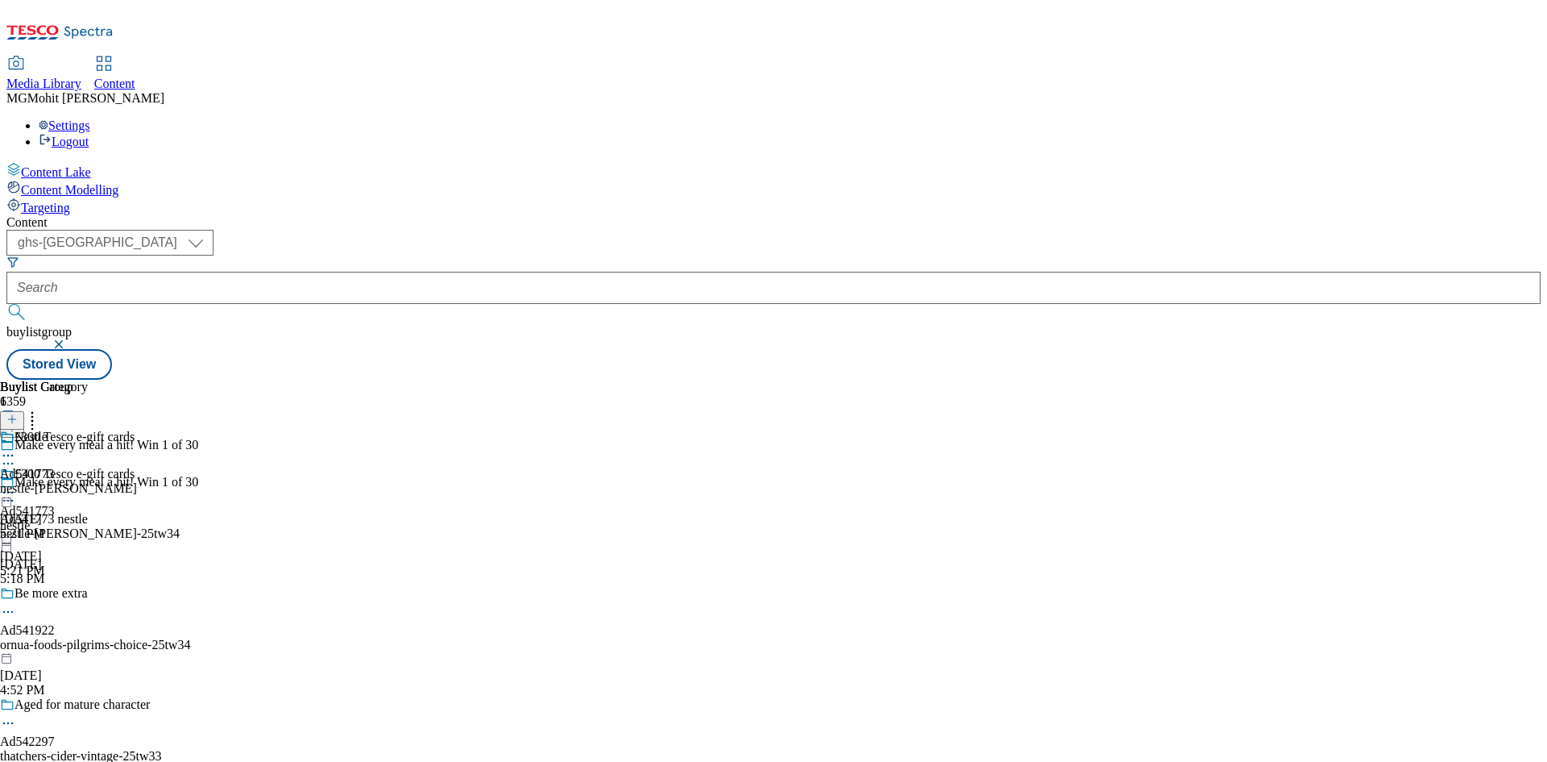
click at [16, 492] on icon at bounding box center [8, 500] width 16 height 16
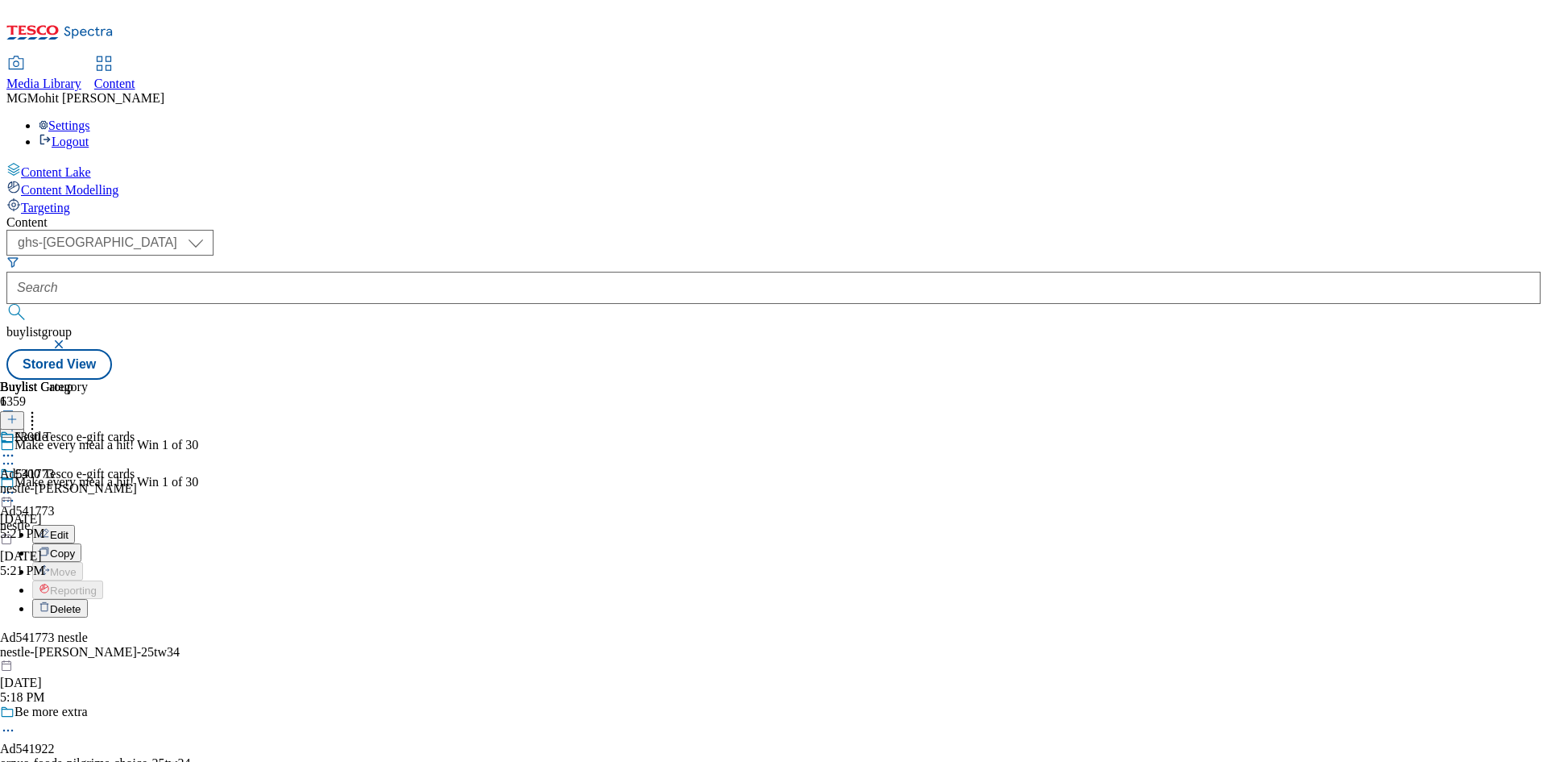
click at [68, 529] on span "Edit" at bounding box center [59, 535] width 19 height 12
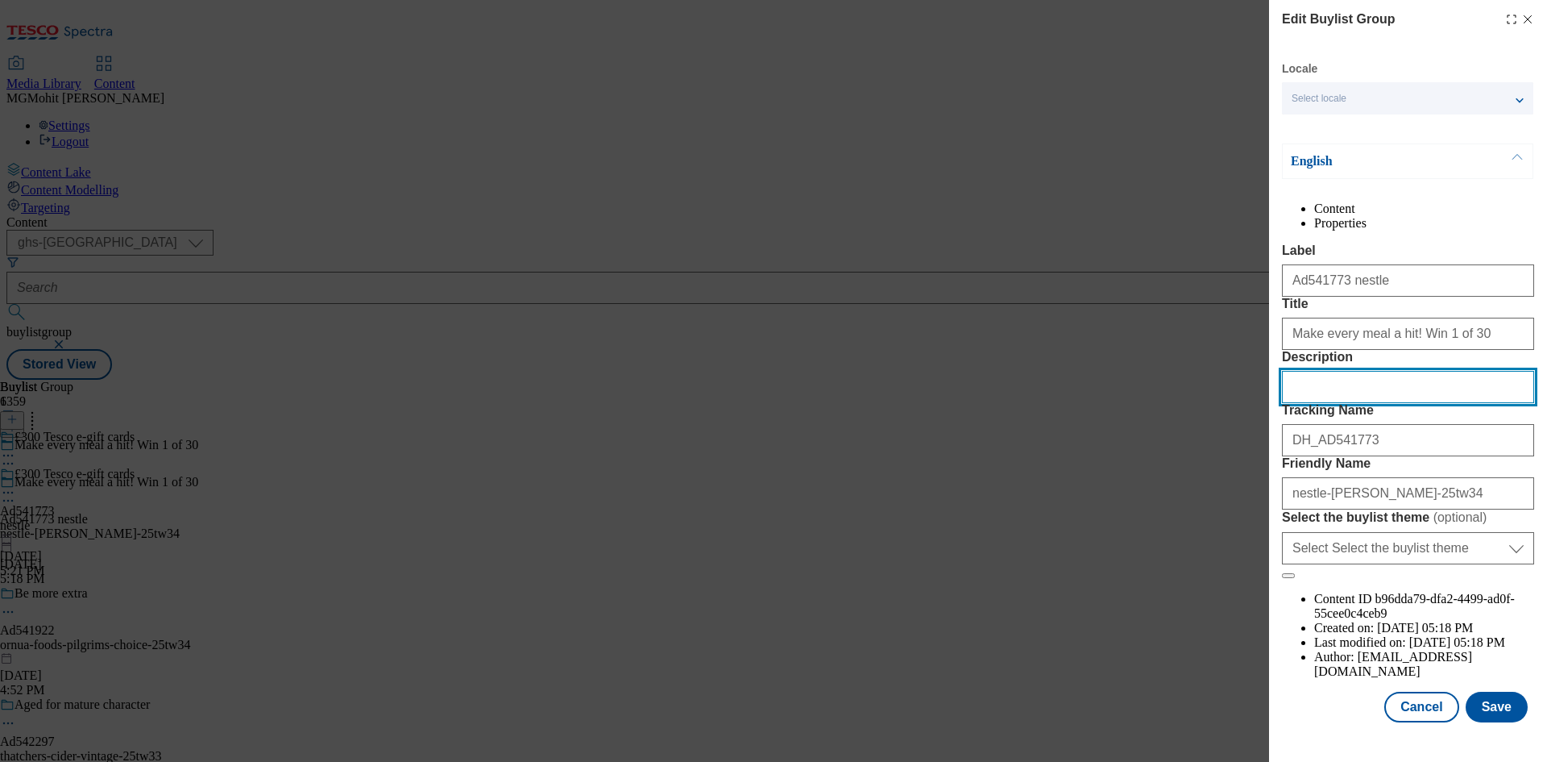
click at [1369, 403] on input "Description" at bounding box center [1408, 387] width 252 height 32
paste input "Felix As Good As It Ocean Feasts Selection in Jelly 12 x 85g (1.02kg)"
type input "Felix As Good As It Ocean Feasts Selection in Jelly 12 x 85g (1.02kg)"
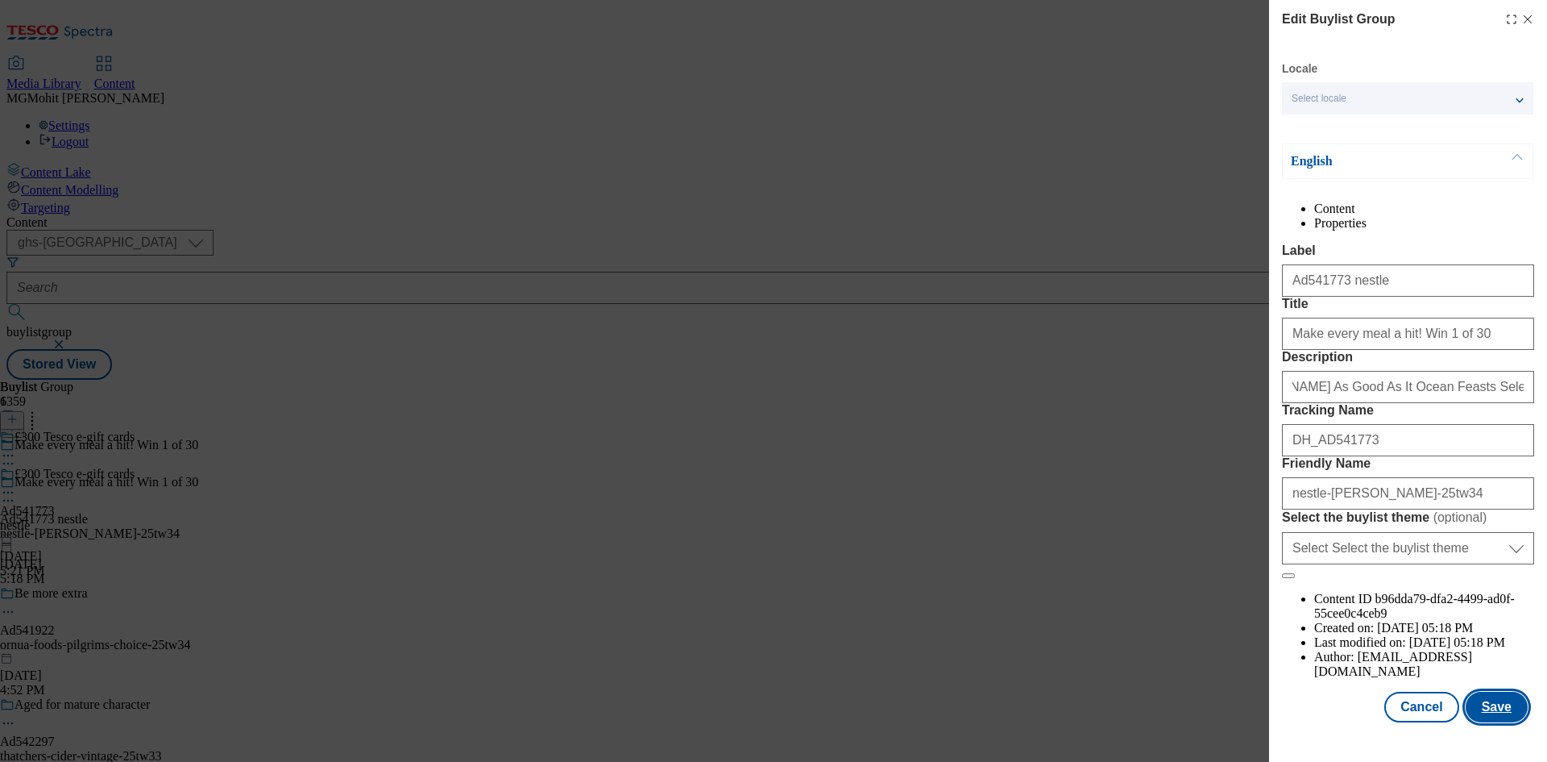
scroll to position [0, 0]
click at [1486, 716] on button "Save" at bounding box center [1497, 706] width 62 height 31
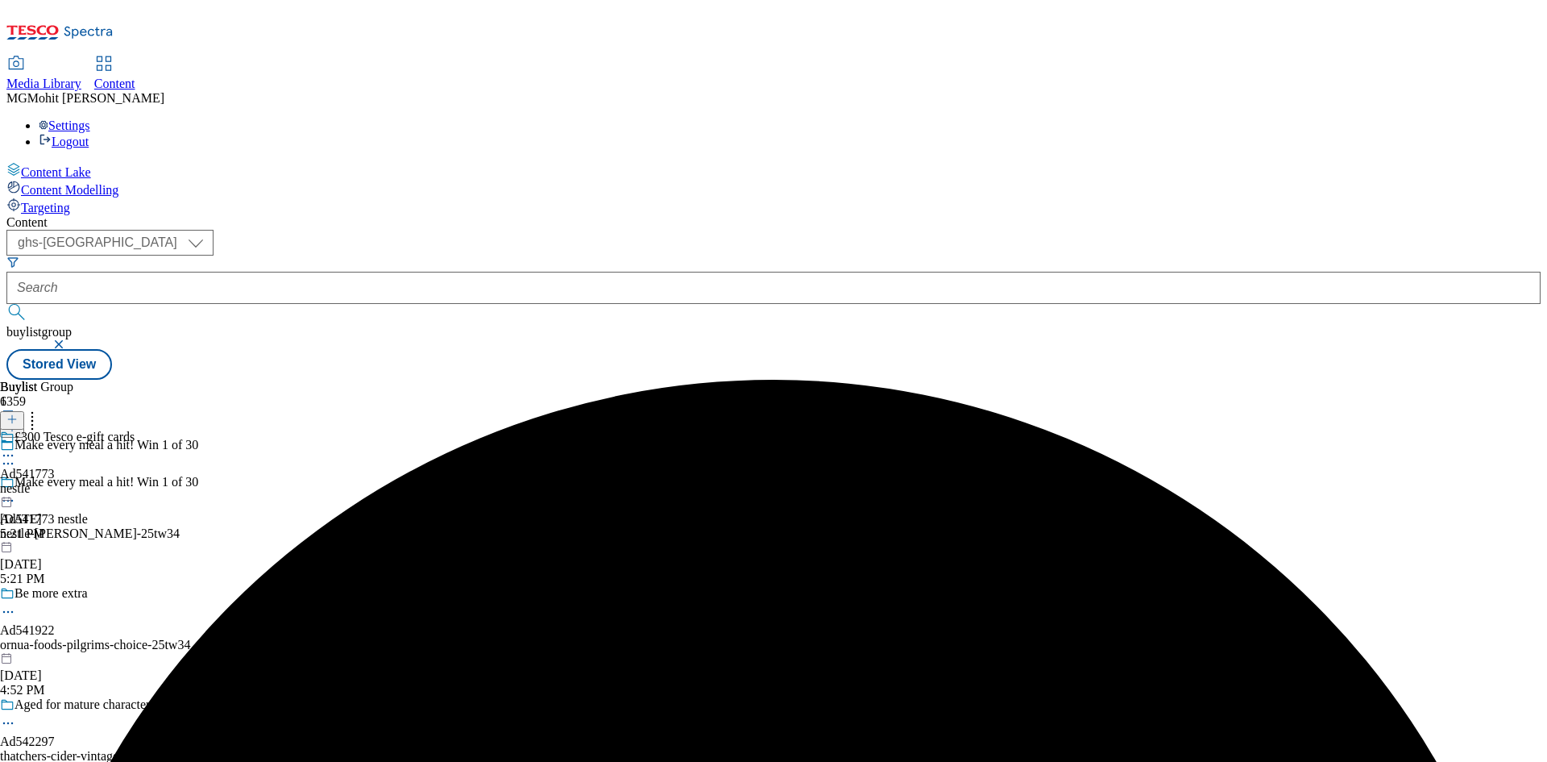
click at [16, 447] on icon at bounding box center [8, 455] width 16 height 16
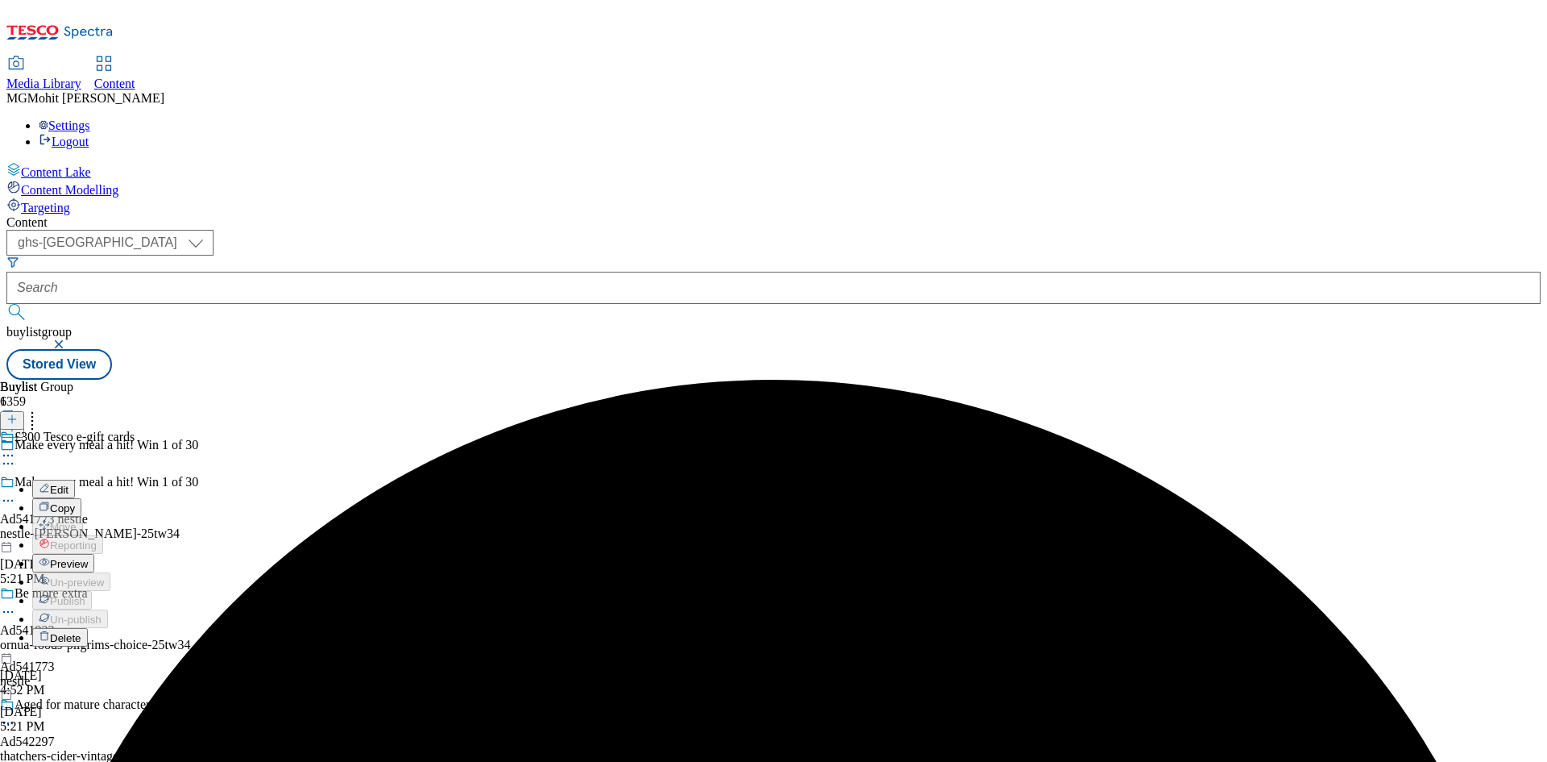
click at [88, 558] on span "Preview" at bounding box center [69, 564] width 38 height 12
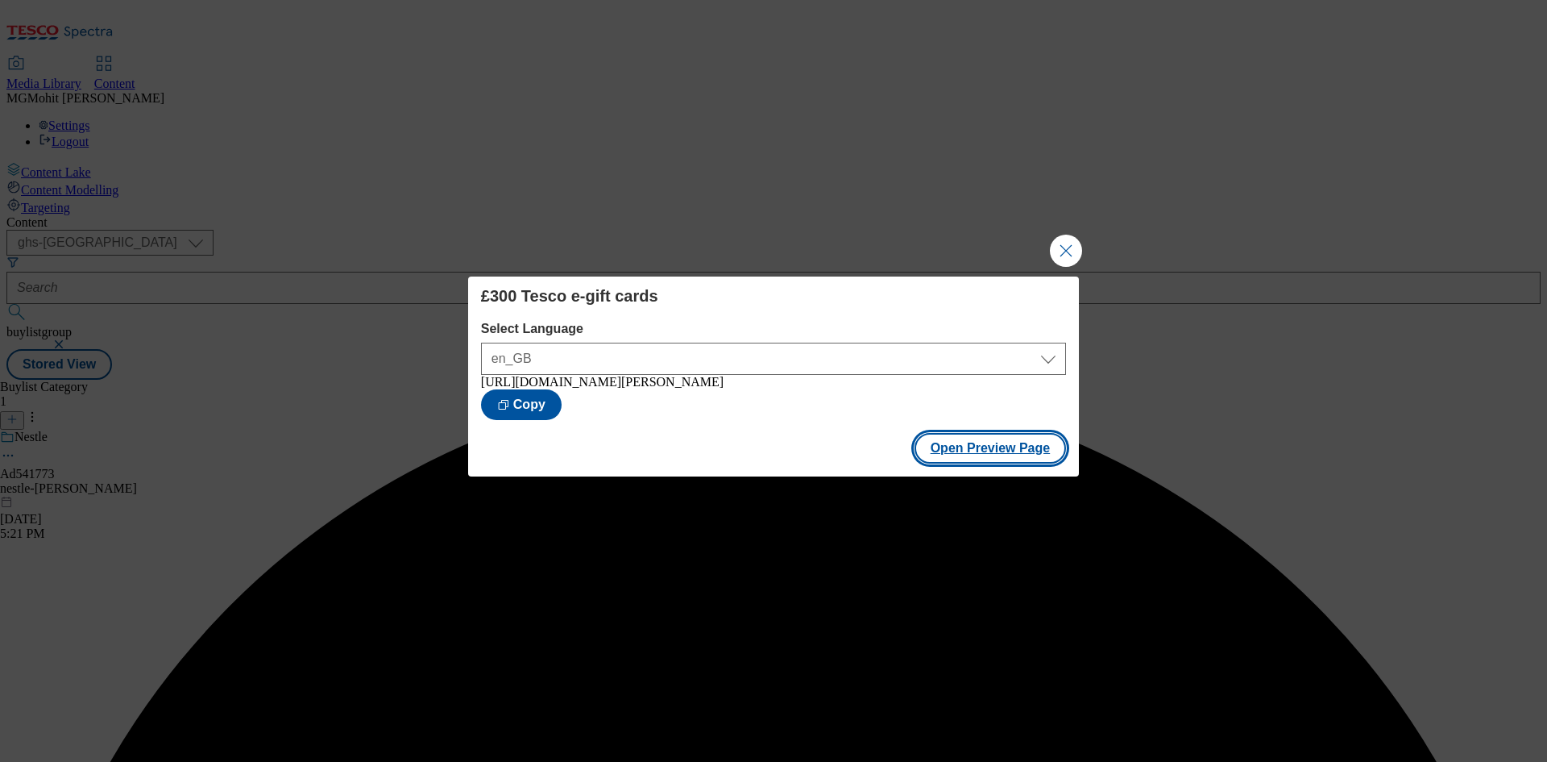
click at [969, 450] on button "Open Preview Page" at bounding box center [991, 448] width 152 height 31
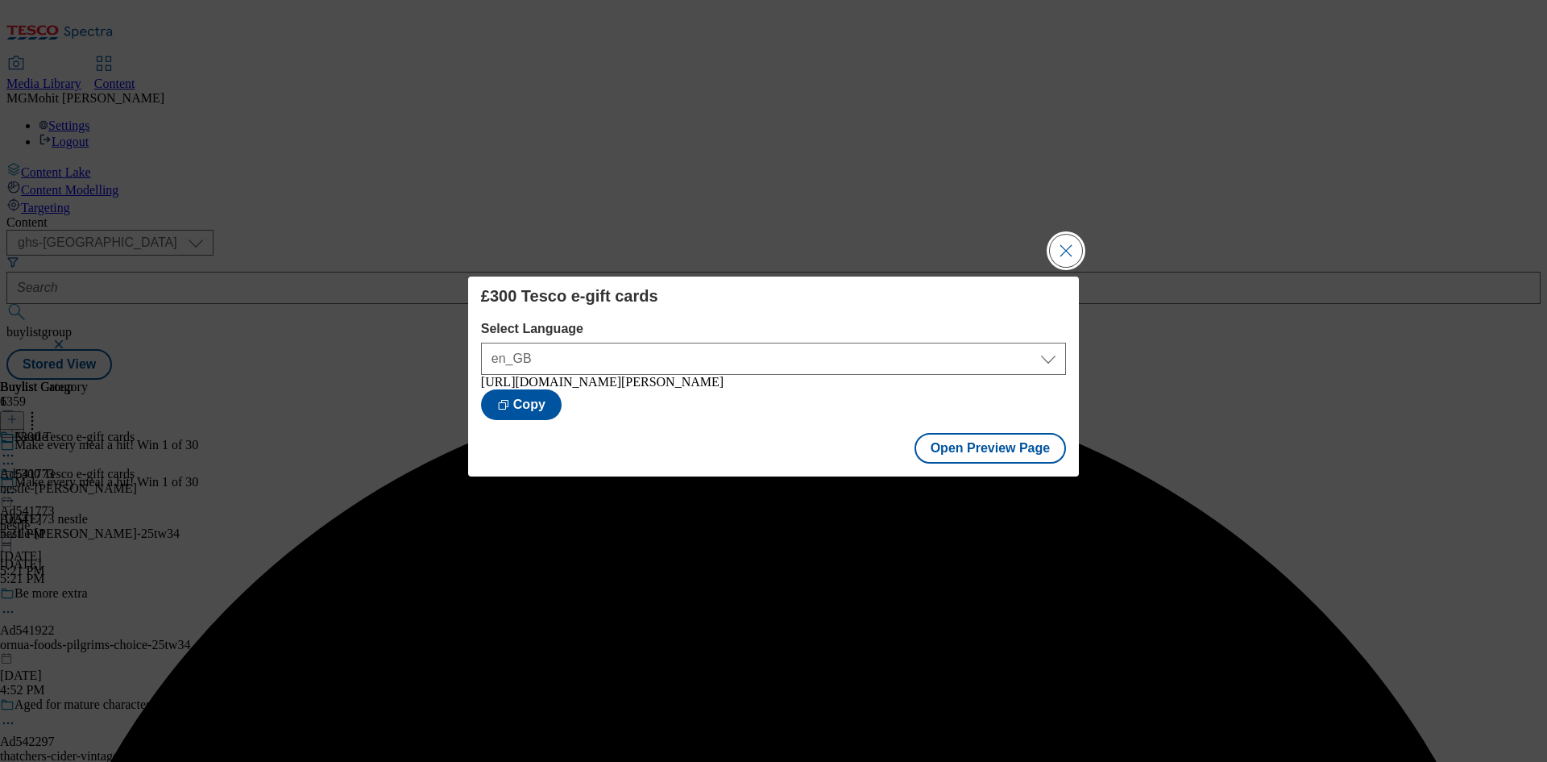
click at [1065, 244] on button "Close Modal" at bounding box center [1066, 251] width 32 height 32
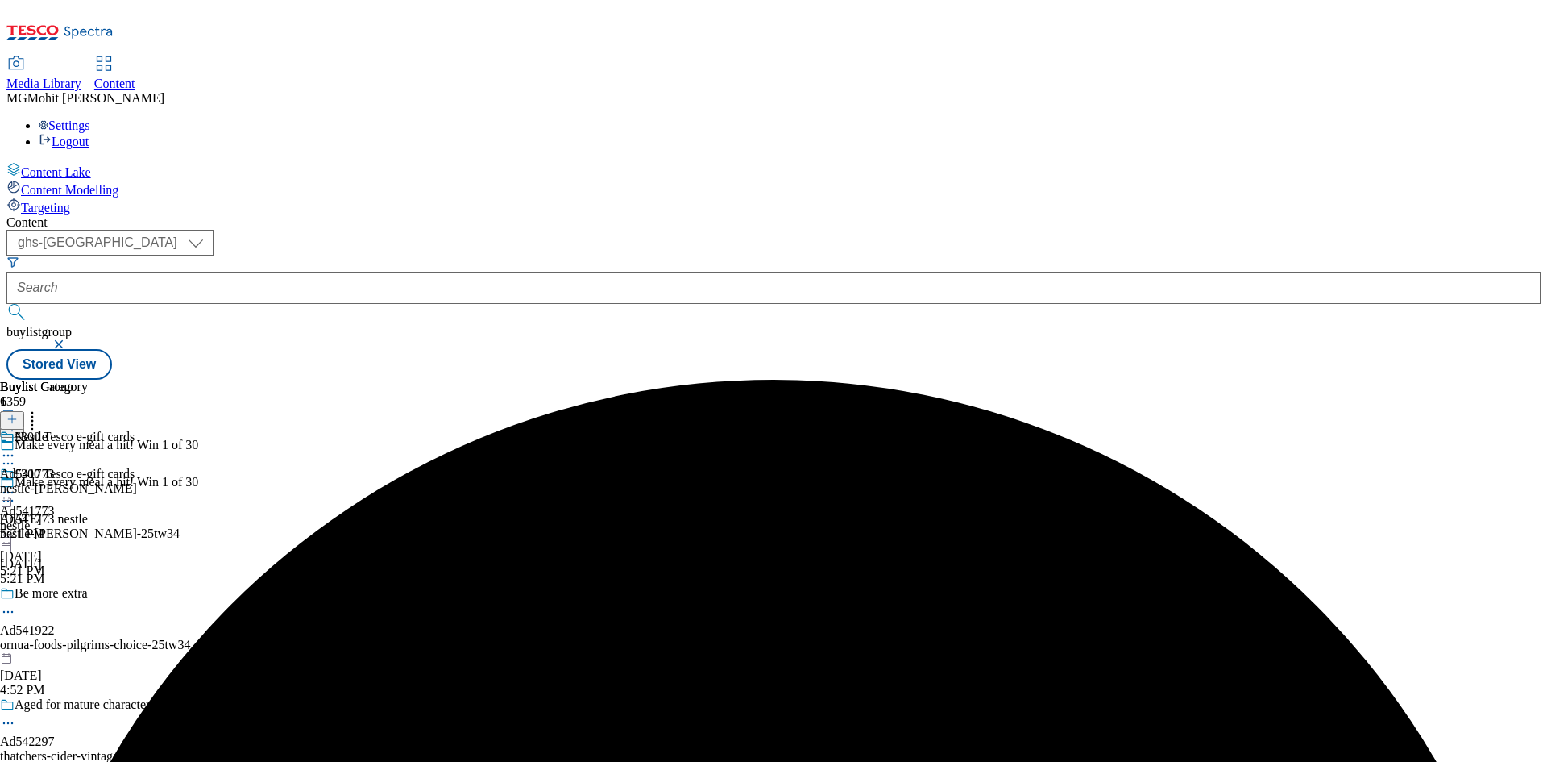
click at [10, 492] on circle at bounding box center [8, 493] width 2 height 2
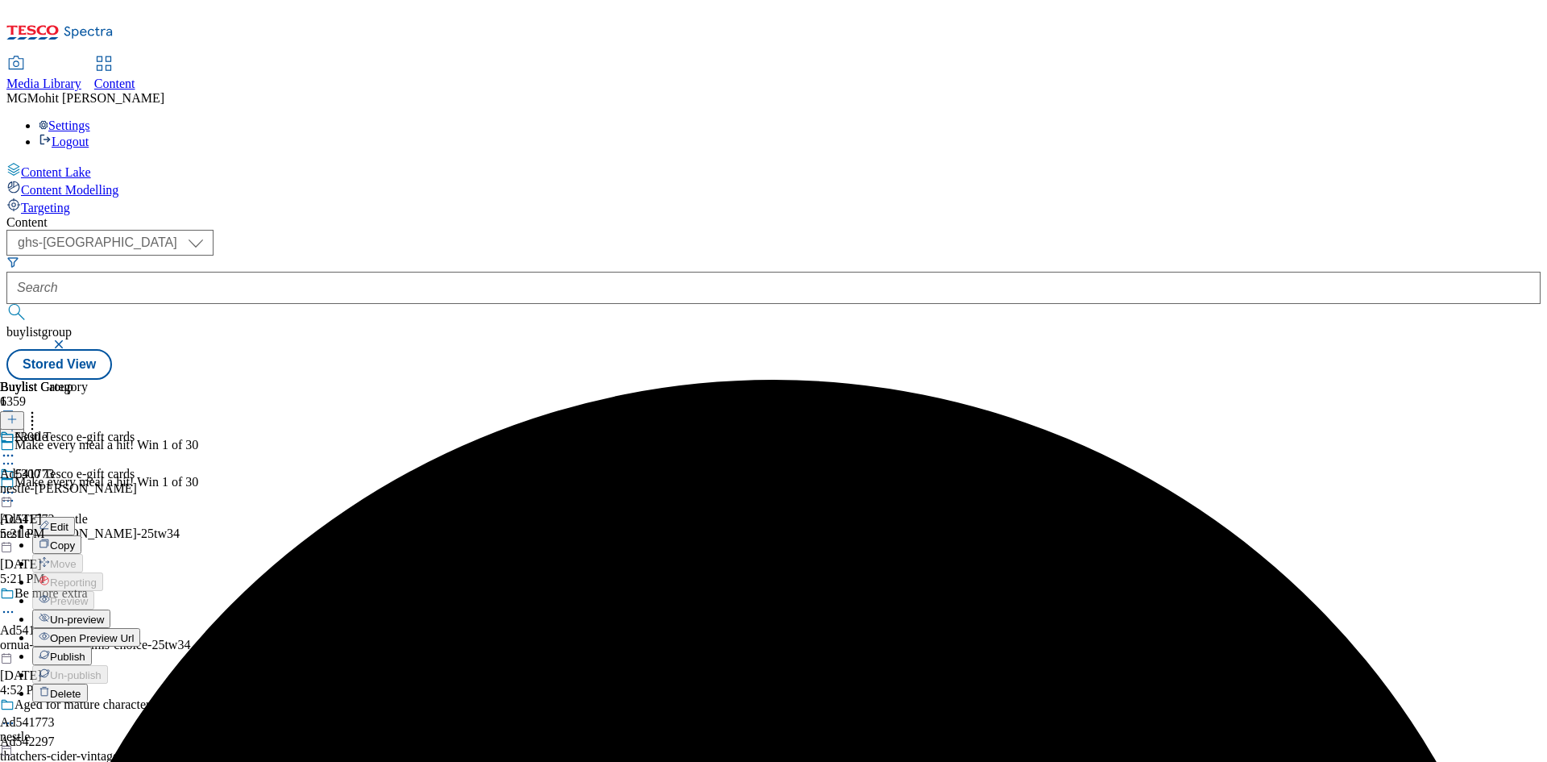
click at [85, 650] on span "Publish" at bounding box center [67, 656] width 35 height 12
